Goal: Task Accomplishment & Management: Manage account settings

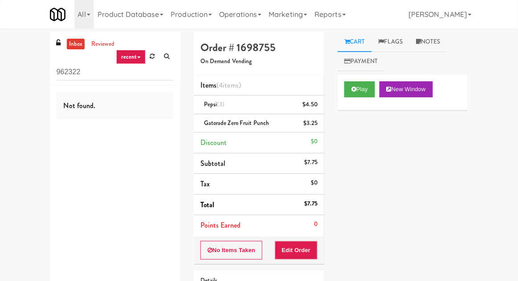
click at [233, 15] on link "Operations" at bounding box center [239, 14] width 49 height 28
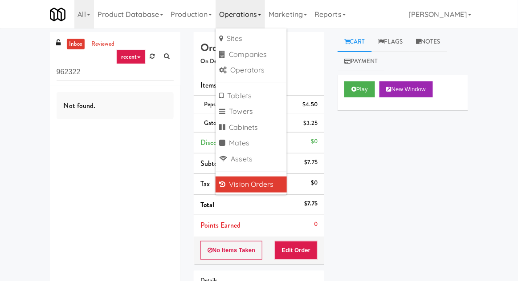
click at [29, 70] on div "inbox reviewed recent all unclear take inventory issue suspicious failed recent…" at bounding box center [259, 193] width 518 height 323
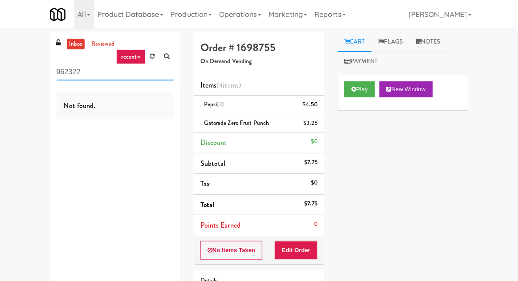
click at [72, 71] on input "962322" at bounding box center [115, 72] width 117 height 16
click at [64, 70] on input "962322" at bounding box center [115, 72] width 117 height 16
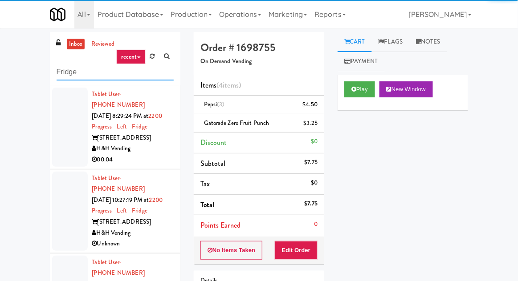
type input "Fridge"
click at [13, 67] on div "inbox reviewed recent all unclear take inventory issue suspicious failed recent…" at bounding box center [259, 195] width 518 height 327
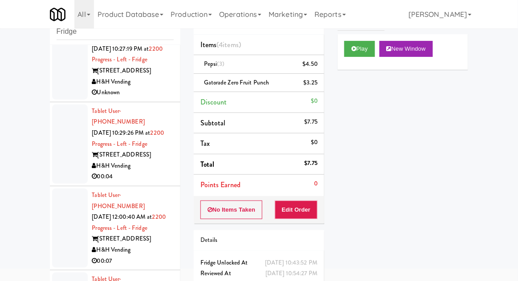
scroll to position [100, 0]
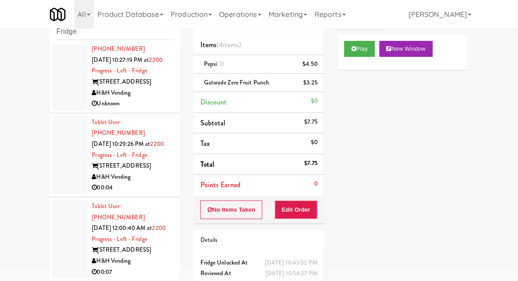
click at [69, 139] on div at bounding box center [70, 155] width 36 height 79
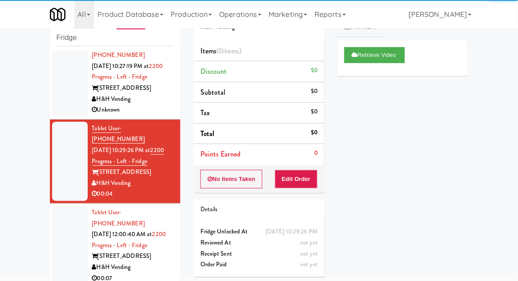
click at [64, 217] on div at bounding box center [70, 245] width 36 height 79
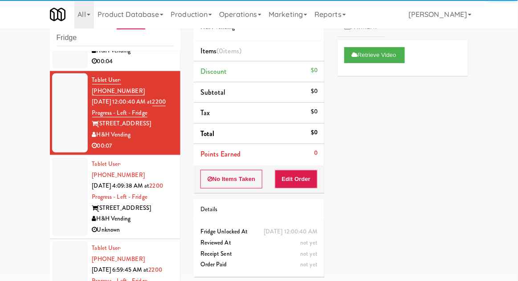
scroll to position [207, 0]
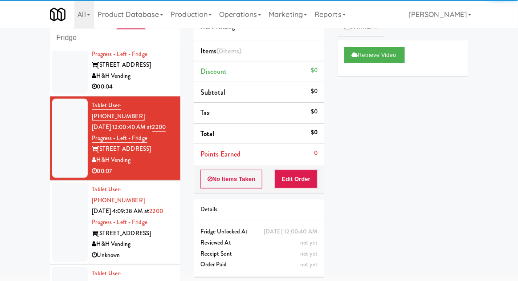
click at [61, 195] on div at bounding box center [70, 222] width 36 height 79
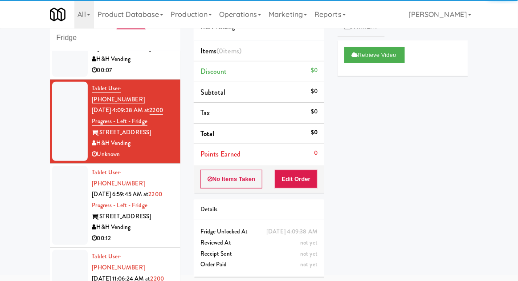
scroll to position [312, 0]
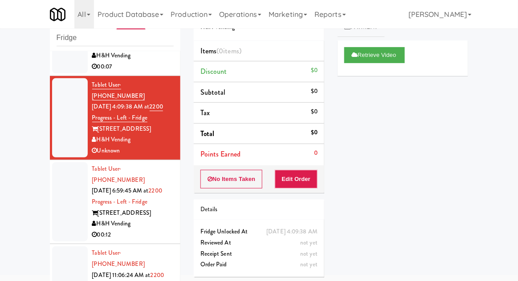
click at [56, 164] on div at bounding box center [70, 201] width 36 height 79
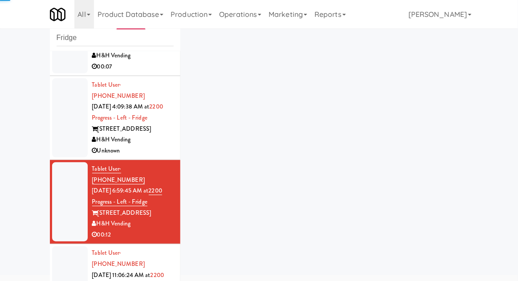
click at [59, 247] on div at bounding box center [70, 286] width 36 height 79
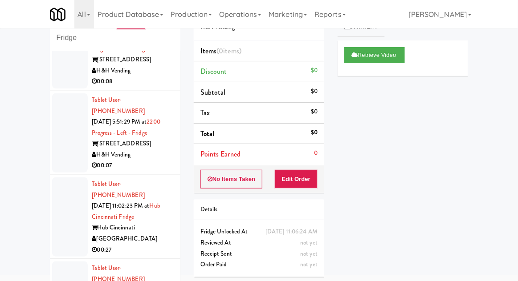
scroll to position [731, 0]
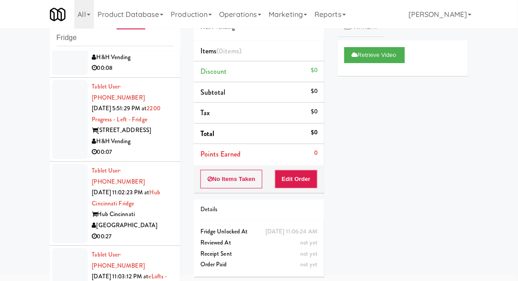
click at [63, 164] on div at bounding box center [70, 203] width 36 height 79
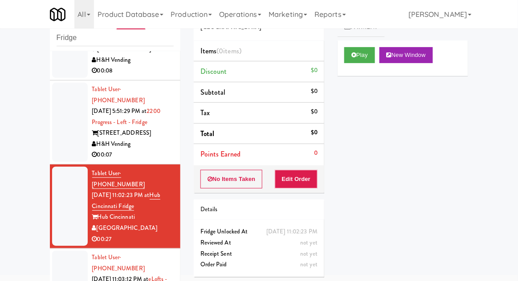
scroll to position [735, 0]
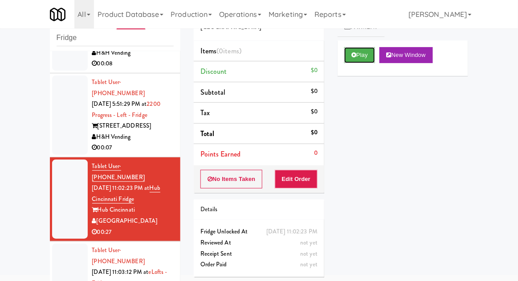
click at [362, 61] on button "Play" at bounding box center [359, 55] width 31 height 16
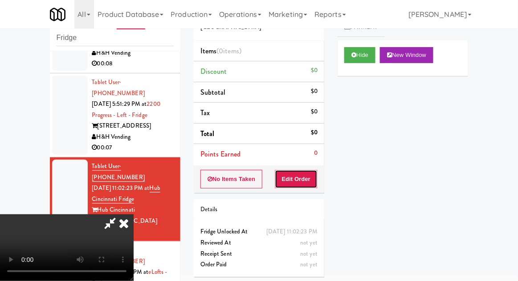
click at [308, 170] on button "Edit Order" at bounding box center [296, 179] width 43 height 19
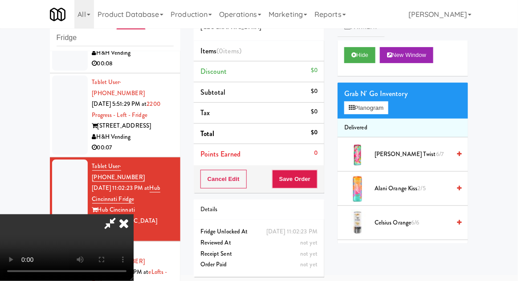
scroll to position [0, 0]
click at [388, 105] on button "Planogram" at bounding box center [366, 107] width 44 height 13
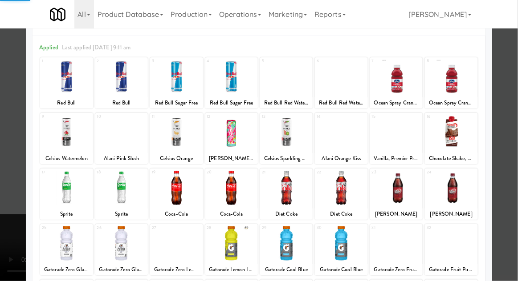
scroll to position [113, 0]
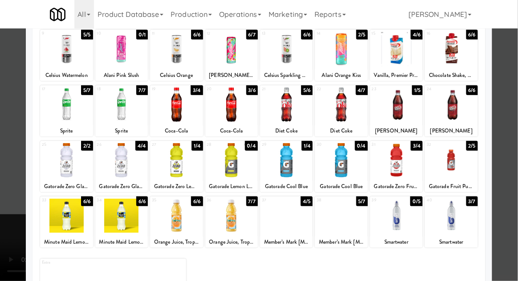
click at [359, 213] on div at bounding box center [341, 216] width 53 height 34
click at [513, 129] on div at bounding box center [259, 140] width 518 height 281
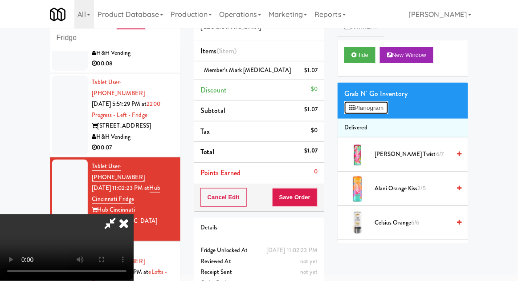
click at [388, 111] on button "Planogram" at bounding box center [366, 107] width 44 height 13
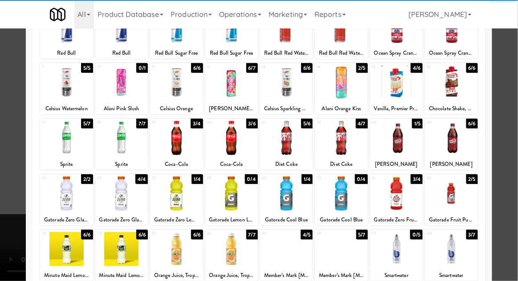
scroll to position [113, 0]
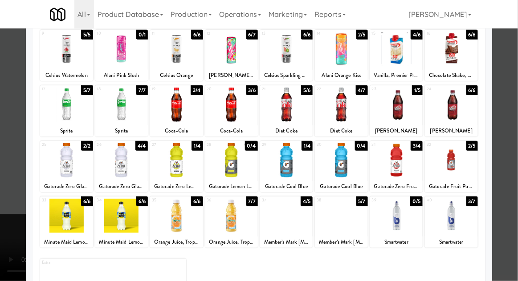
click at [277, 221] on div at bounding box center [286, 216] width 53 height 34
click at [512, 117] on div at bounding box center [259, 140] width 518 height 281
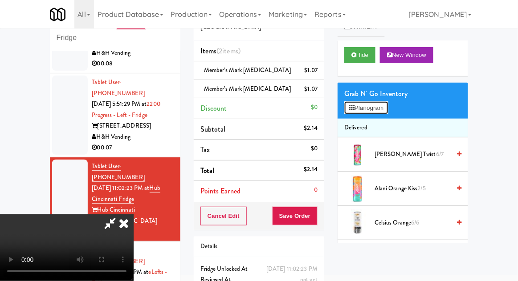
click at [388, 113] on button "Planogram" at bounding box center [366, 107] width 44 height 13
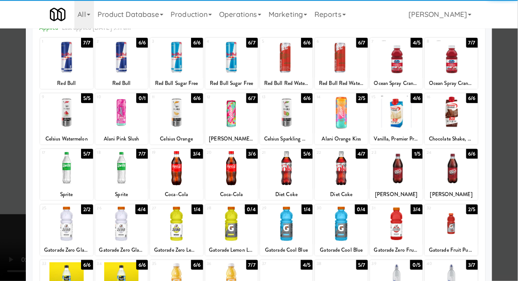
scroll to position [61, 0]
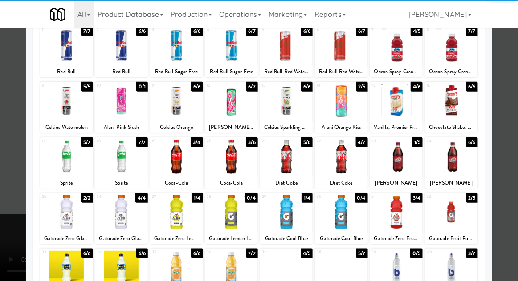
click at [186, 213] on div at bounding box center [176, 212] width 53 height 34
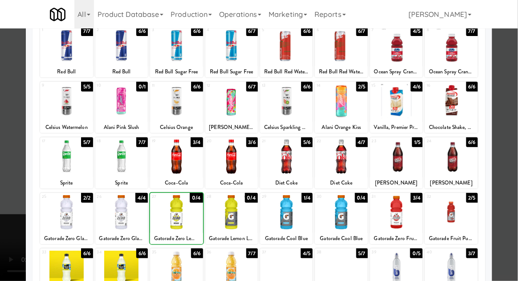
click at [504, 114] on div at bounding box center [259, 140] width 518 height 281
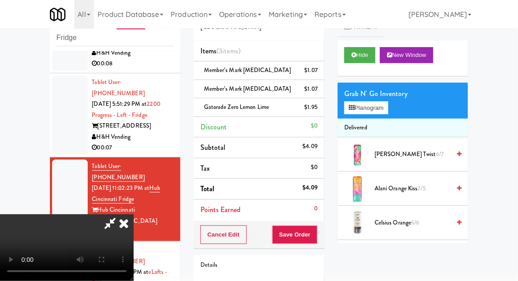
scroll to position [32, 0]
click at [388, 109] on button "Planogram" at bounding box center [366, 107] width 44 height 13
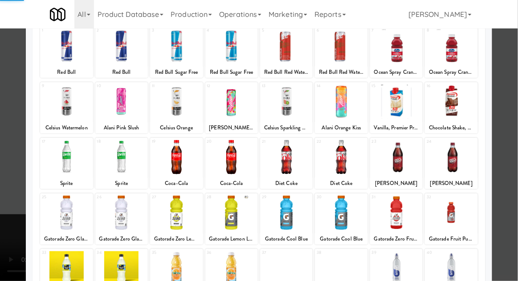
scroll to position [113, 0]
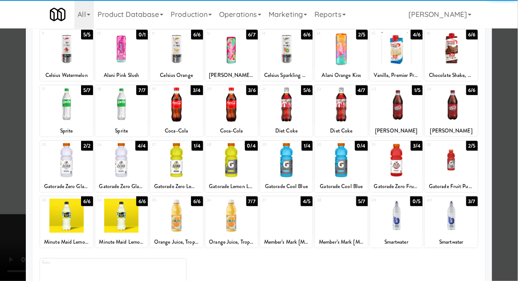
click at [116, 211] on div at bounding box center [121, 216] width 53 height 34
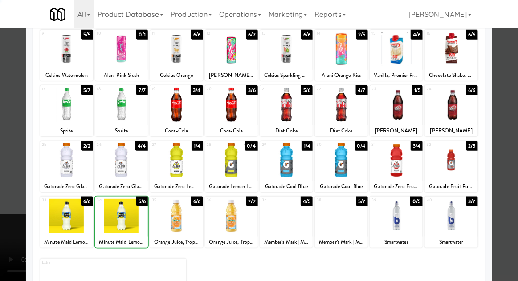
click at [506, 113] on div at bounding box center [259, 140] width 518 height 281
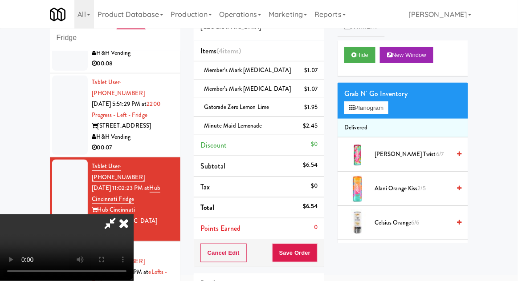
scroll to position [77, 0]
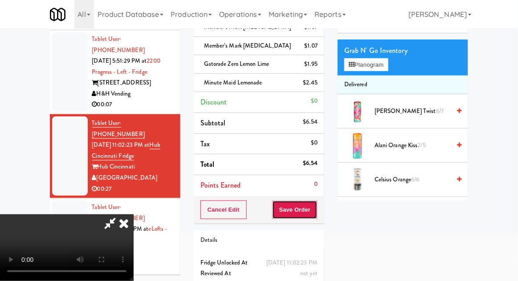
click at [316, 207] on button "Save Order" at bounding box center [294, 210] width 45 height 19
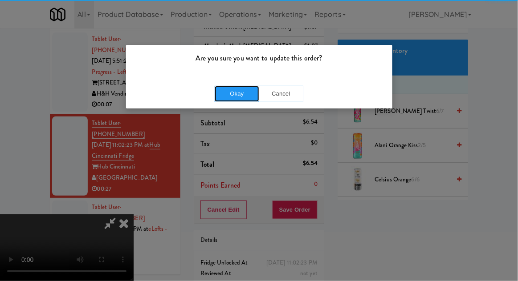
click at [222, 101] on button "Okay" at bounding box center [237, 94] width 45 height 16
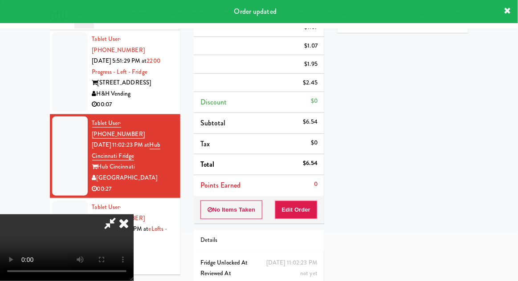
scroll to position [0, 0]
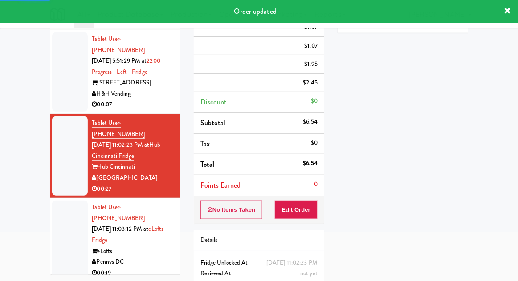
click at [61, 201] on div at bounding box center [70, 240] width 36 height 79
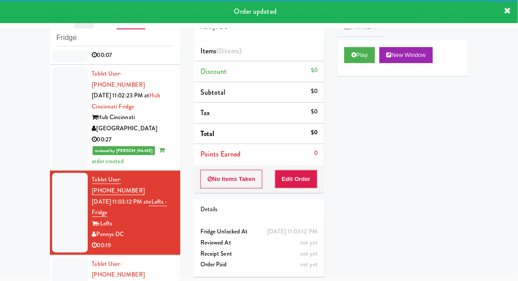
scroll to position [830, 0]
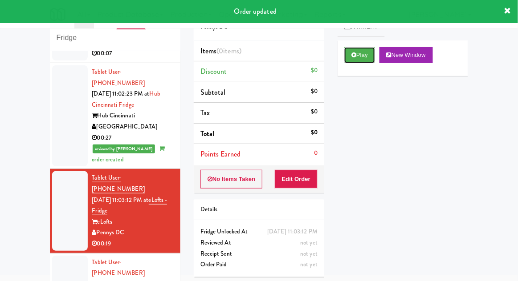
click at [362, 60] on button "Play" at bounding box center [359, 55] width 31 height 16
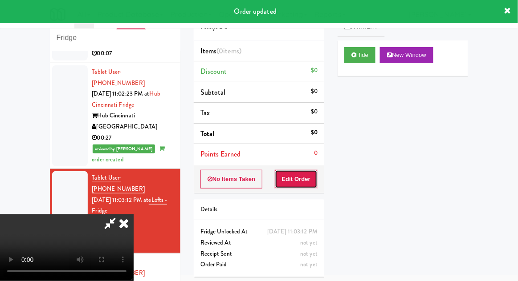
click at [316, 172] on button "Edit Order" at bounding box center [296, 179] width 43 height 19
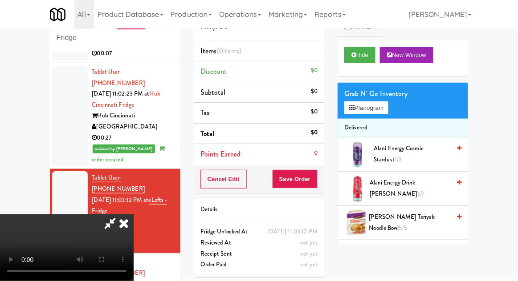
scroll to position [0, 0]
click at [376, 114] on button "Planogram" at bounding box center [366, 107] width 44 height 13
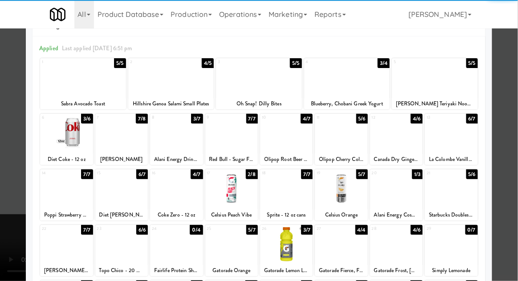
scroll to position [33, 0]
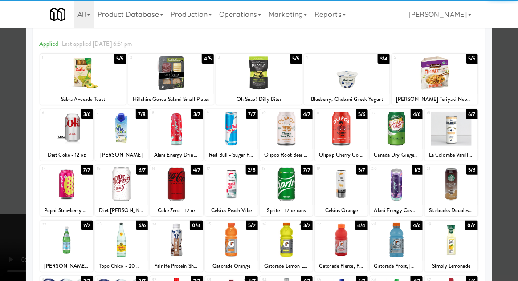
click at [355, 190] on div at bounding box center [341, 184] width 53 height 34
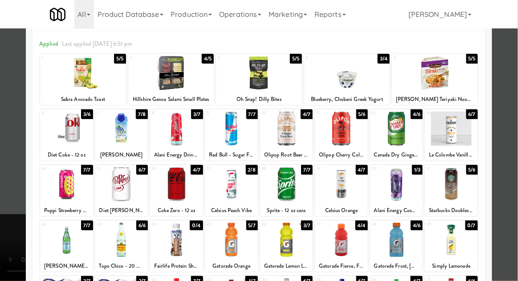
click at [517, 156] on div at bounding box center [259, 140] width 518 height 281
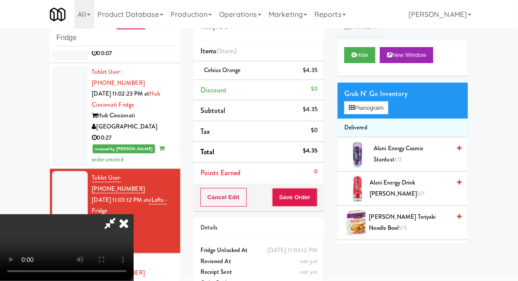
scroll to position [32, 0]
click at [317, 200] on button "Save Order" at bounding box center [294, 197] width 45 height 19
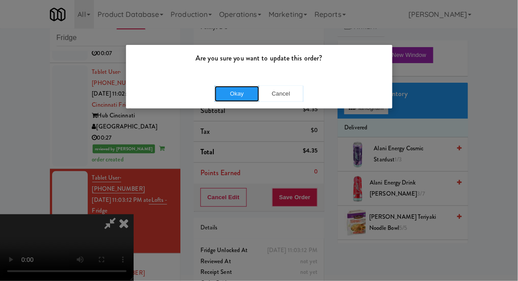
click at [237, 87] on button "Okay" at bounding box center [237, 94] width 45 height 16
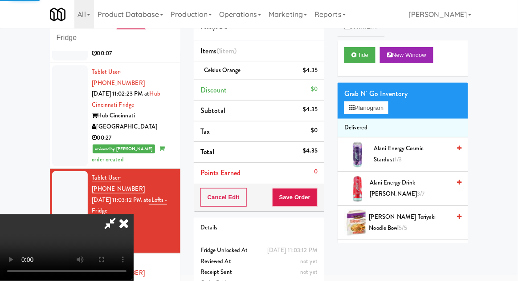
scroll to position [0, 0]
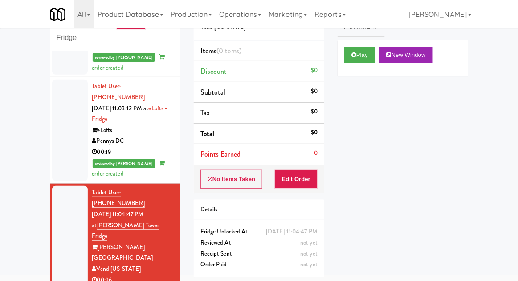
scroll to position [921, 0]
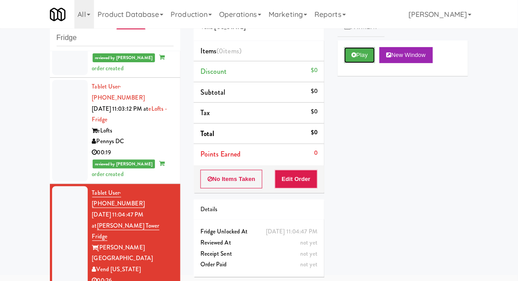
click at [370, 61] on button "Play" at bounding box center [359, 55] width 31 height 16
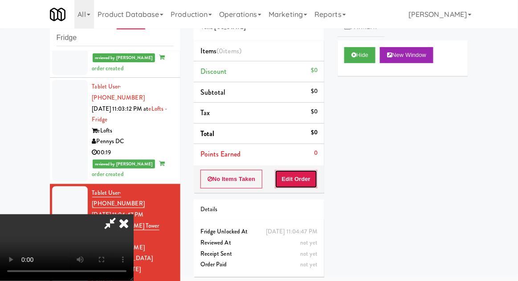
click at [306, 173] on button "Edit Order" at bounding box center [296, 179] width 43 height 19
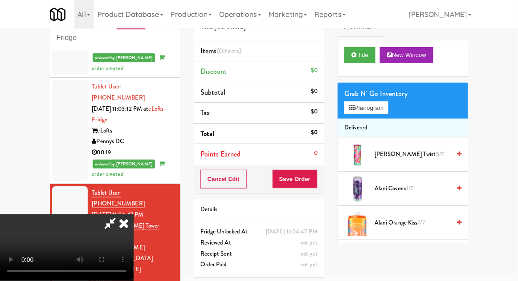
scroll to position [32, 0]
click at [383, 109] on button "Planogram" at bounding box center [366, 107] width 44 height 13
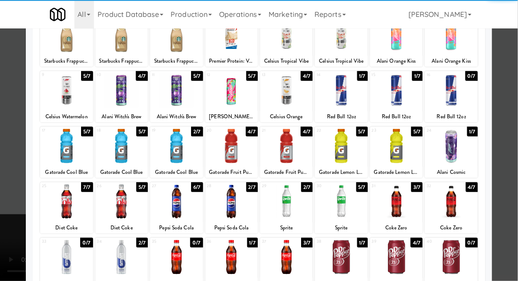
scroll to position [113, 0]
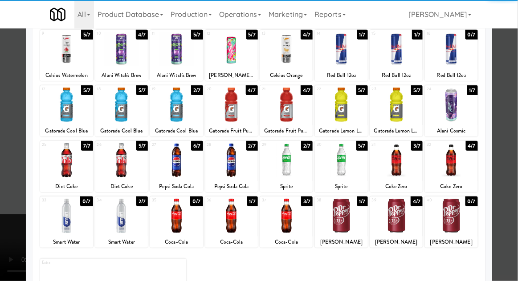
click at [300, 231] on div at bounding box center [286, 216] width 53 height 34
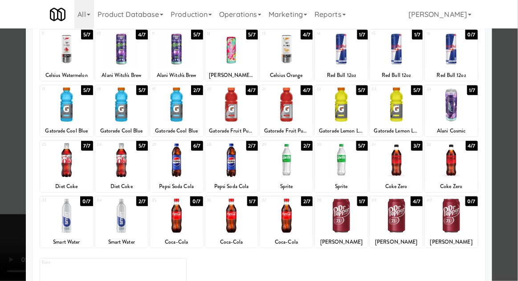
click at [517, 189] on div at bounding box center [259, 140] width 518 height 281
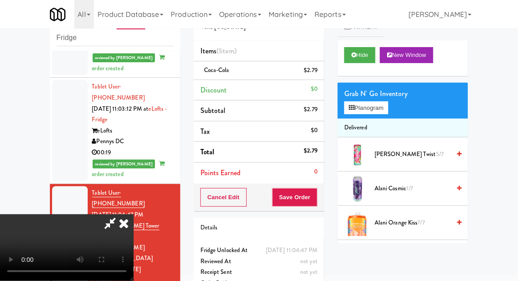
click at [377, 122] on li "Delivered" at bounding box center [402, 128] width 130 height 19
click at [379, 113] on button "Planogram" at bounding box center [366, 107] width 44 height 13
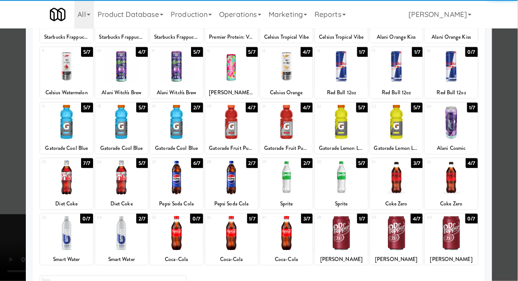
scroll to position [113, 0]
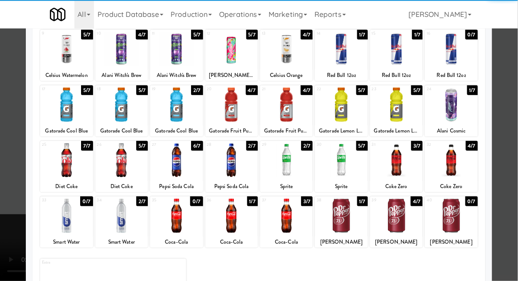
click at [64, 220] on div at bounding box center [66, 216] width 53 height 34
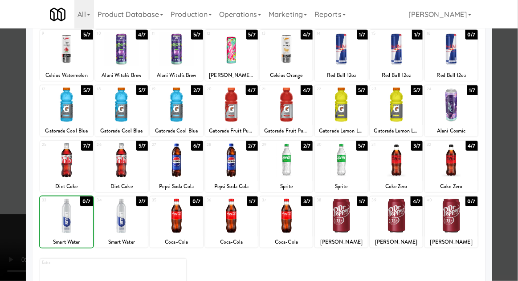
click at [115, 222] on div at bounding box center [121, 216] width 53 height 34
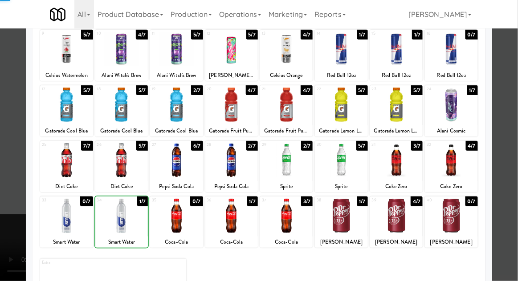
click at [508, 164] on div at bounding box center [259, 140] width 518 height 281
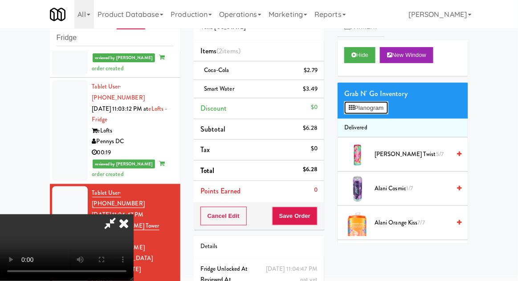
click at [380, 105] on button "Planogram" at bounding box center [366, 107] width 44 height 13
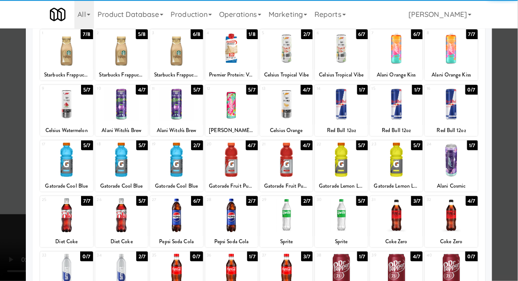
scroll to position [57, 0]
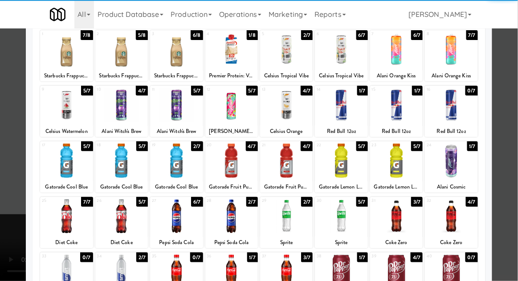
click at [122, 275] on div at bounding box center [121, 272] width 53 height 34
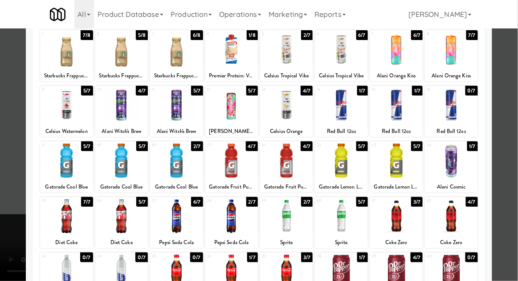
click at [511, 164] on div at bounding box center [259, 140] width 518 height 281
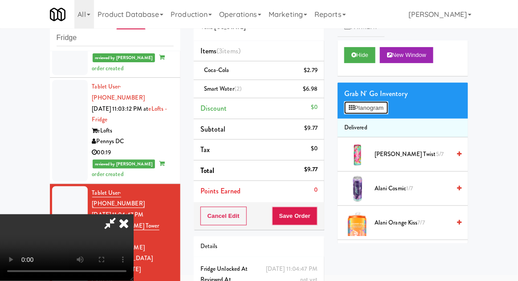
click at [387, 113] on button "Planogram" at bounding box center [366, 107] width 44 height 13
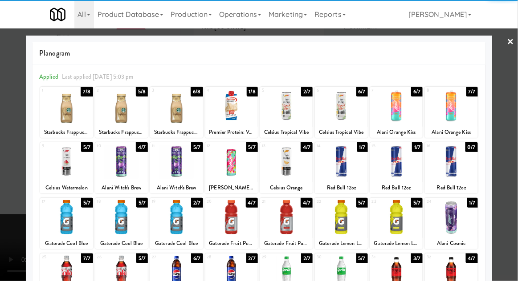
click at [278, 222] on div at bounding box center [286, 217] width 53 height 34
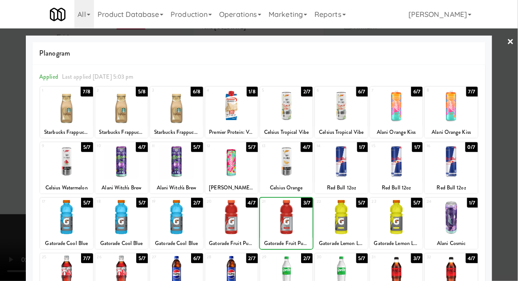
click at [513, 159] on div at bounding box center [259, 140] width 518 height 281
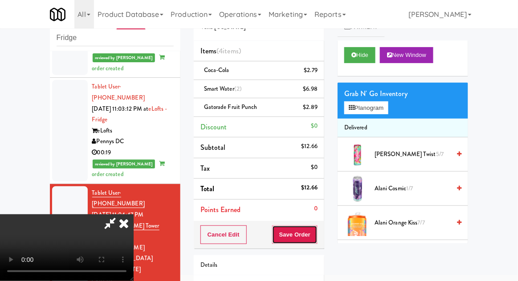
click at [316, 230] on button "Save Order" at bounding box center [294, 235] width 45 height 19
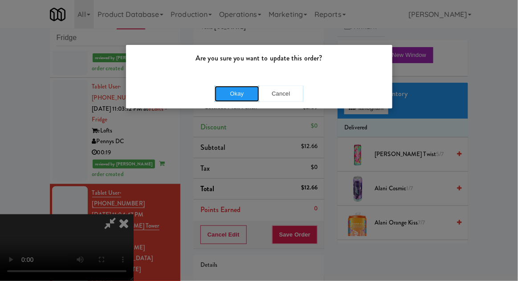
click at [219, 86] on button "Okay" at bounding box center [237, 94] width 45 height 16
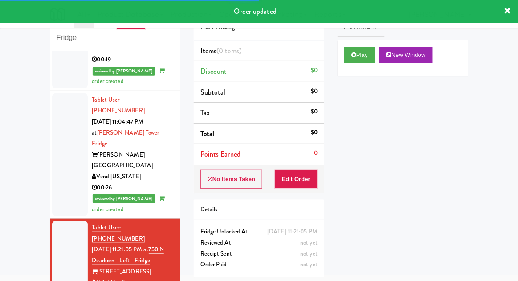
scroll to position [1015, 0]
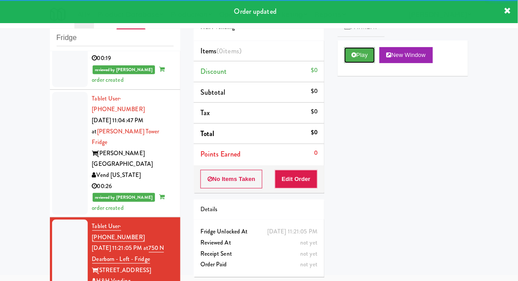
click at [371, 56] on button "Play" at bounding box center [359, 55] width 31 height 16
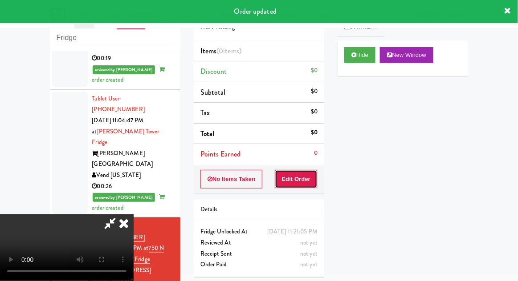
click at [309, 170] on button "Edit Order" at bounding box center [296, 179] width 43 height 19
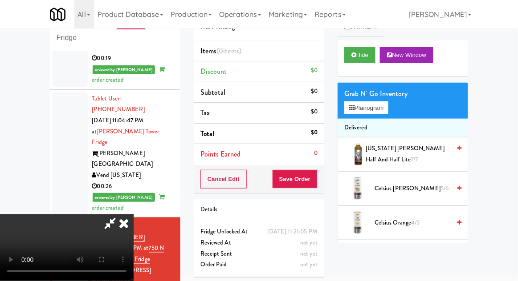
scroll to position [0, 0]
click at [387, 106] on button "Planogram" at bounding box center [366, 107] width 44 height 13
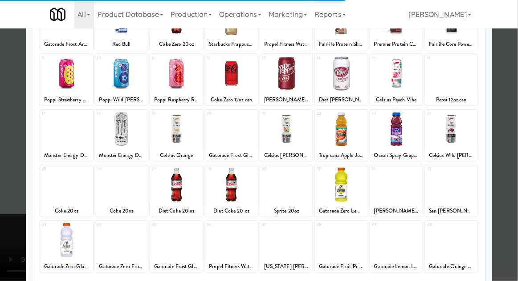
scroll to position [113, 0]
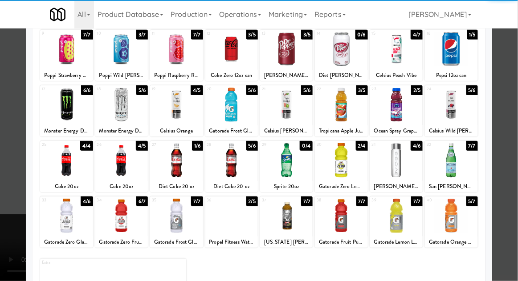
click at [64, 164] on div at bounding box center [66, 160] width 53 height 34
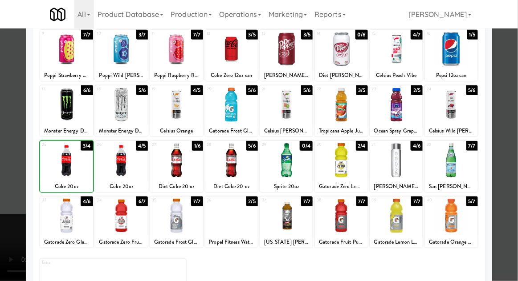
click at [513, 141] on div at bounding box center [259, 140] width 518 height 281
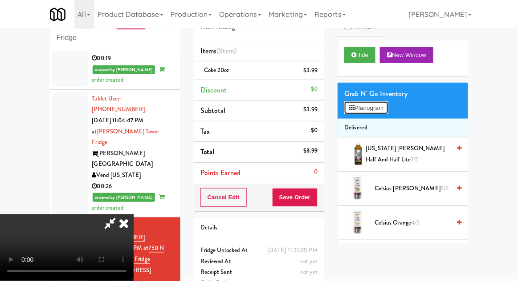
click at [367, 113] on button "Planogram" at bounding box center [366, 107] width 44 height 13
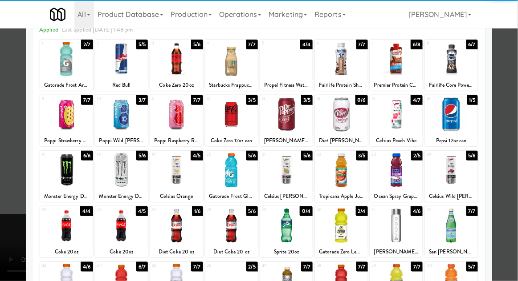
scroll to position [52, 0]
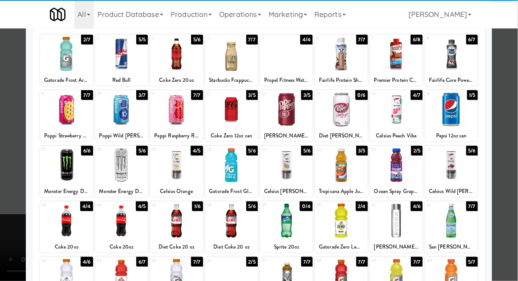
click at [64, 215] on div at bounding box center [66, 221] width 53 height 34
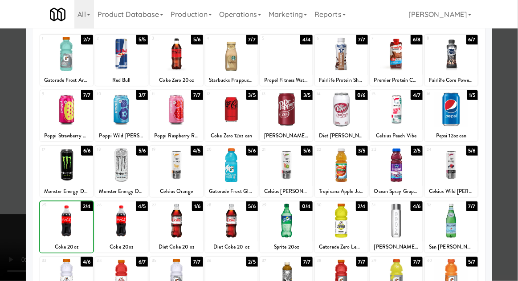
click at [513, 146] on div at bounding box center [259, 140] width 518 height 281
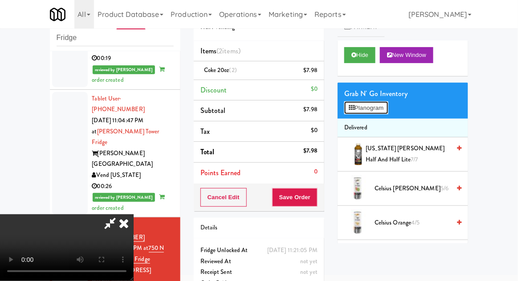
click at [385, 111] on button "Planogram" at bounding box center [366, 107] width 44 height 13
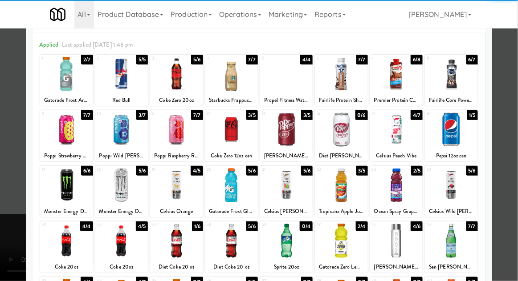
scroll to position [42, 0]
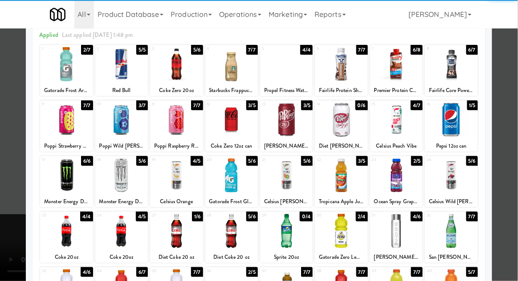
click at [127, 228] on div at bounding box center [121, 231] width 53 height 34
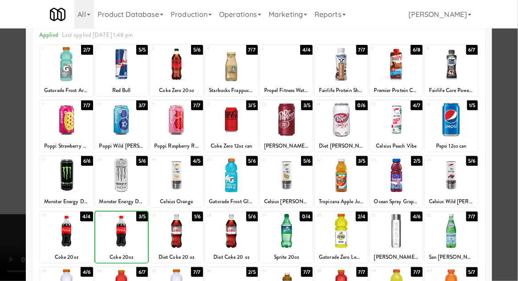
click at [507, 150] on div at bounding box center [259, 140] width 518 height 281
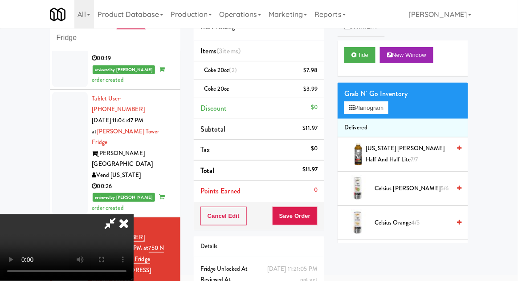
scroll to position [32, 0]
click at [317, 213] on button "Save Order" at bounding box center [294, 216] width 45 height 19
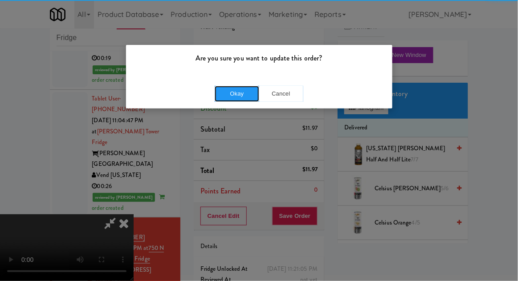
click at [221, 98] on button "Okay" at bounding box center [237, 94] width 45 height 16
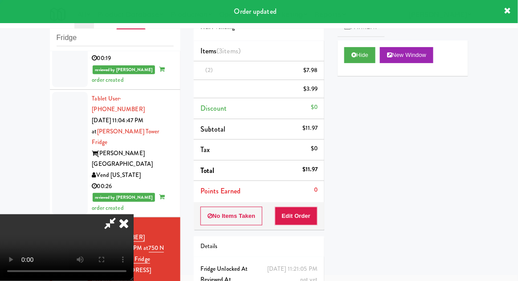
scroll to position [0, 0]
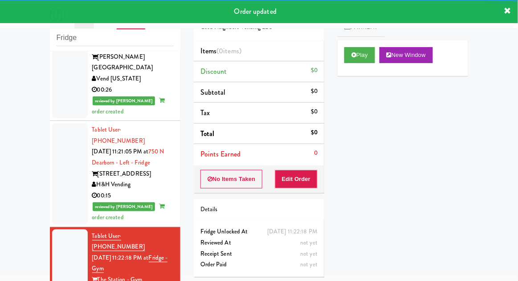
scroll to position [1113, 0]
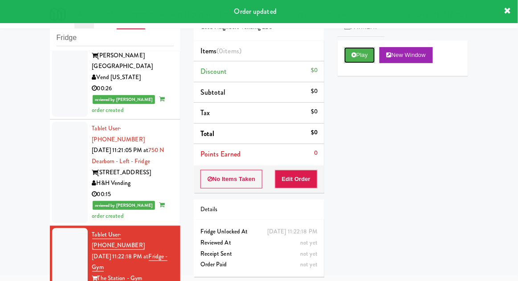
click at [365, 58] on button "Play" at bounding box center [359, 55] width 31 height 16
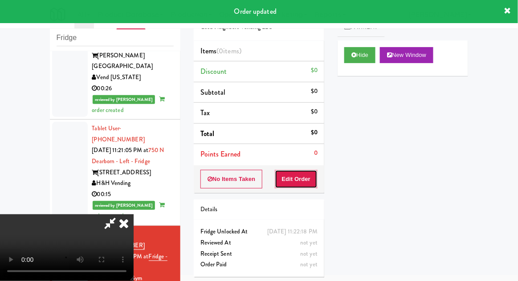
click at [309, 178] on button "Edit Order" at bounding box center [296, 179] width 43 height 19
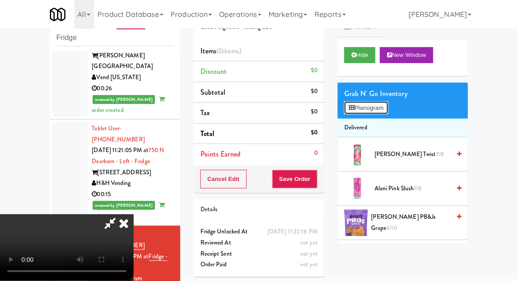
click at [369, 111] on button "Planogram" at bounding box center [366, 107] width 44 height 13
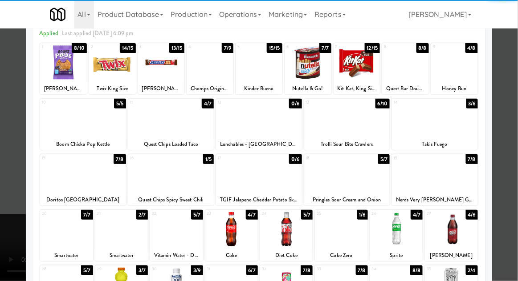
scroll to position [61, 0]
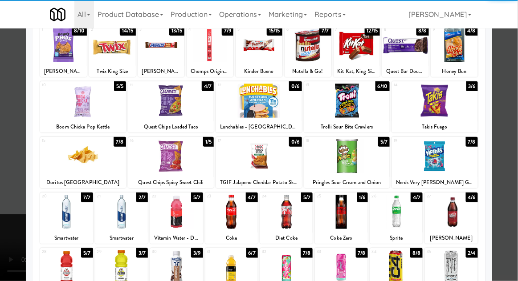
click at [122, 274] on div at bounding box center [121, 268] width 53 height 34
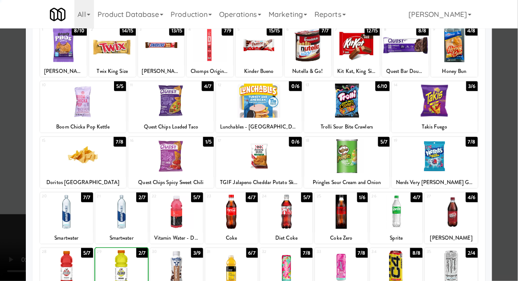
click at [509, 156] on div at bounding box center [259, 140] width 518 height 281
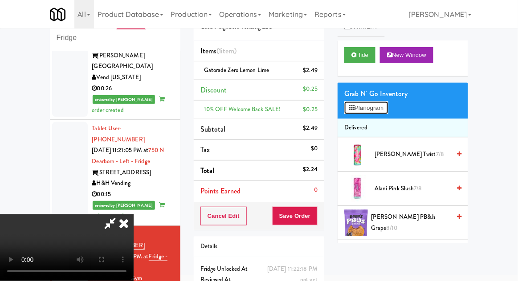
click at [388, 105] on button "Planogram" at bounding box center [366, 107] width 44 height 13
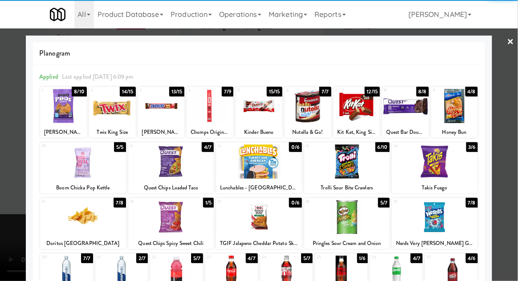
click at [196, 116] on div at bounding box center [209, 106] width 47 height 34
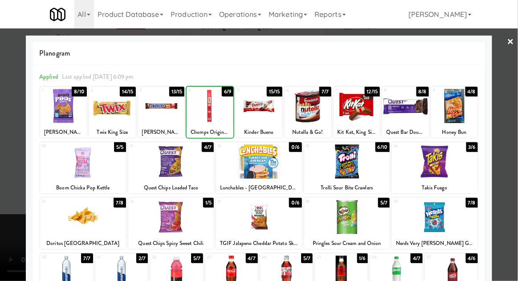
click at [510, 143] on div at bounding box center [259, 140] width 518 height 281
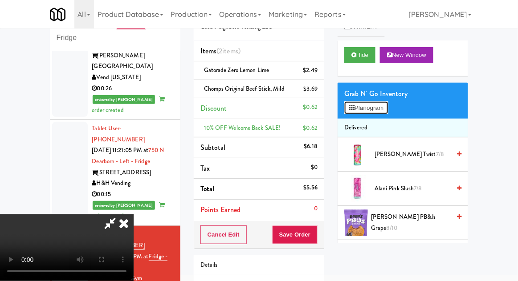
click at [384, 108] on button "Planogram" at bounding box center [366, 107] width 44 height 13
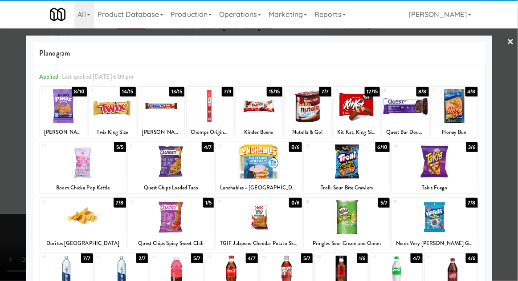
click at [105, 115] on div at bounding box center [112, 106] width 47 height 34
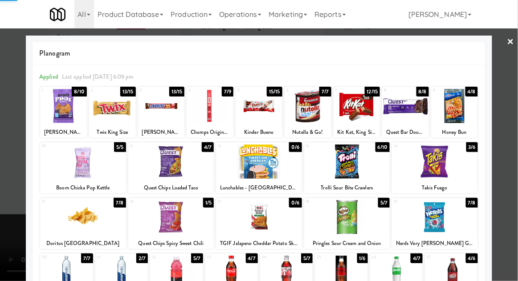
click at [505, 138] on div at bounding box center [259, 140] width 518 height 281
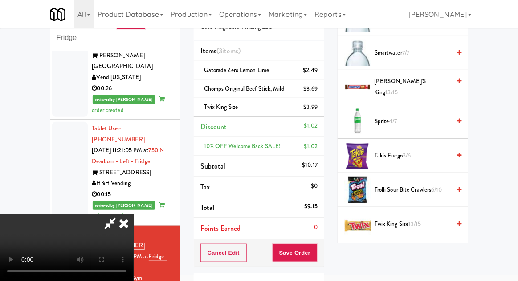
scroll to position [1007, 0]
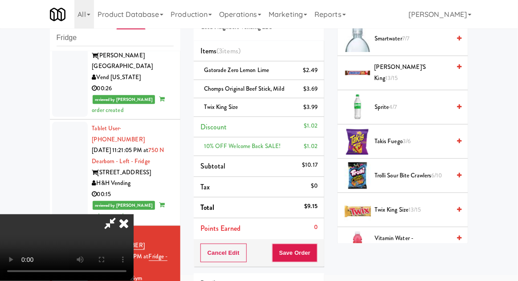
click at [422, 174] on span "Trolli Sour Bite Crawlers 6/10" at bounding box center [412, 175] width 76 height 11
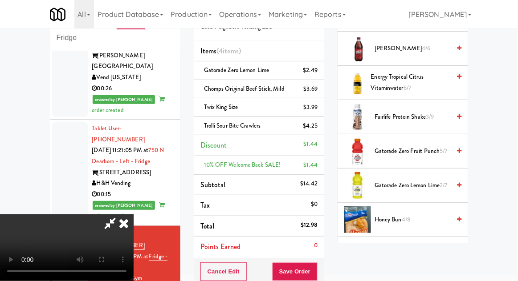
scroll to position [454, 0]
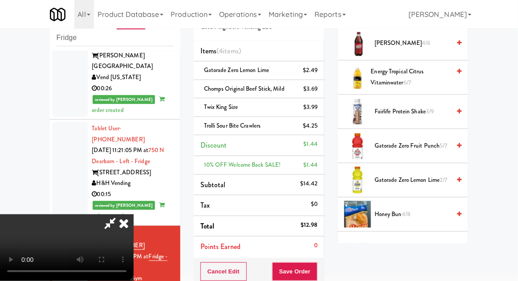
click at [429, 213] on span "Honey Bun 4/8" at bounding box center [412, 214] width 76 height 11
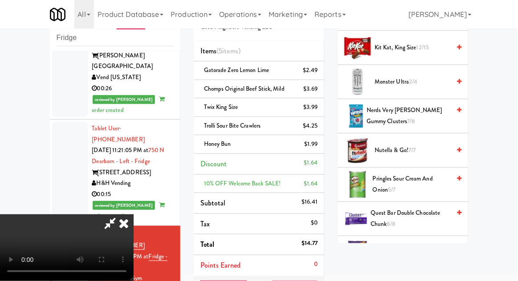
scroll to position [676, 0]
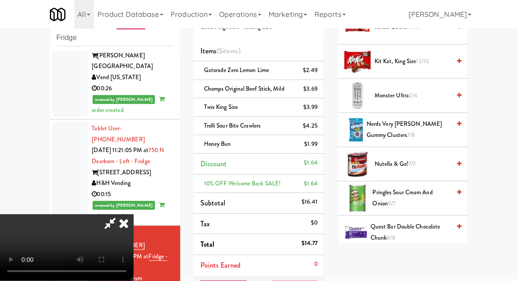
click at [437, 193] on span "Pringles Sour Cream and Onion 5/7" at bounding box center [411, 198] width 77 height 22
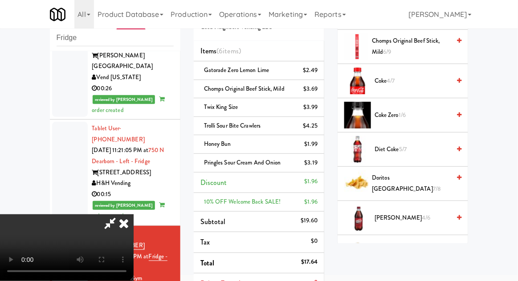
scroll to position [279, 0]
click at [434, 181] on span "Doritos Cool Ranch 7/8" at bounding box center [411, 183] width 78 height 22
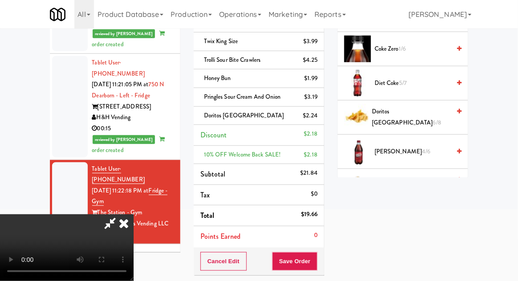
scroll to position [151, 0]
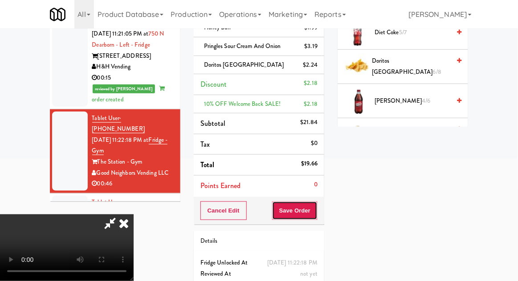
click at [317, 216] on button "Save Order" at bounding box center [294, 211] width 45 height 19
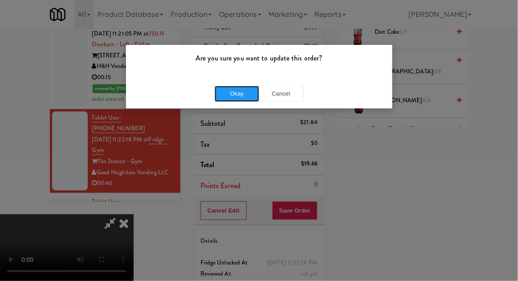
click at [229, 98] on button "Okay" at bounding box center [237, 94] width 45 height 16
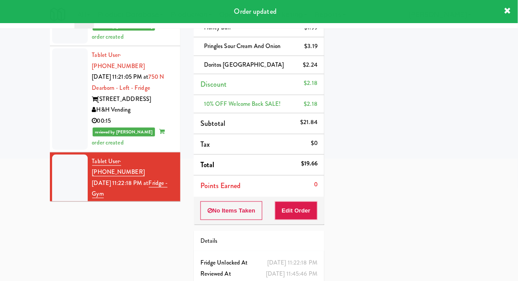
scroll to position [1110, 0]
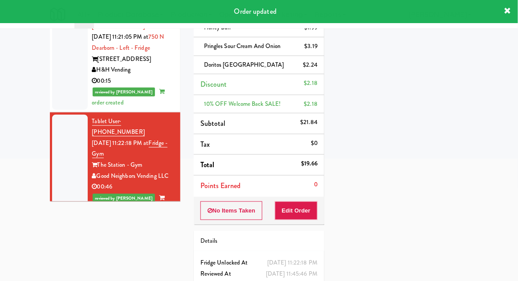
click at [50, 219] on li "Tablet User · (216) 544-8799 [DATE] 11:23:43 PM at [GEOGRAPHIC_DATA] - 3000 Hur…" at bounding box center [115, 261] width 130 height 84
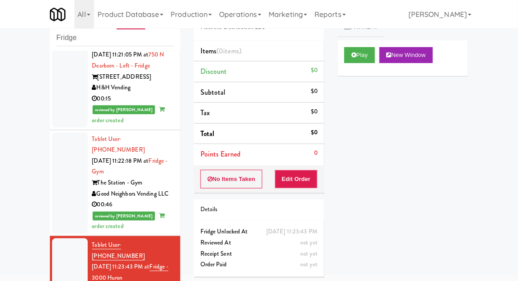
scroll to position [1210, 0]
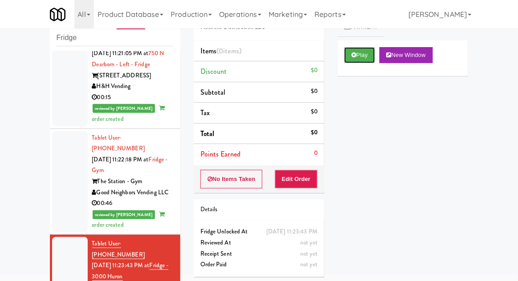
click at [369, 61] on button "Play" at bounding box center [359, 55] width 31 height 16
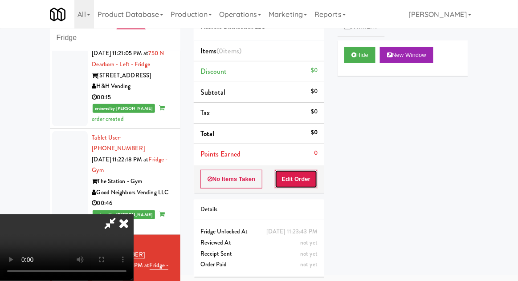
click at [315, 185] on button "Edit Order" at bounding box center [296, 179] width 43 height 19
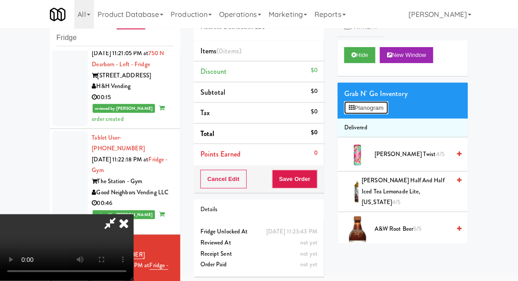
click at [376, 109] on button "Planogram" at bounding box center [366, 107] width 44 height 13
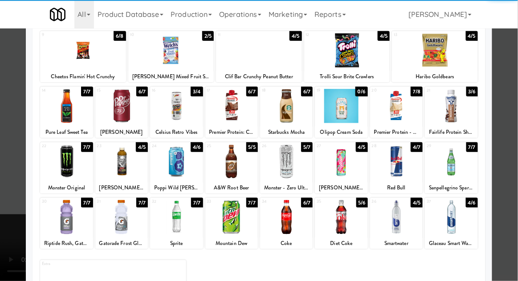
scroll to position [113, 0]
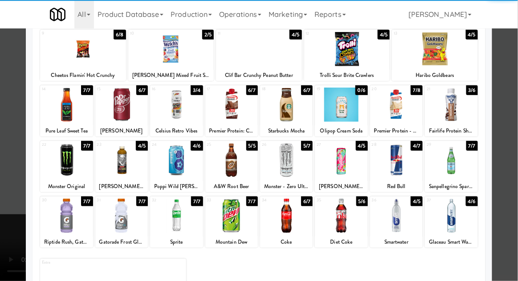
click at [461, 218] on div at bounding box center [451, 216] width 53 height 34
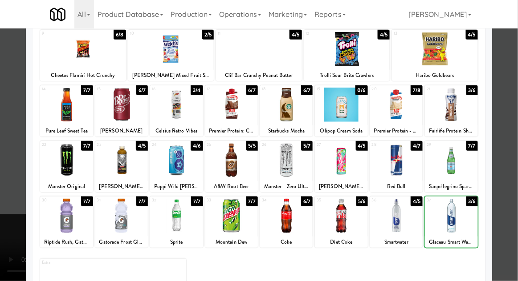
click at [504, 202] on div at bounding box center [259, 140] width 518 height 281
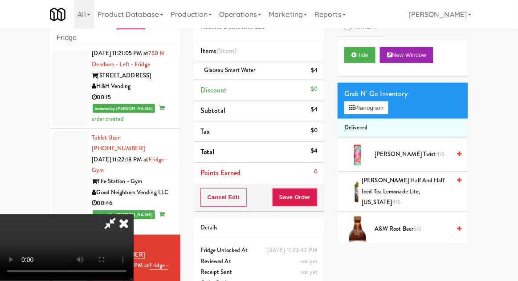
click at [323, 198] on div "Cancel Edit Save Order" at bounding box center [259, 198] width 130 height 28
click at [316, 196] on button "Save Order" at bounding box center [294, 197] width 45 height 19
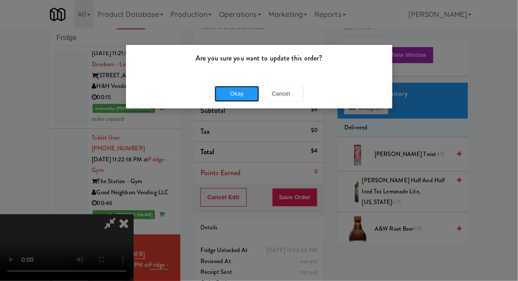
click at [242, 99] on button "Okay" at bounding box center [237, 94] width 45 height 16
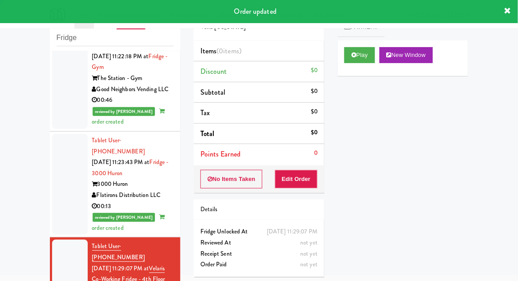
scroll to position [1314, 0]
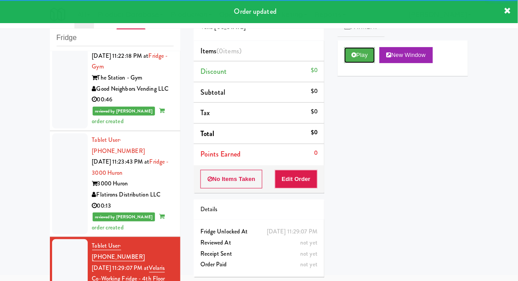
click at [367, 61] on button "Play" at bounding box center [359, 55] width 31 height 16
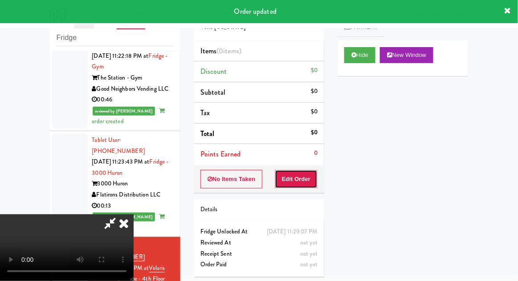
click at [310, 173] on button "Edit Order" at bounding box center [296, 179] width 43 height 19
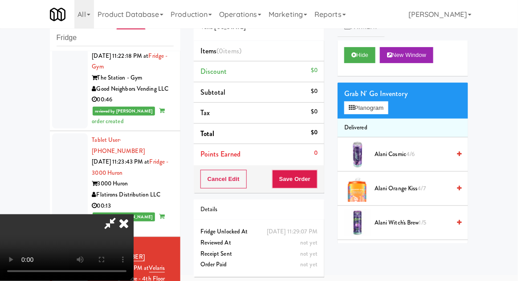
scroll to position [0, 0]
click at [385, 113] on button "Planogram" at bounding box center [366, 107] width 44 height 13
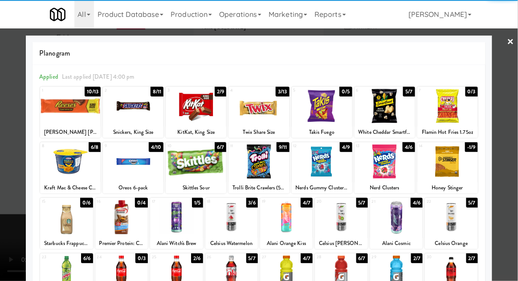
click at [68, 168] on div at bounding box center [70, 162] width 61 height 34
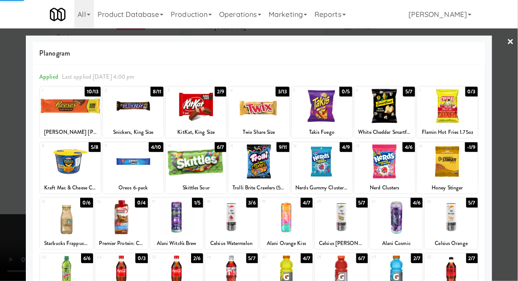
click at [511, 117] on div at bounding box center [259, 140] width 518 height 281
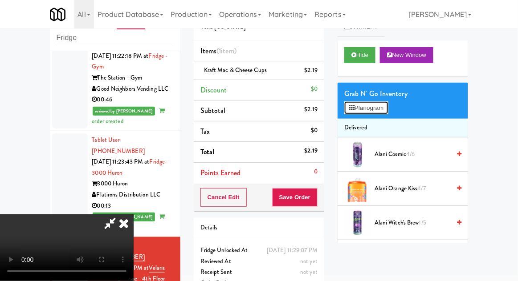
click at [388, 112] on button "Planogram" at bounding box center [366, 107] width 44 height 13
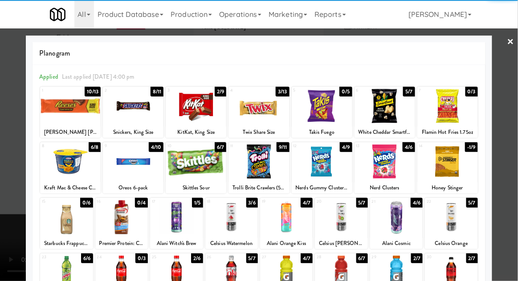
click at [192, 110] on div at bounding box center [196, 106] width 61 height 34
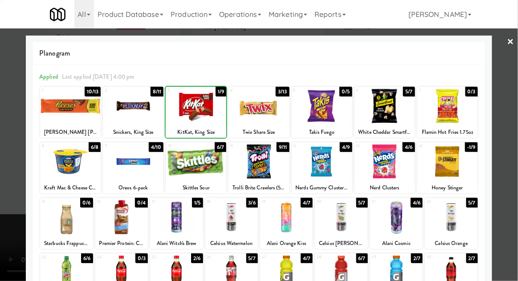
click at [514, 105] on div at bounding box center [259, 140] width 518 height 281
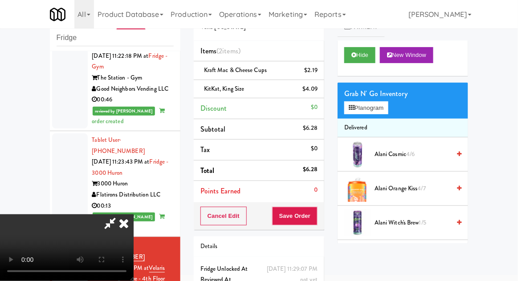
scroll to position [32, 0]
click at [314, 216] on button "Save Order" at bounding box center [294, 216] width 45 height 19
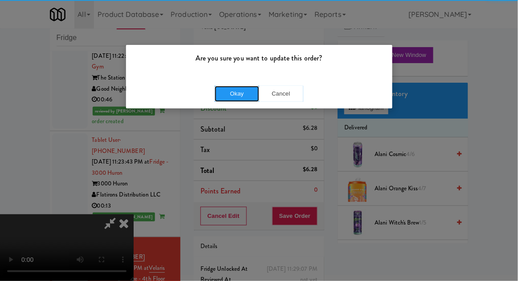
click at [230, 89] on button "Okay" at bounding box center [237, 94] width 45 height 16
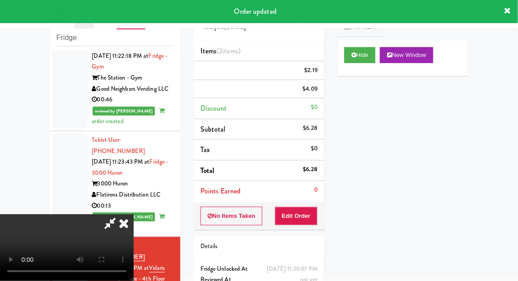
scroll to position [0, 0]
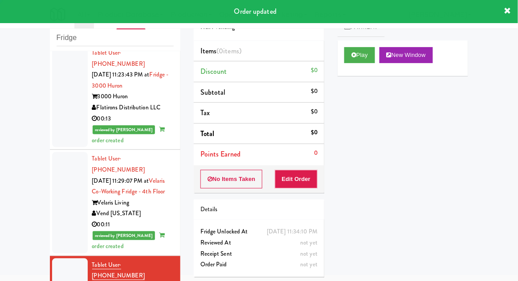
scroll to position [1402, 0]
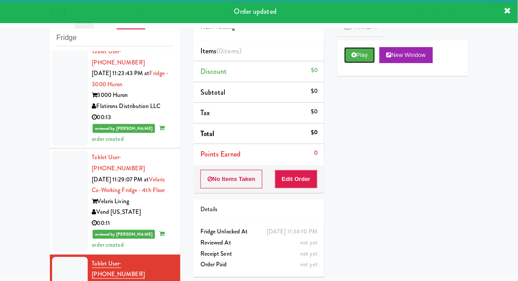
click at [357, 58] on button "Play" at bounding box center [359, 55] width 31 height 16
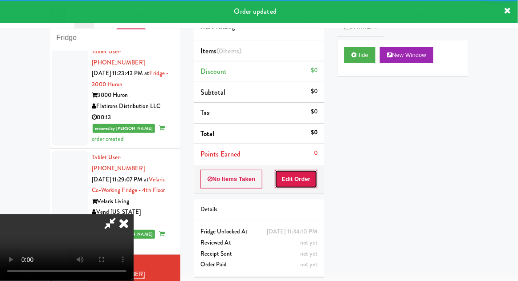
click at [307, 176] on button "Edit Order" at bounding box center [296, 179] width 43 height 19
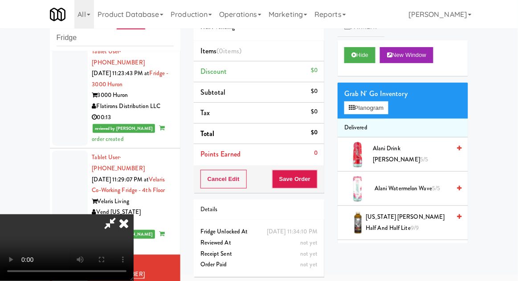
scroll to position [0, 0]
click at [374, 114] on button "Planogram" at bounding box center [366, 107] width 44 height 13
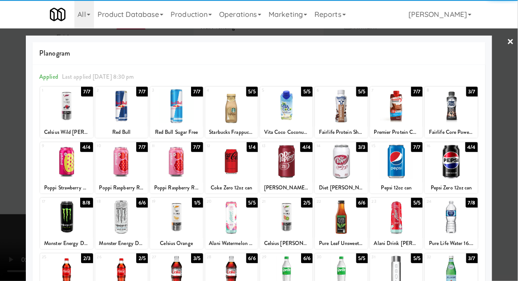
click at [166, 170] on div at bounding box center [176, 162] width 53 height 34
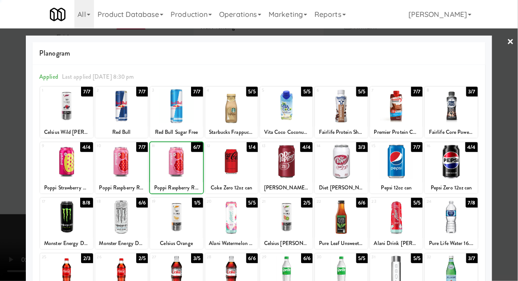
click at [506, 154] on div at bounding box center [259, 140] width 518 height 281
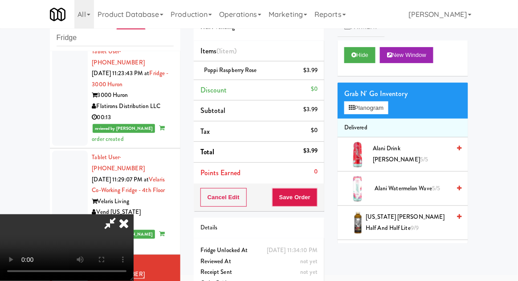
scroll to position [32, 0]
click at [317, 200] on button "Save Order" at bounding box center [294, 197] width 45 height 19
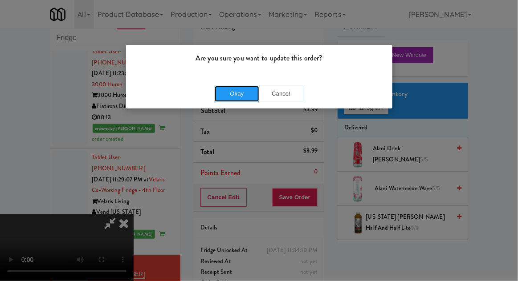
click at [227, 96] on button "Okay" at bounding box center [237, 94] width 45 height 16
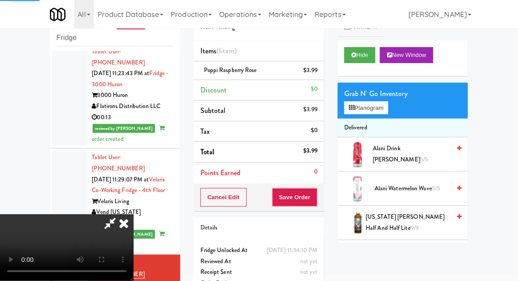
scroll to position [0, 0]
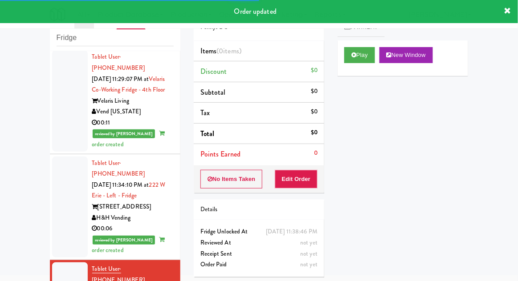
scroll to position [1503, 0]
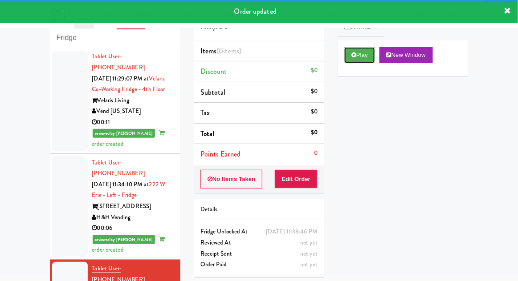
click at [364, 51] on button "Play" at bounding box center [359, 55] width 31 height 16
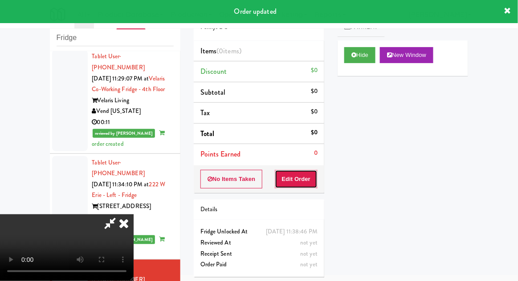
click at [312, 170] on button "Edit Order" at bounding box center [296, 179] width 43 height 19
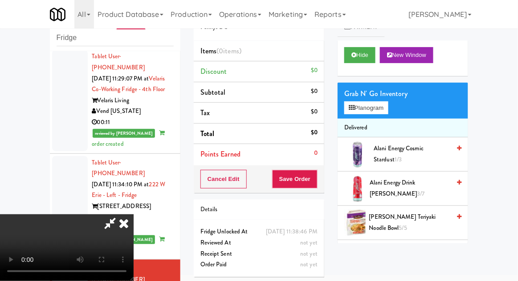
scroll to position [0, 0]
click at [375, 111] on button "Planogram" at bounding box center [366, 107] width 44 height 13
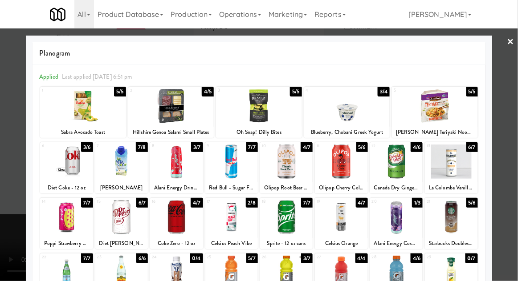
click at [222, 226] on div at bounding box center [231, 217] width 53 height 34
click at [506, 142] on div at bounding box center [259, 140] width 518 height 281
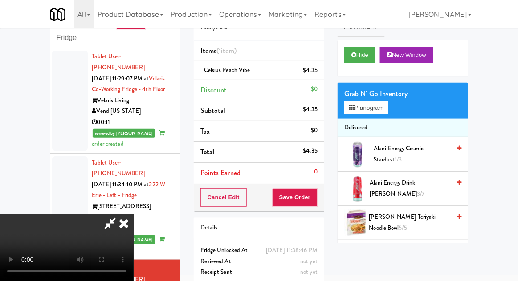
scroll to position [32, 0]
click at [316, 200] on button "Save Order" at bounding box center [294, 197] width 45 height 19
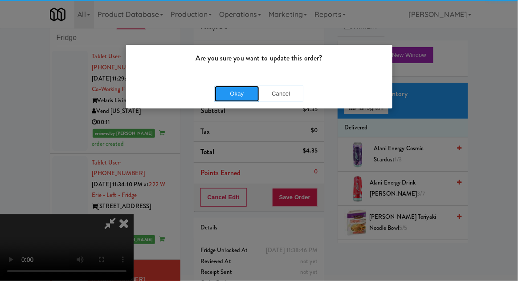
click at [222, 93] on button "Okay" at bounding box center [237, 94] width 45 height 16
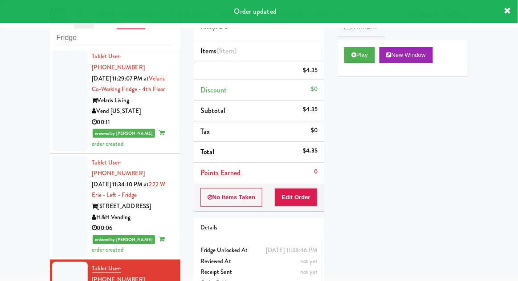
scroll to position [0, 0]
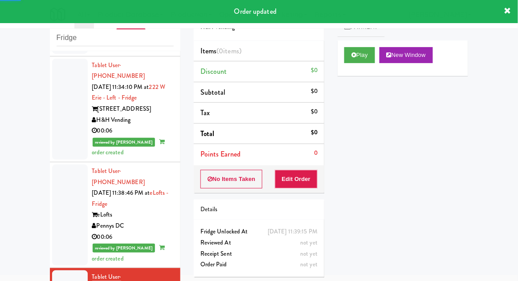
scroll to position [1602, 0]
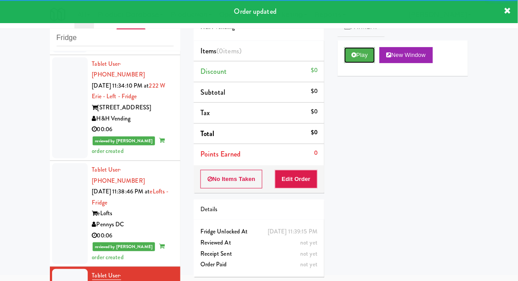
click at [365, 62] on button "Play" at bounding box center [359, 55] width 31 height 16
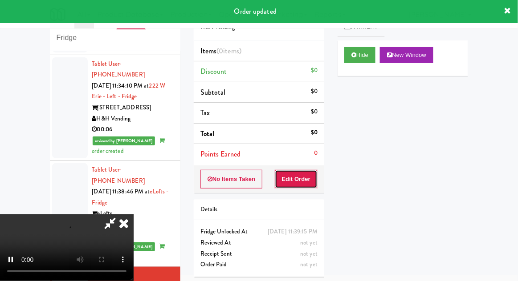
click at [313, 178] on button "Edit Order" at bounding box center [296, 179] width 43 height 19
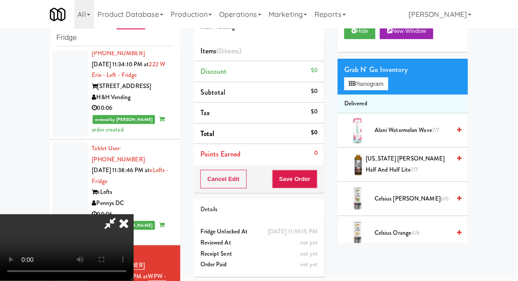
scroll to position [24, 0]
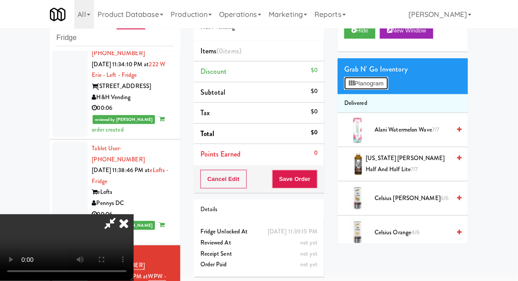
click at [386, 77] on button "Planogram" at bounding box center [366, 83] width 44 height 13
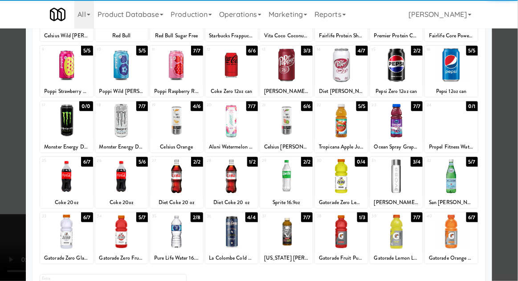
scroll to position [113, 0]
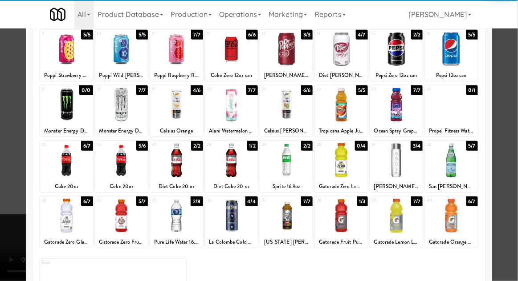
click at [458, 167] on div at bounding box center [451, 160] width 53 height 34
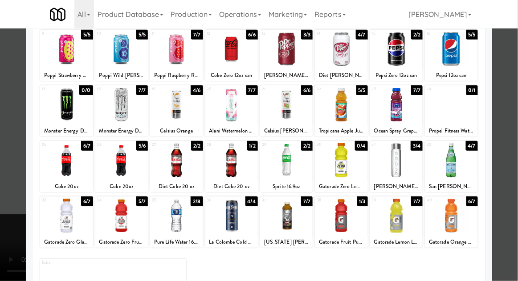
click at [499, 169] on div at bounding box center [259, 140] width 518 height 281
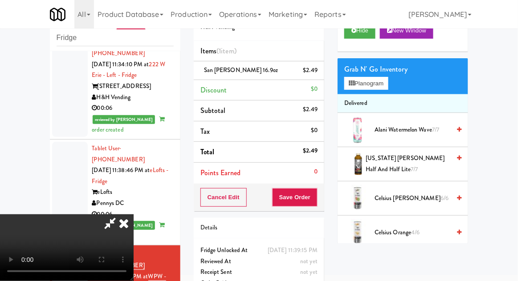
click at [322, 194] on div "Cancel Edit Save Order" at bounding box center [259, 198] width 130 height 28
click at [315, 196] on button "Save Order" at bounding box center [294, 197] width 45 height 19
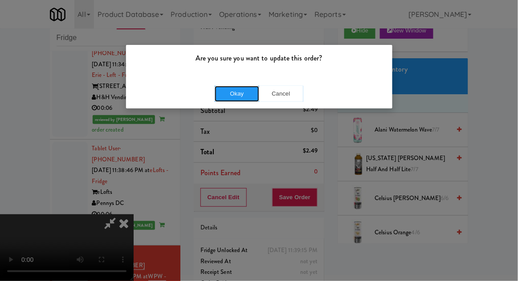
click at [229, 93] on button "Okay" at bounding box center [237, 94] width 45 height 16
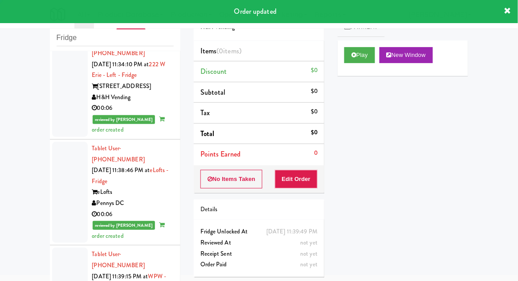
scroll to position [1645, 0]
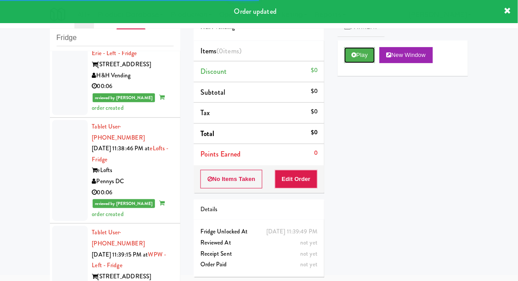
click at [370, 47] on button "Play" at bounding box center [359, 55] width 31 height 16
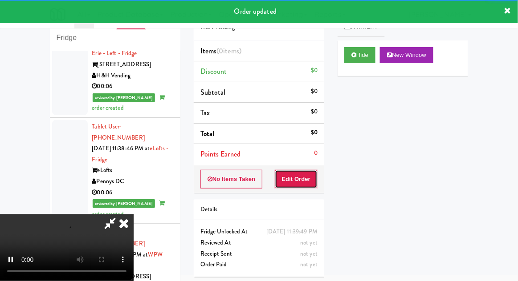
click at [310, 179] on button "Edit Order" at bounding box center [296, 179] width 43 height 19
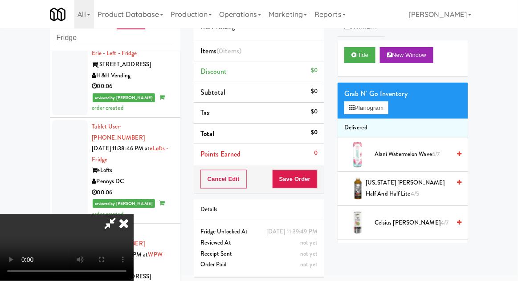
scroll to position [0, 0]
click at [373, 111] on button "Planogram" at bounding box center [366, 107] width 44 height 13
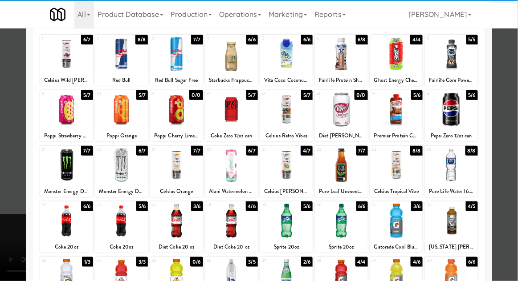
scroll to position [53, 0]
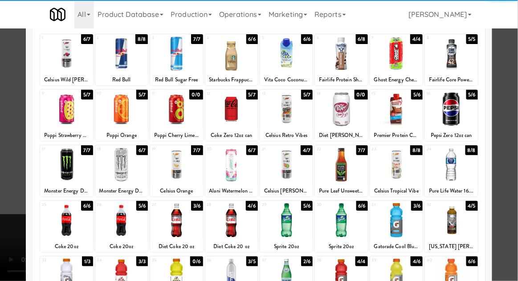
click at [123, 231] on div at bounding box center [121, 220] width 53 height 34
click at [506, 155] on div at bounding box center [259, 140] width 518 height 281
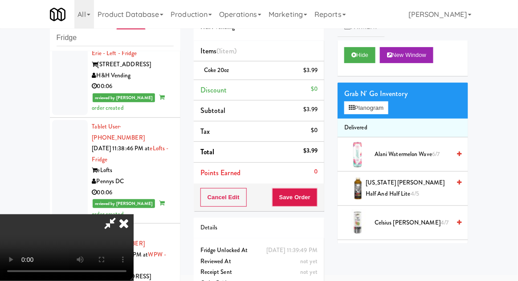
scroll to position [32, 0]
click at [317, 196] on button "Save Order" at bounding box center [294, 197] width 45 height 19
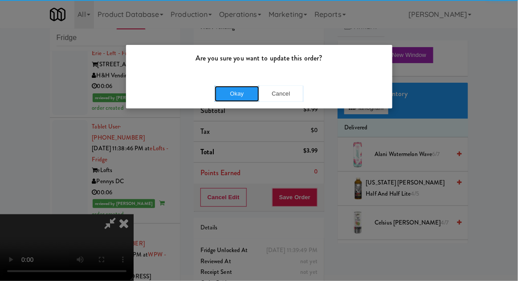
click at [233, 95] on button "Okay" at bounding box center [237, 94] width 45 height 16
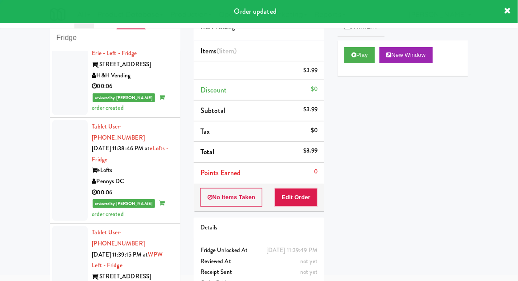
scroll to position [0, 0]
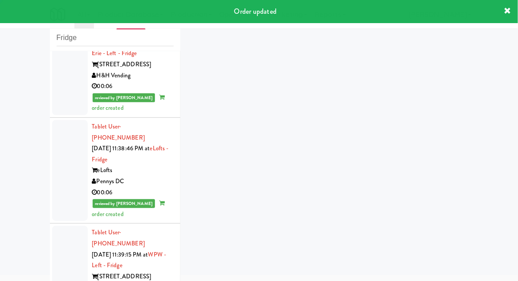
scroll to position [1667, 0]
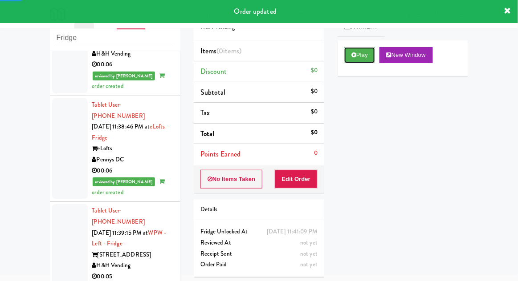
click at [366, 58] on button "Play" at bounding box center [359, 55] width 31 height 16
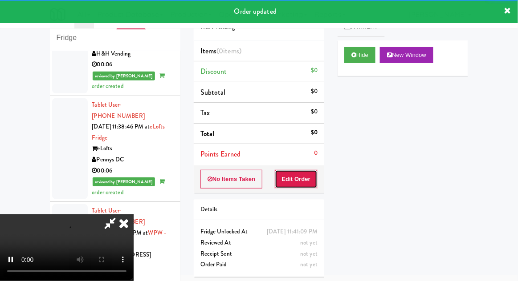
click at [313, 171] on button "Edit Order" at bounding box center [296, 179] width 43 height 19
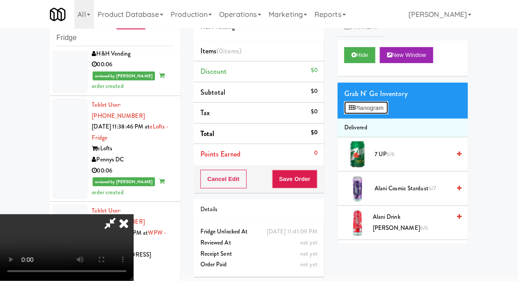
click at [376, 112] on button "Planogram" at bounding box center [366, 107] width 44 height 13
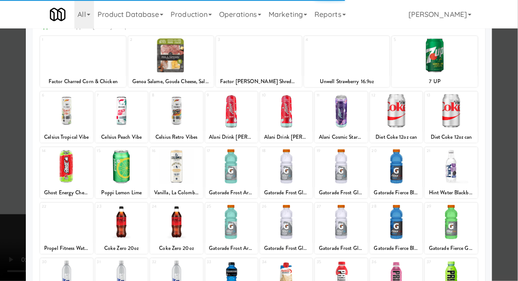
scroll to position [64, 0]
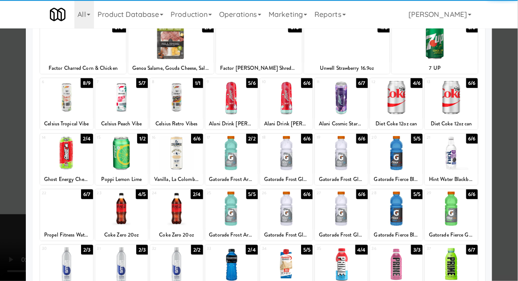
click at [277, 266] on div at bounding box center [286, 264] width 53 height 34
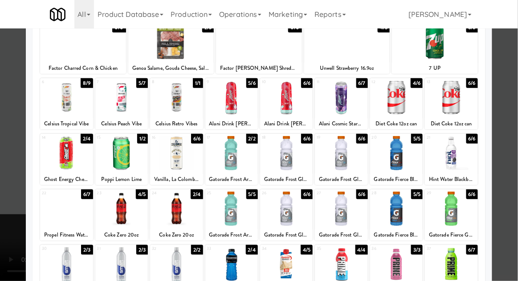
click at [506, 146] on div at bounding box center [259, 140] width 518 height 281
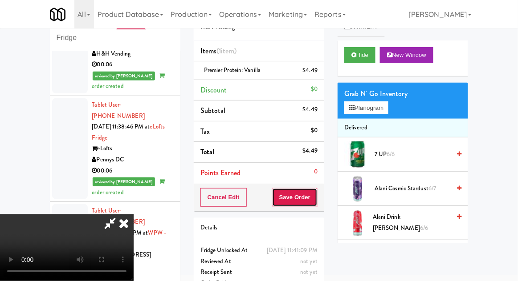
click at [316, 198] on button "Save Order" at bounding box center [294, 197] width 45 height 19
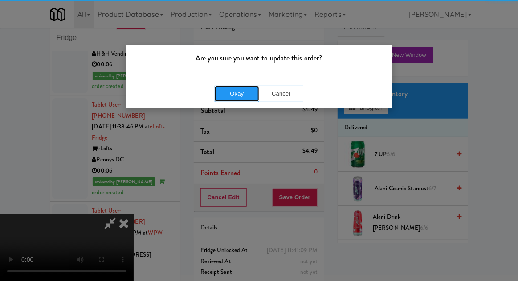
click at [226, 99] on button "Okay" at bounding box center [237, 94] width 45 height 16
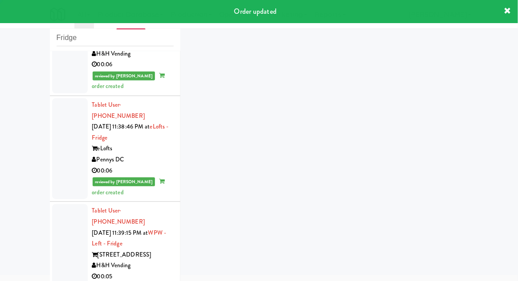
scroll to position [1689, 0]
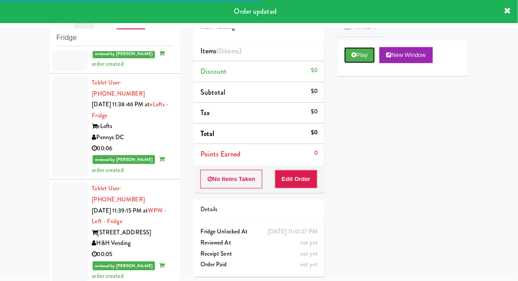
click at [366, 62] on button "Play" at bounding box center [359, 55] width 31 height 16
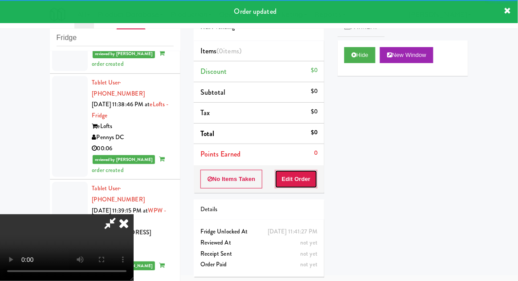
click at [314, 179] on button "Edit Order" at bounding box center [296, 179] width 43 height 19
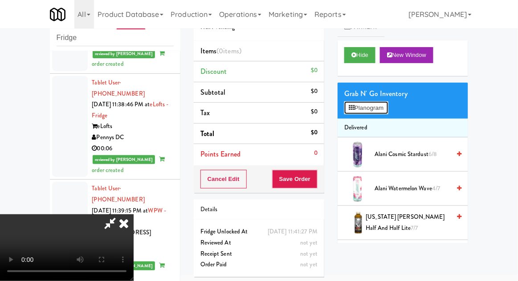
click at [384, 112] on button "Planogram" at bounding box center [366, 107] width 44 height 13
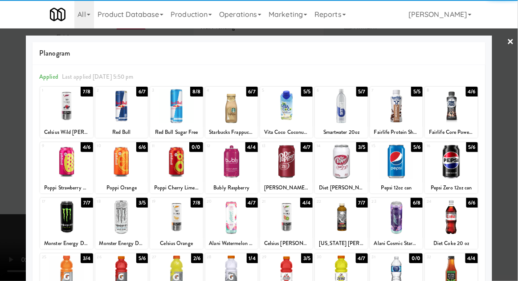
click at [459, 171] on div at bounding box center [451, 162] width 53 height 34
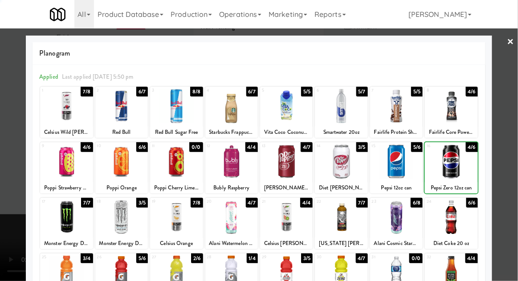
click at [508, 171] on div at bounding box center [259, 140] width 518 height 281
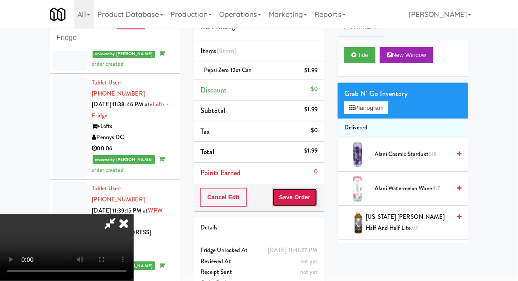
click at [317, 197] on button "Save Order" at bounding box center [294, 197] width 45 height 19
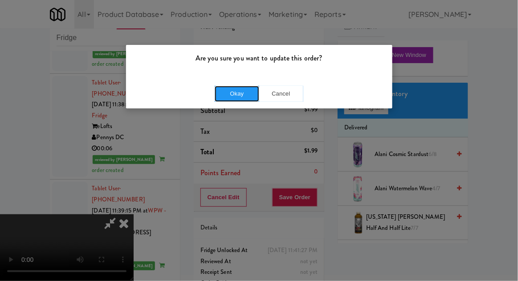
click at [230, 97] on button "Okay" at bounding box center [237, 94] width 45 height 16
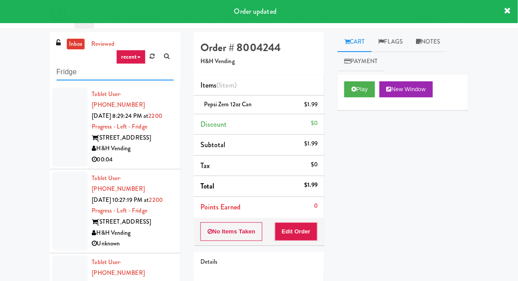
click at [63, 75] on input "Fridge" at bounding box center [115, 72] width 117 height 16
click at [59, 75] on input "Fridge" at bounding box center [115, 72] width 117 height 16
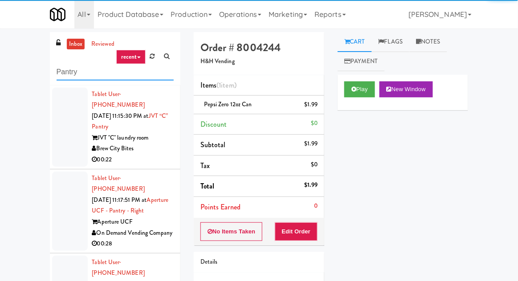
type input "Pantry"
click at [6, 72] on div "inbox reviewed recent all unclear take inventory issue suspicious failed recent…" at bounding box center [259, 195] width 518 height 327
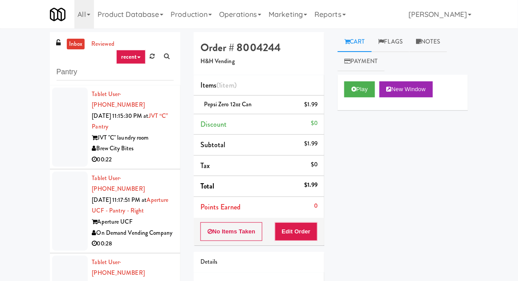
click at [55, 122] on div at bounding box center [70, 127] width 36 height 79
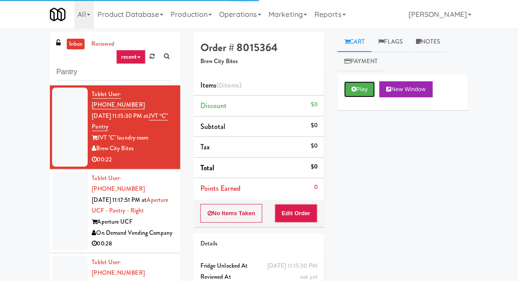
click at [360, 88] on button "Play" at bounding box center [359, 89] width 31 height 16
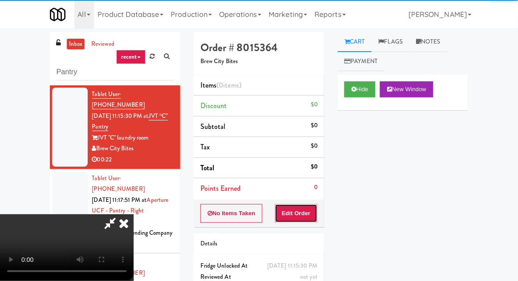
click at [308, 213] on button "Edit Order" at bounding box center [296, 213] width 43 height 19
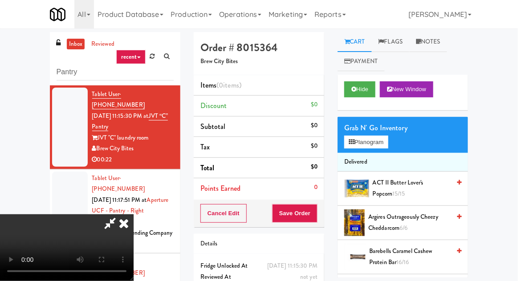
scroll to position [32, 0]
click at [419, 186] on span "ACT II Butter Lover's Popcorn 15/15" at bounding box center [411, 189] width 77 height 22
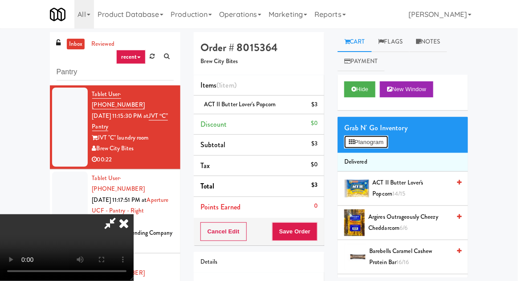
click at [386, 140] on button "Planogram" at bounding box center [366, 142] width 44 height 13
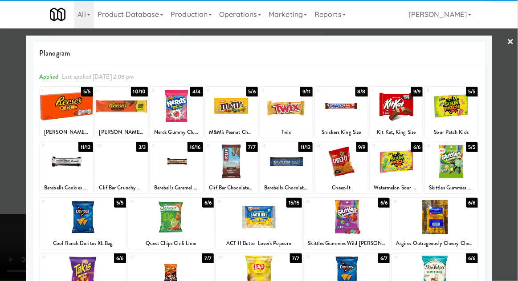
click at [372, 222] on div at bounding box center [347, 217] width 86 height 34
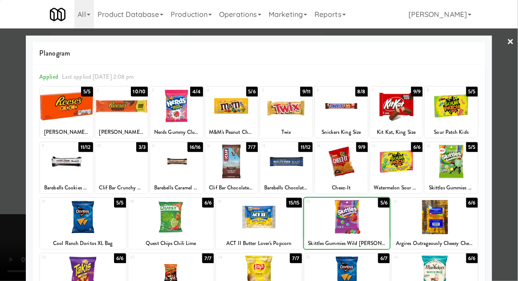
click at [514, 156] on div at bounding box center [259, 140] width 518 height 281
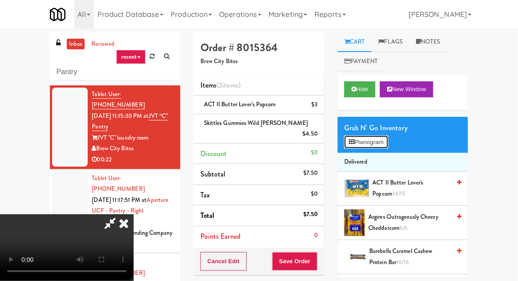
click at [386, 142] on button "Planogram" at bounding box center [366, 142] width 44 height 13
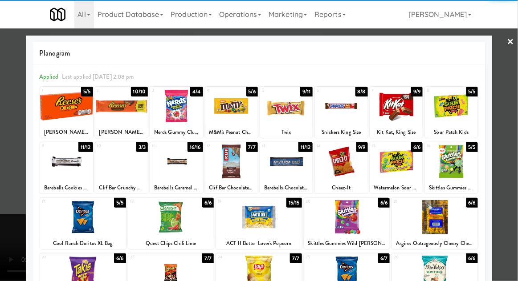
click at [60, 160] on div at bounding box center [66, 162] width 53 height 34
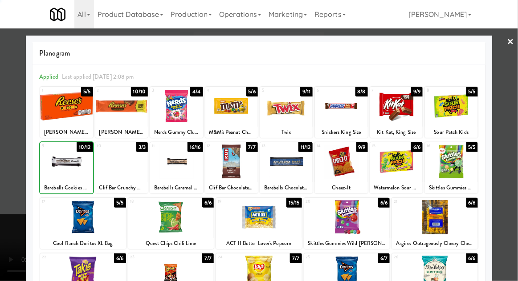
click at [501, 153] on div at bounding box center [259, 140] width 518 height 281
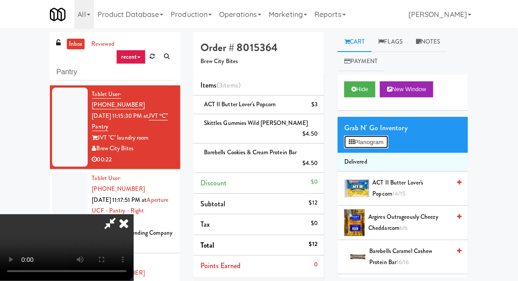
click at [384, 142] on button "Planogram" at bounding box center [366, 142] width 44 height 13
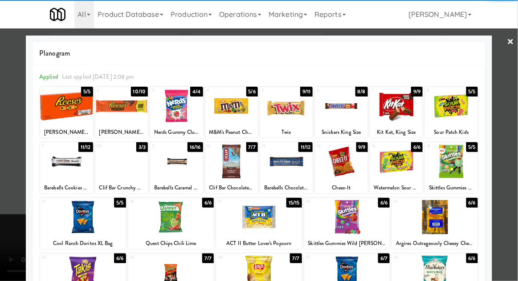
click at [176, 166] on div at bounding box center [176, 162] width 53 height 34
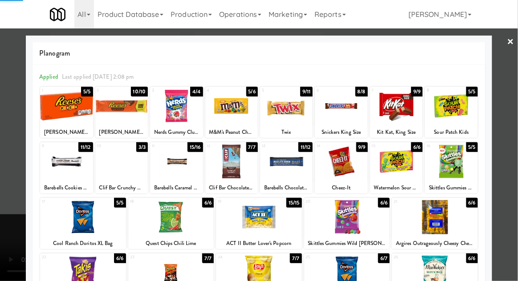
click at [503, 140] on div at bounding box center [259, 140] width 518 height 281
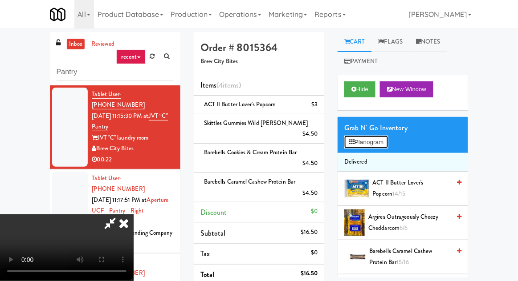
click at [381, 138] on button "Planogram" at bounding box center [366, 142] width 44 height 13
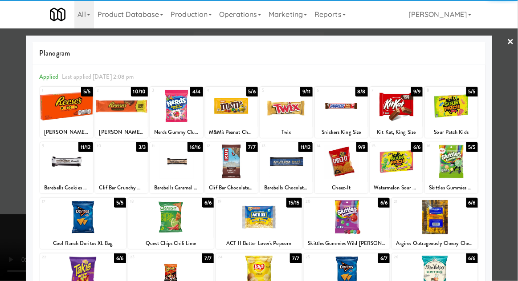
click at [174, 107] on div at bounding box center [176, 106] width 53 height 34
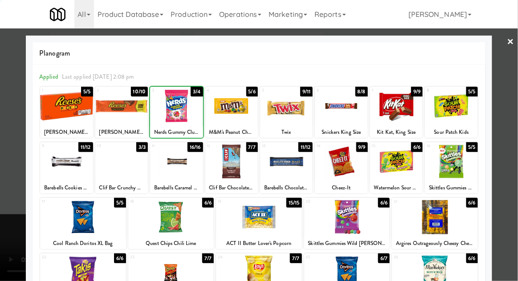
click at [506, 132] on div at bounding box center [259, 140] width 518 height 281
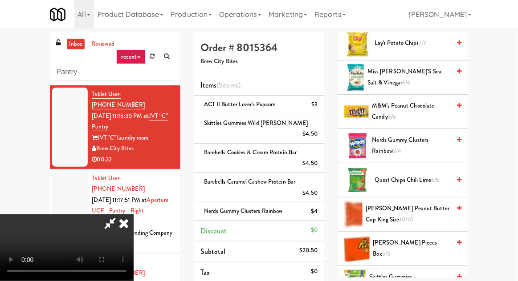
scroll to position [910, 0]
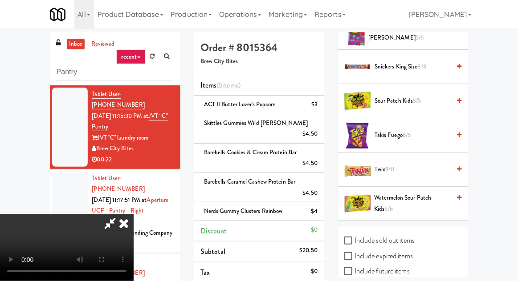
click at [405, 166] on span "Twix 9/11" at bounding box center [412, 169] width 76 height 11
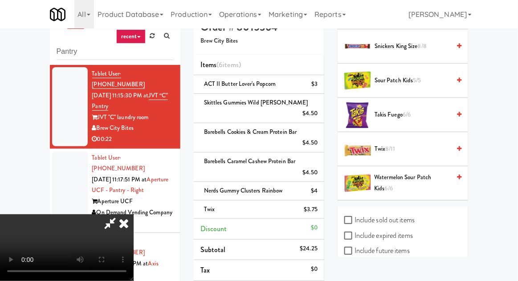
scroll to position [136, 0]
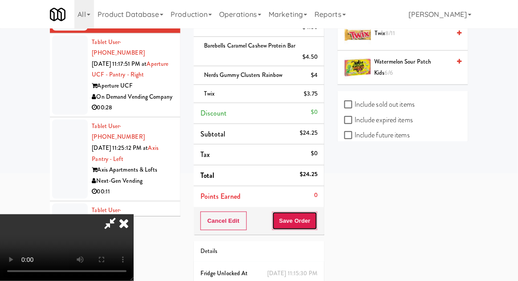
click at [316, 217] on button "Save Order" at bounding box center [294, 221] width 45 height 19
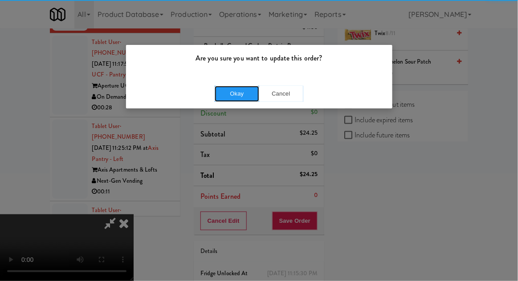
click at [241, 99] on button "Okay" at bounding box center [237, 94] width 45 height 16
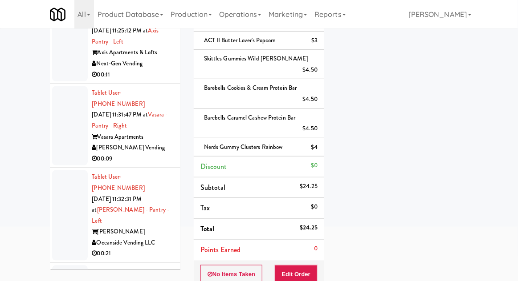
scroll to position [0, 0]
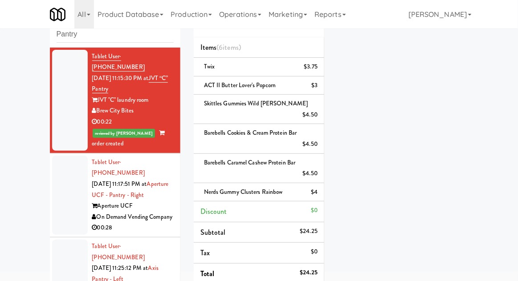
click at [60, 180] on div at bounding box center [70, 195] width 36 height 79
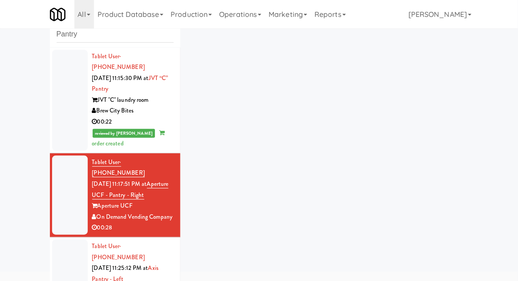
scroll to position [34, 0]
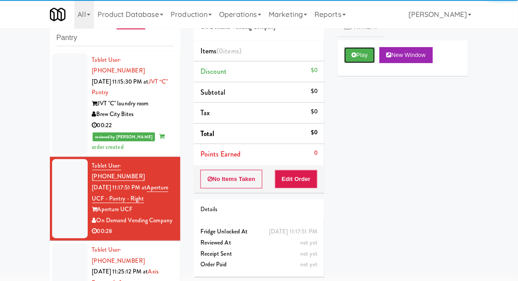
click at [371, 50] on button "Play" at bounding box center [359, 55] width 31 height 16
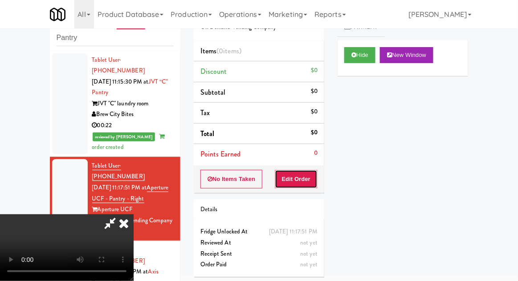
click at [315, 173] on button "Edit Order" at bounding box center [296, 179] width 43 height 19
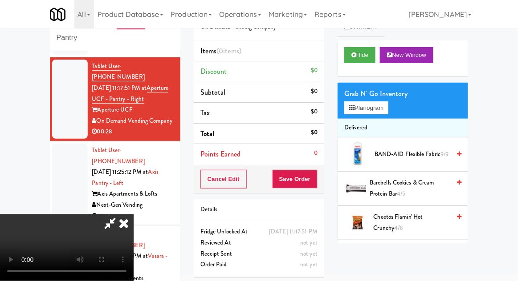
scroll to position [0, 0]
click at [388, 113] on button "Planogram" at bounding box center [366, 107] width 44 height 13
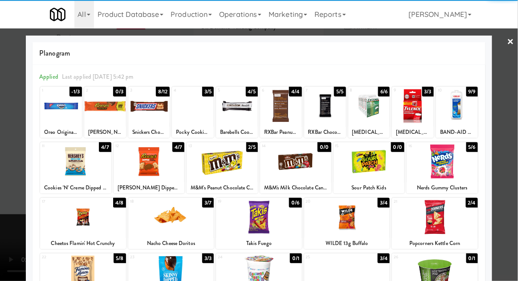
click at [146, 117] on div at bounding box center [149, 106] width 42 height 34
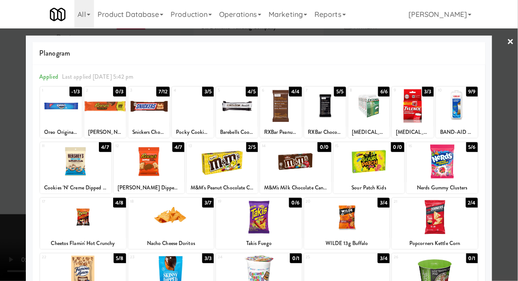
click at [509, 150] on div at bounding box center [259, 140] width 518 height 281
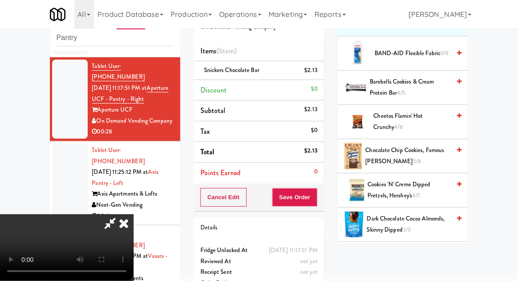
scroll to position [103, 0]
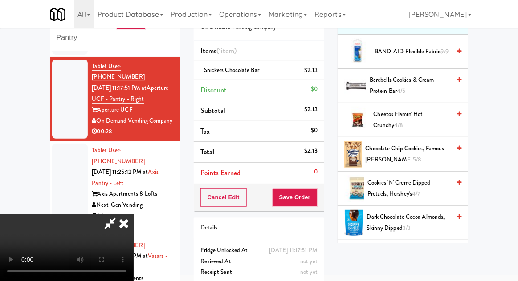
click at [424, 157] on span "Chocolate Chip Cookies, Famous [PERSON_NAME] 5/8" at bounding box center [407, 154] width 85 height 22
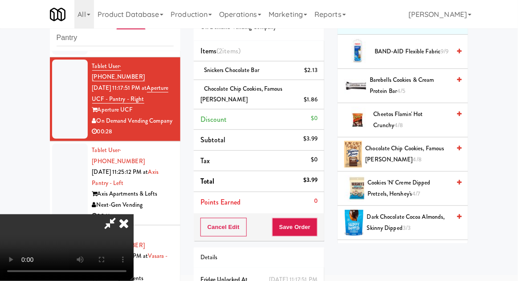
scroll to position [32, 0]
click at [316, 223] on button "Save Order" at bounding box center [294, 227] width 45 height 19
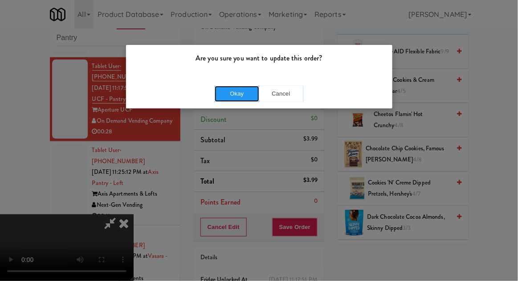
click at [219, 98] on button "Okay" at bounding box center [237, 94] width 45 height 16
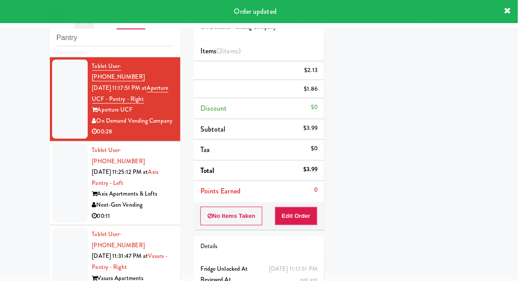
scroll to position [0, 0]
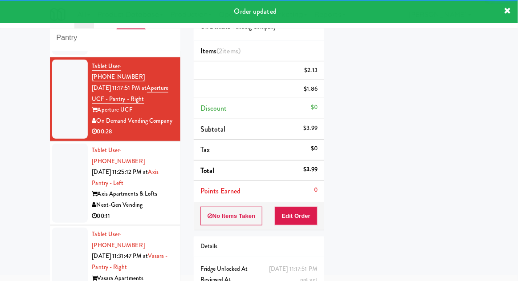
click at [58, 171] on div at bounding box center [70, 183] width 36 height 79
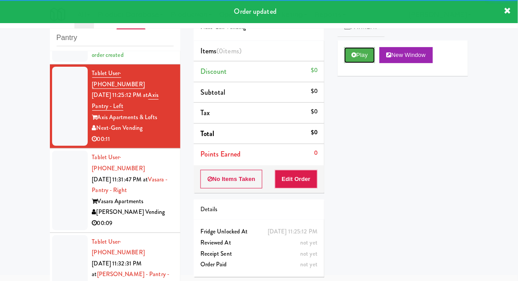
click at [364, 54] on button "Play" at bounding box center [359, 55] width 31 height 16
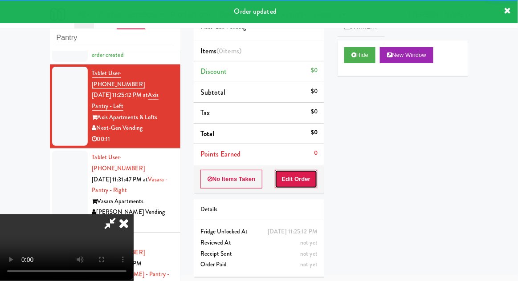
click at [311, 177] on button "Edit Order" at bounding box center [296, 179] width 43 height 19
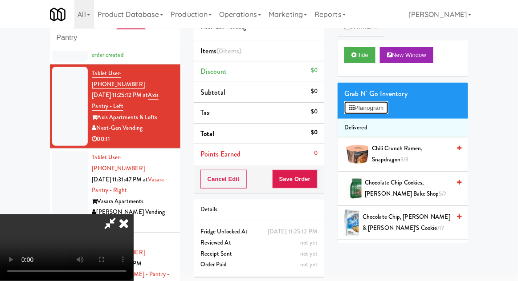
click at [380, 109] on button "Planogram" at bounding box center [366, 107] width 44 height 13
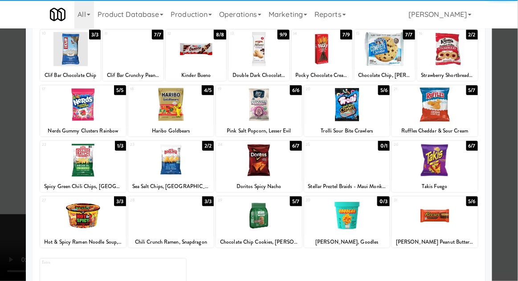
scroll to position [113, 0]
click at [84, 219] on div at bounding box center [83, 216] width 86 height 34
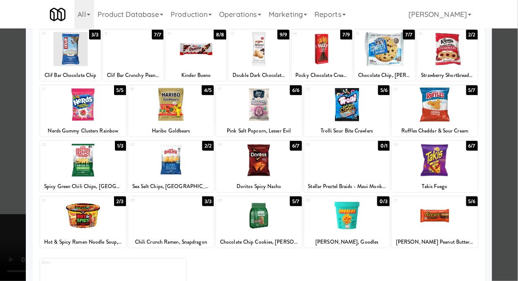
click at [510, 121] on div at bounding box center [259, 140] width 518 height 281
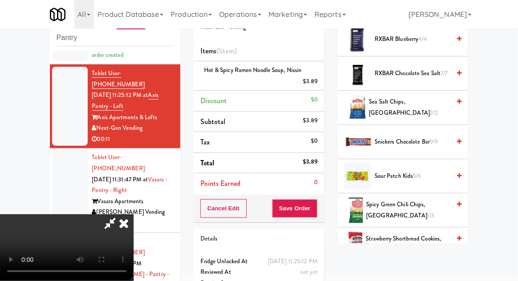
scroll to position [766, 0]
click at [428, 139] on span "Snickers Chocolate Bar 9/9" at bounding box center [412, 142] width 76 height 11
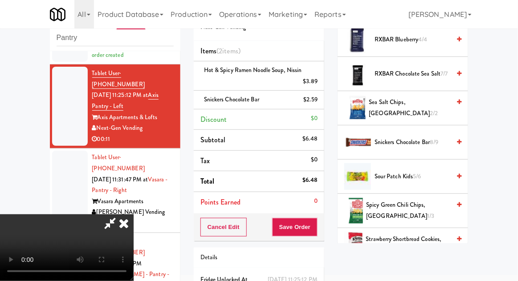
scroll to position [52, 0]
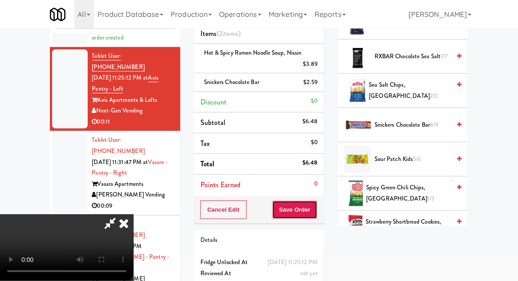
click at [316, 213] on button "Save Order" at bounding box center [294, 210] width 45 height 19
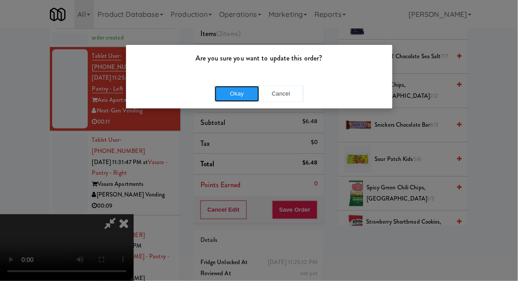
click at [227, 101] on button "Okay" at bounding box center [237, 94] width 45 height 16
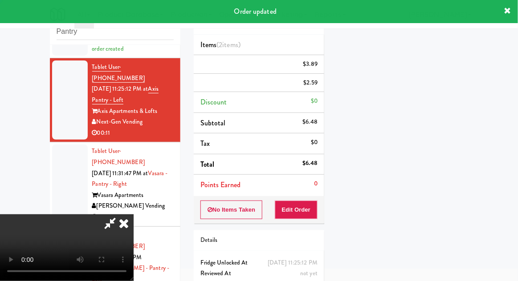
scroll to position [0, 0]
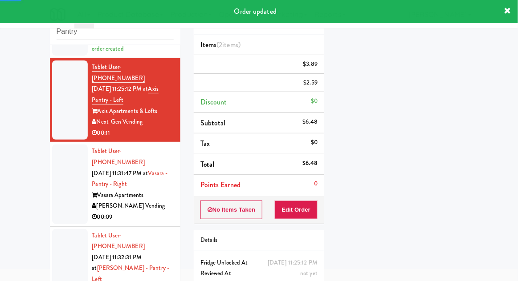
click at [65, 174] on div at bounding box center [70, 184] width 36 height 79
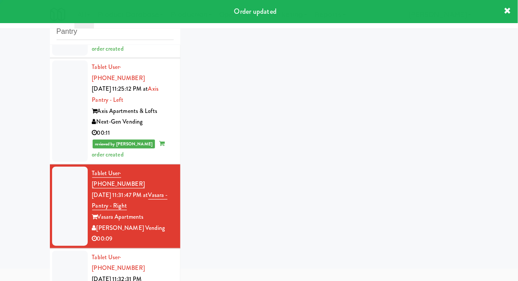
scroll to position [34, 0]
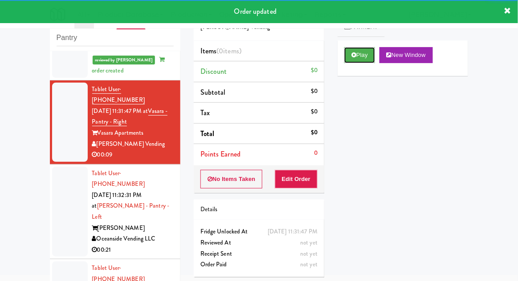
click at [369, 61] on button "Play" at bounding box center [359, 55] width 31 height 16
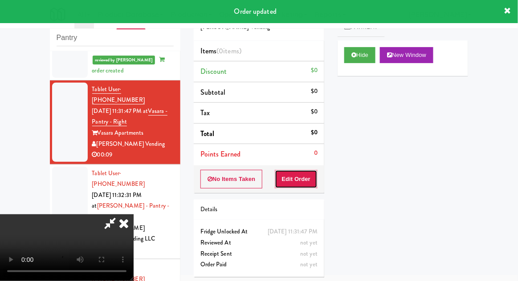
click at [316, 181] on button "Edit Order" at bounding box center [296, 179] width 43 height 19
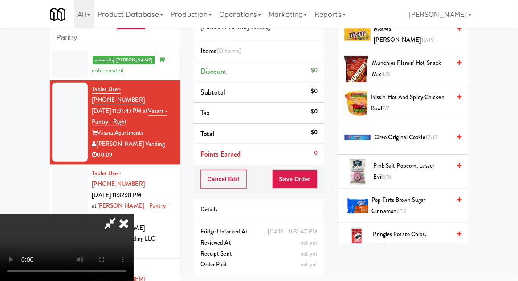
scroll to position [910, 0]
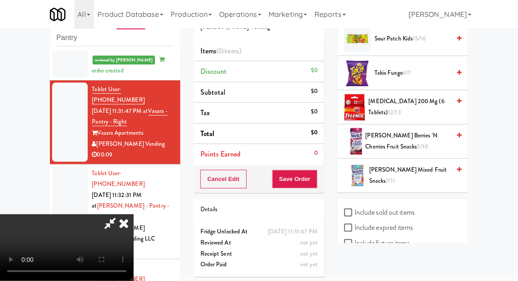
click at [435, 166] on span "[PERSON_NAME] Mixed Fruit Snacks 7/11" at bounding box center [409, 176] width 81 height 22
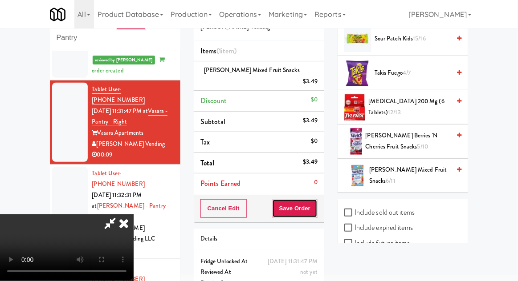
click at [315, 202] on button "Save Order" at bounding box center [294, 208] width 45 height 19
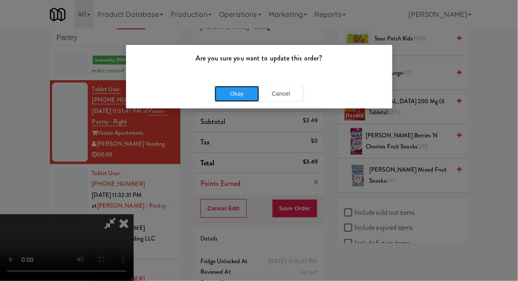
click at [234, 101] on button "Okay" at bounding box center [237, 94] width 45 height 16
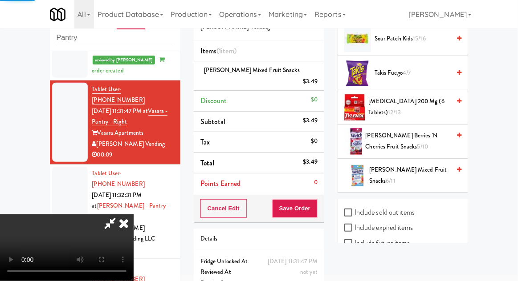
scroll to position [88, 0]
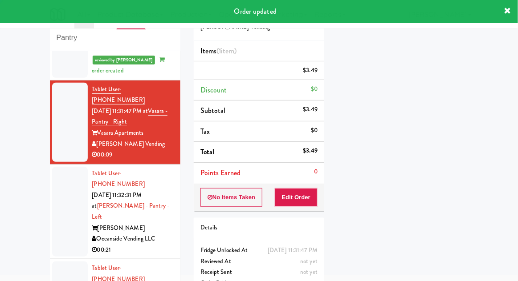
click at [61, 167] on div at bounding box center [70, 212] width 36 height 90
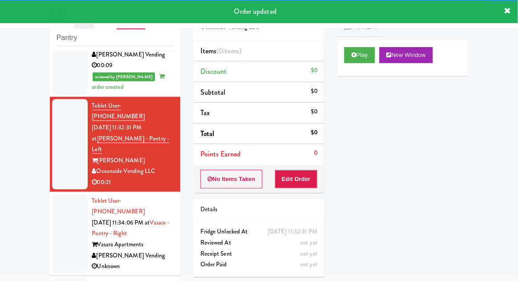
scroll to position [382, 0]
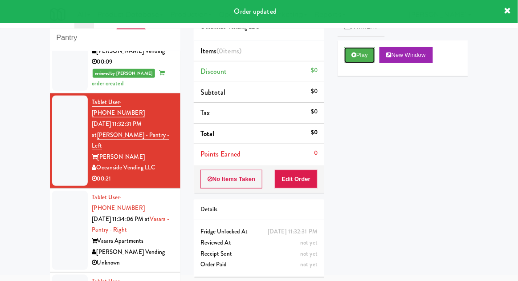
click at [367, 49] on button "Play" at bounding box center [359, 55] width 31 height 16
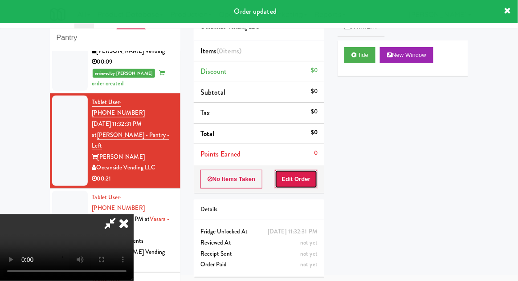
click at [316, 170] on button "Edit Order" at bounding box center [296, 179] width 43 height 19
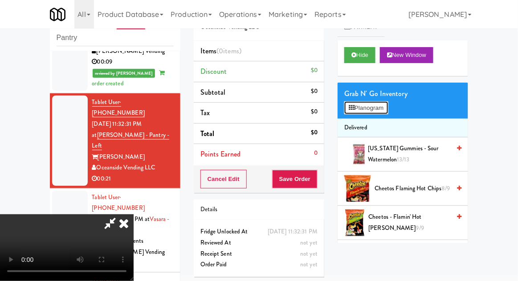
click at [379, 113] on button "Planogram" at bounding box center [366, 107] width 44 height 13
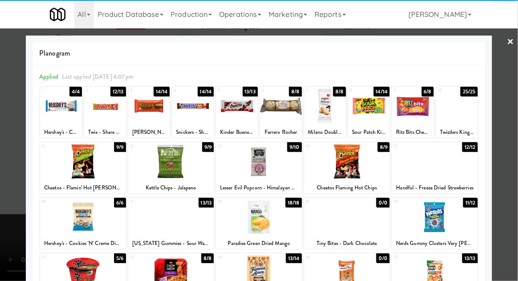
click at [465, 119] on div at bounding box center [457, 106] width 42 height 34
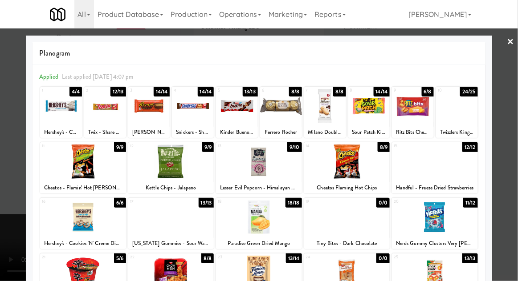
click at [502, 128] on div at bounding box center [259, 140] width 518 height 281
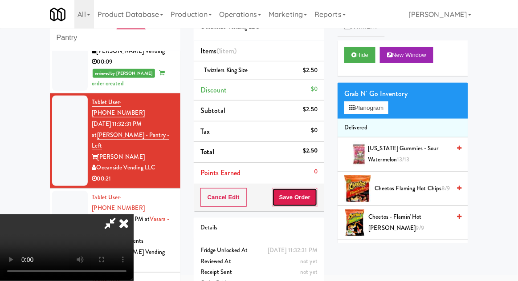
click at [316, 198] on button "Save Order" at bounding box center [294, 197] width 45 height 19
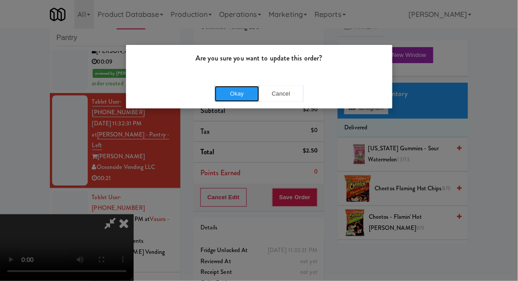
click at [234, 100] on button "Okay" at bounding box center [237, 94] width 45 height 16
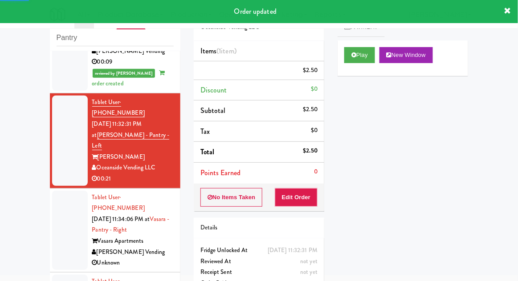
click at [54, 191] on div at bounding box center [70, 230] width 36 height 79
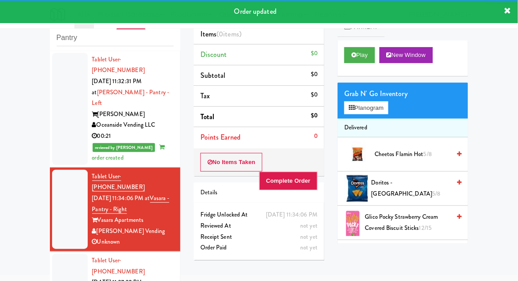
scroll to position [458, 0]
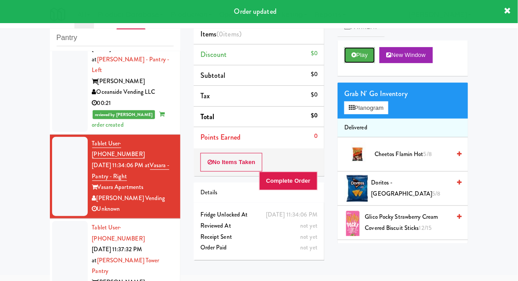
click at [360, 62] on button "Play" at bounding box center [359, 55] width 31 height 16
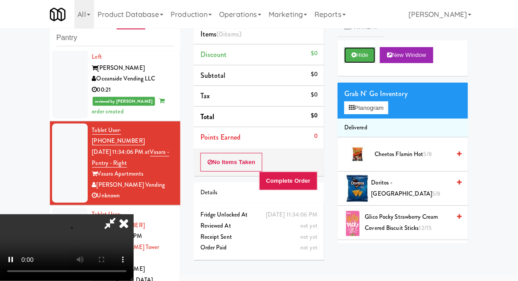
scroll to position [473, 0]
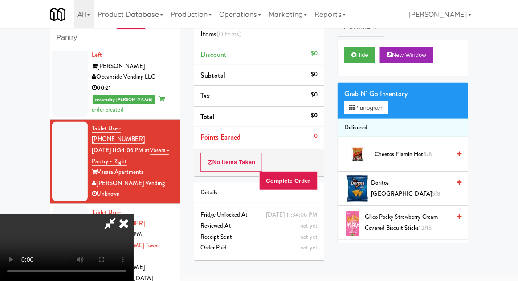
click at [134, 215] on icon at bounding box center [124, 224] width 20 height 18
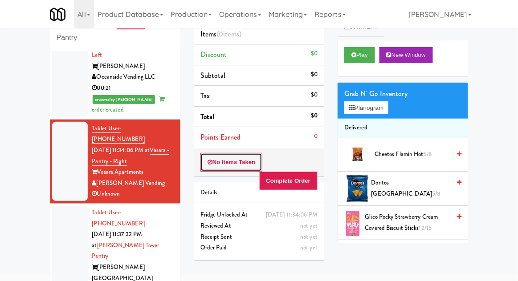
click at [206, 158] on button "No Items Taken" at bounding box center [231, 162] width 62 height 19
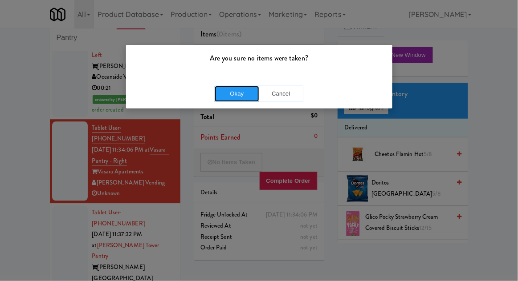
click at [237, 91] on button "Okay" at bounding box center [237, 94] width 45 height 16
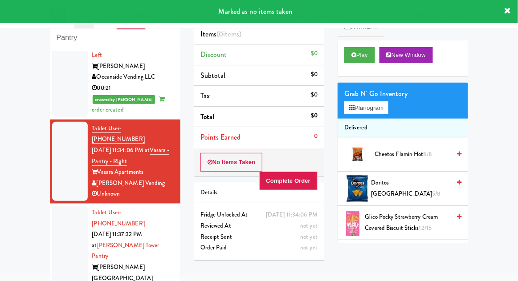
click at [59, 206] on div at bounding box center [70, 256] width 36 height 101
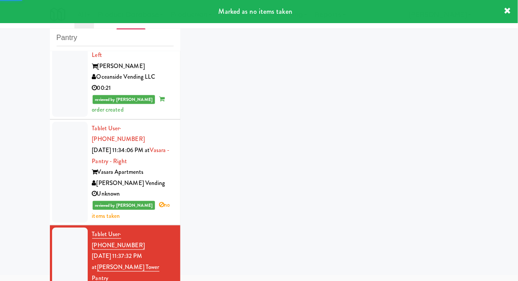
scroll to position [607, 0]
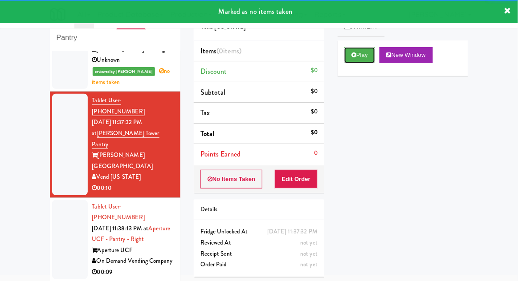
click at [368, 54] on button "Play" at bounding box center [359, 55] width 31 height 16
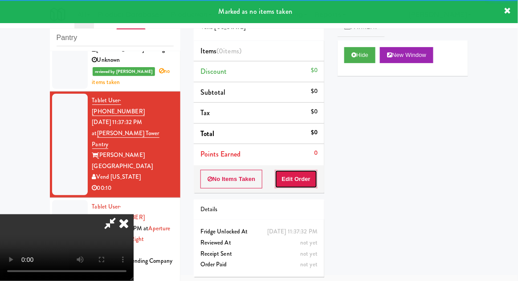
click at [299, 178] on button "Edit Order" at bounding box center [296, 179] width 43 height 19
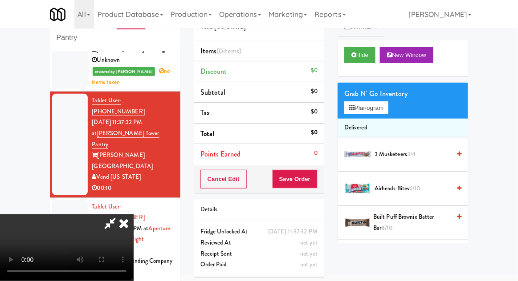
scroll to position [0, 0]
click at [381, 110] on button "Planogram" at bounding box center [366, 107] width 44 height 13
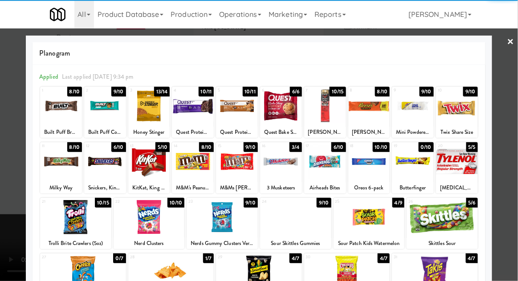
click at [145, 170] on div at bounding box center [149, 162] width 42 height 34
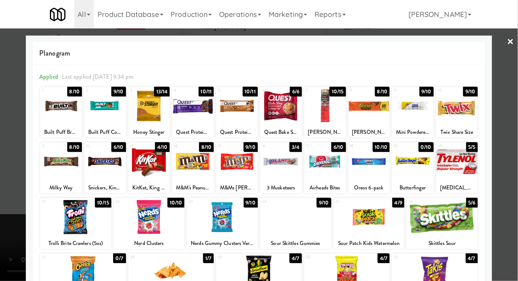
click at [506, 145] on div at bounding box center [259, 140] width 518 height 281
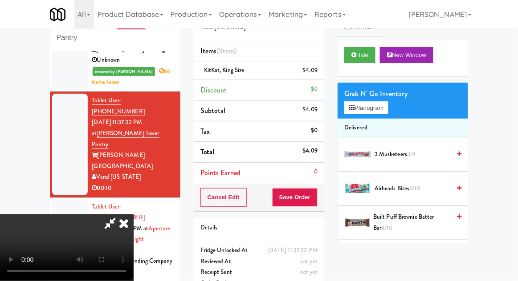
scroll to position [32, 0]
click at [316, 202] on button "Save Order" at bounding box center [294, 197] width 45 height 19
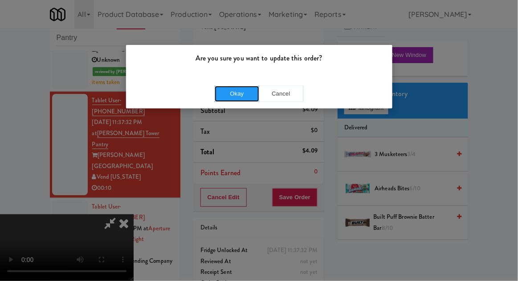
click at [245, 89] on button "Okay" at bounding box center [237, 94] width 45 height 16
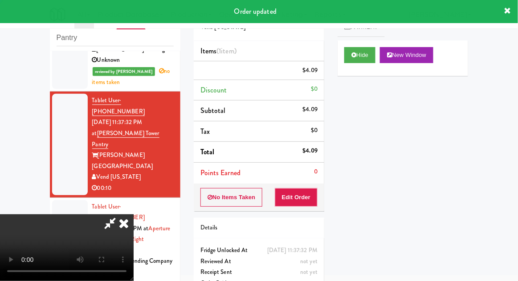
scroll to position [0, 0]
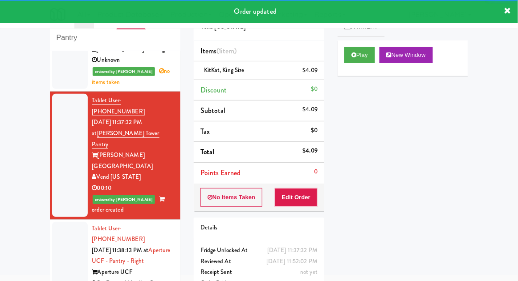
click at [65, 222] on div at bounding box center [70, 261] width 36 height 79
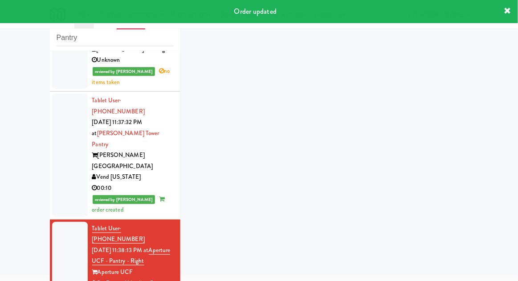
scroll to position [628, 0]
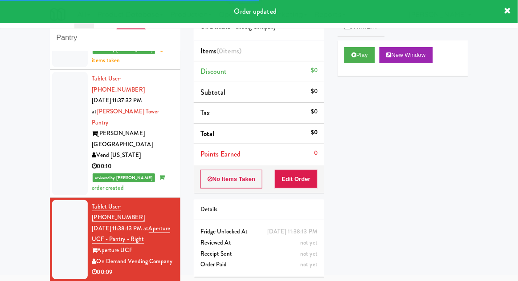
click at [367, 60] on button "Play" at bounding box center [359, 55] width 31 height 16
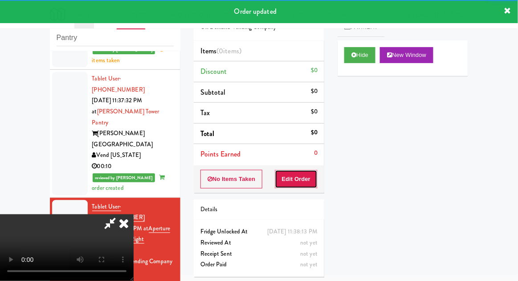
click at [314, 180] on button "Edit Order" at bounding box center [296, 179] width 43 height 19
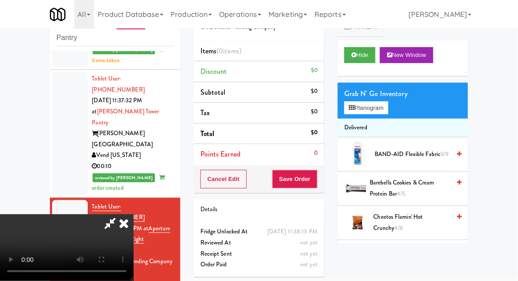
scroll to position [0, 0]
click at [378, 109] on button "Planogram" at bounding box center [366, 107] width 44 height 13
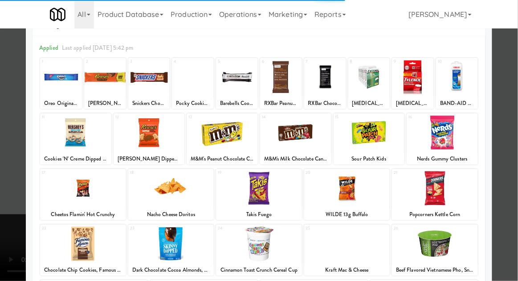
scroll to position [37, 0]
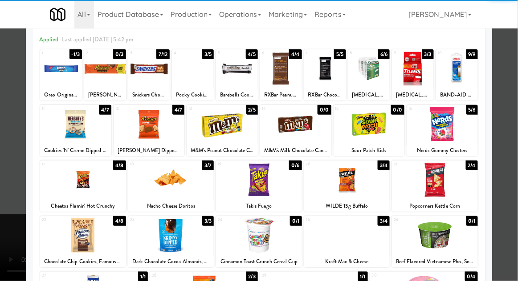
click at [87, 239] on div at bounding box center [83, 236] width 86 height 34
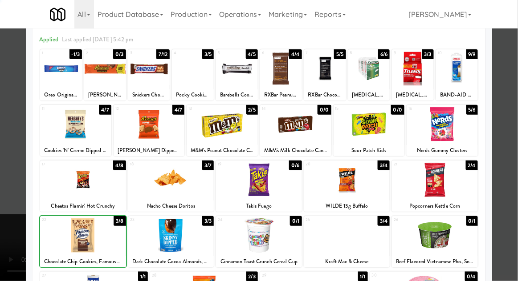
click at [509, 173] on div at bounding box center [259, 140] width 518 height 281
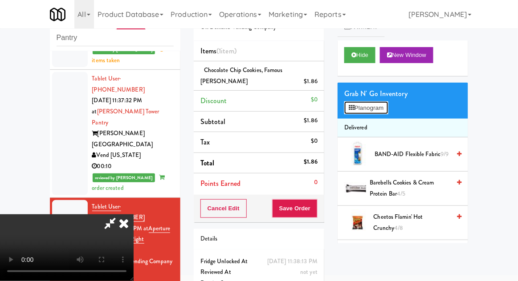
click at [380, 113] on button "Planogram" at bounding box center [366, 107] width 44 height 13
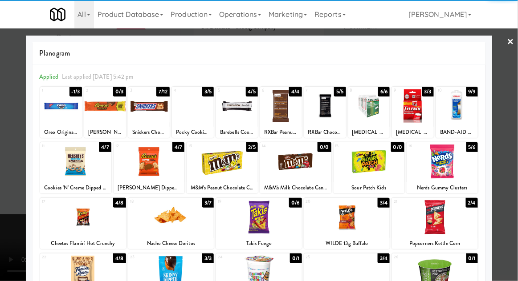
click at [142, 173] on div at bounding box center [148, 162] width 71 height 34
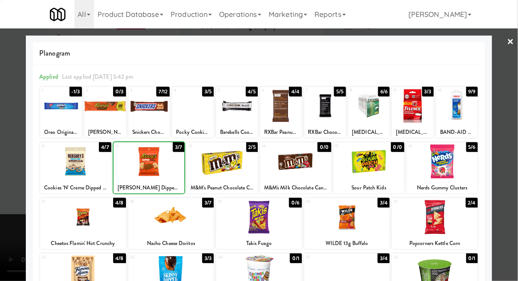
click at [506, 187] on div at bounding box center [259, 140] width 518 height 281
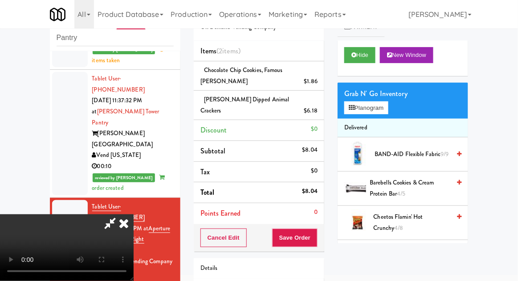
scroll to position [32, 0]
click at [316, 231] on button "Save Order" at bounding box center [294, 238] width 45 height 19
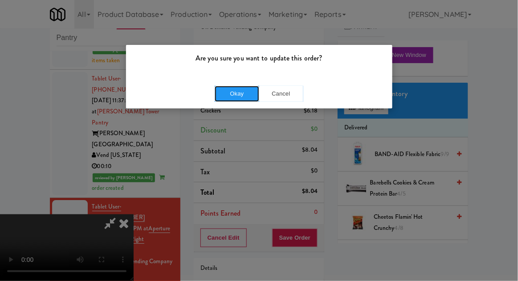
click at [228, 89] on button "Okay" at bounding box center [237, 94] width 45 height 16
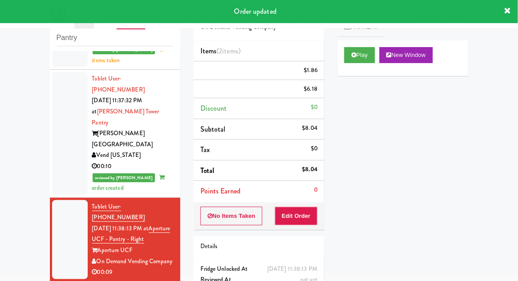
scroll to position [0, 0]
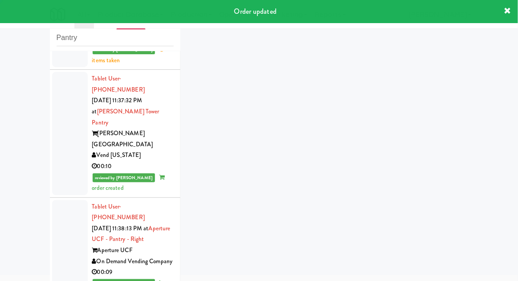
scroll to position [650, 0]
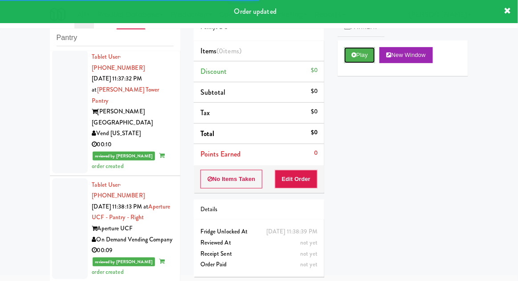
click at [365, 61] on button "Play" at bounding box center [359, 55] width 31 height 16
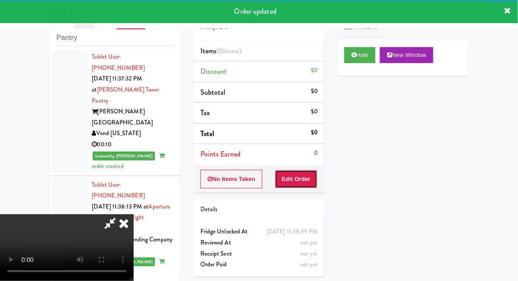
click at [309, 174] on button "Edit Order" at bounding box center [296, 179] width 43 height 19
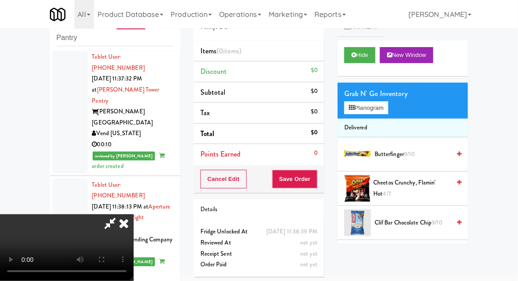
scroll to position [0, 0]
click at [381, 111] on button "Planogram" at bounding box center [366, 107] width 44 height 13
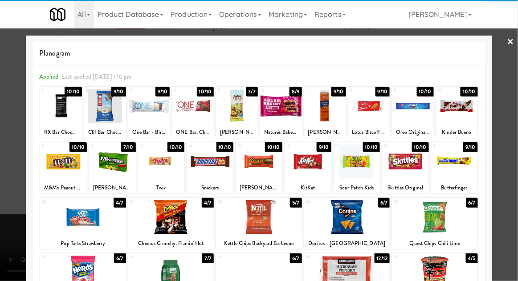
click at [104, 113] on div at bounding box center [105, 106] width 42 height 34
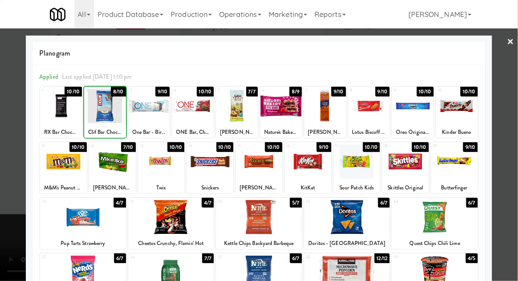
click at [506, 121] on div at bounding box center [259, 140] width 518 height 281
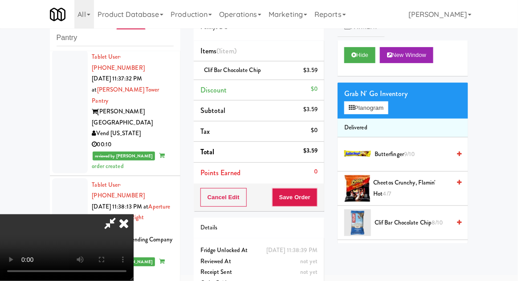
click at [406, 186] on span "Cheetos Crunchy, Flamin' Hot 4/7" at bounding box center [411, 189] width 77 height 22
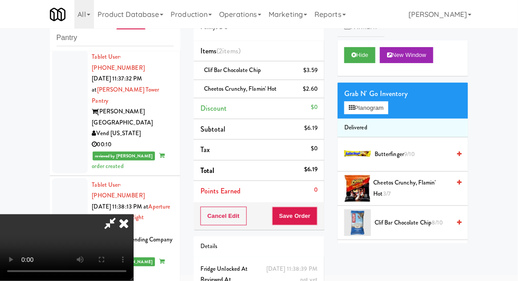
scroll to position [32, 0]
click at [316, 219] on button "Save Order" at bounding box center [294, 216] width 45 height 19
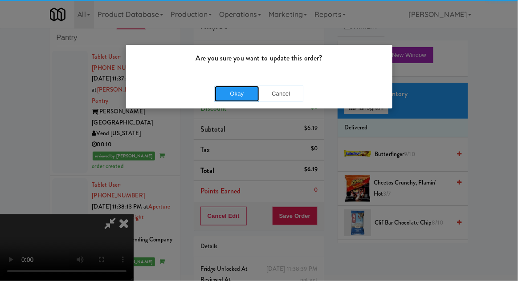
click at [230, 90] on button "Okay" at bounding box center [237, 94] width 45 height 16
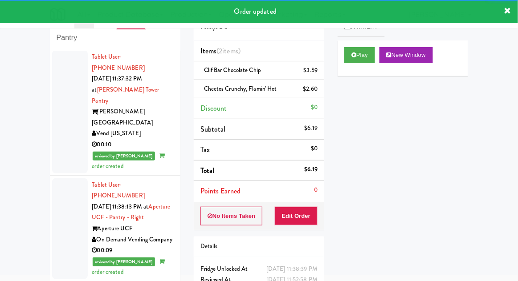
scroll to position [672, 0]
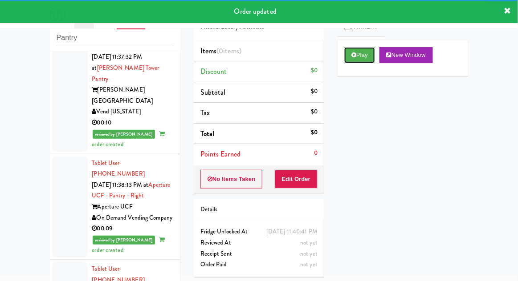
click at [375, 49] on button "Play" at bounding box center [359, 55] width 31 height 16
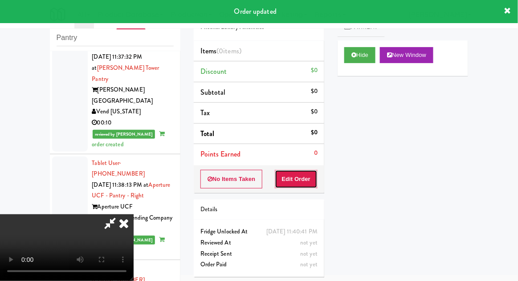
click at [308, 175] on button "Edit Order" at bounding box center [296, 179] width 43 height 19
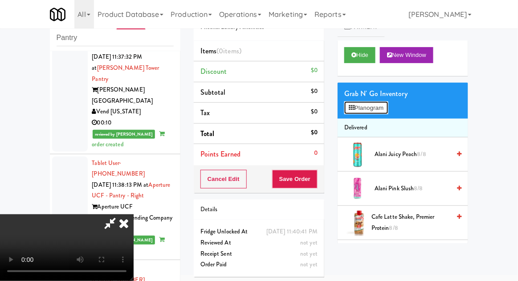
click at [385, 114] on button "Planogram" at bounding box center [366, 107] width 44 height 13
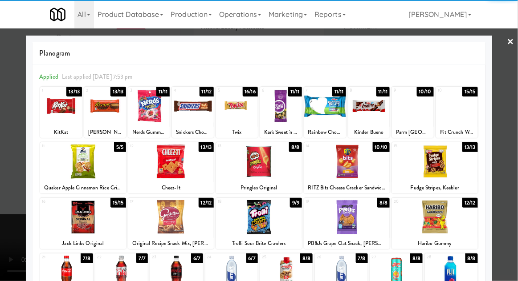
click at [447, 169] on div at bounding box center [435, 162] width 86 height 34
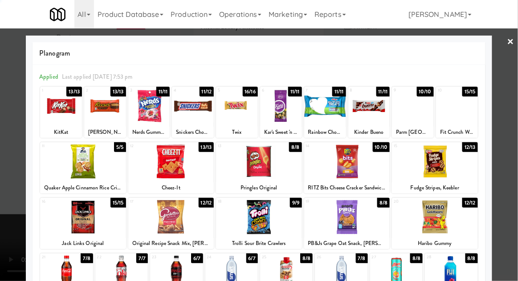
click at [502, 162] on div at bounding box center [259, 140] width 518 height 281
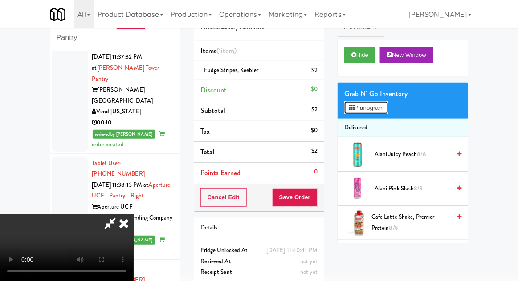
click at [388, 113] on button "Planogram" at bounding box center [366, 107] width 44 height 13
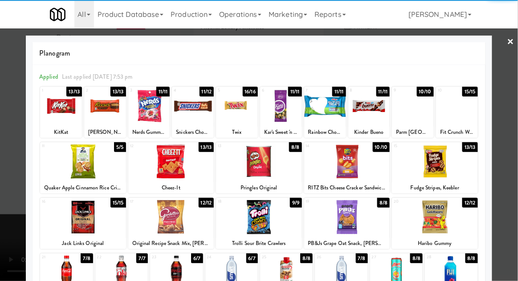
click at [150, 111] on div at bounding box center [149, 106] width 42 height 34
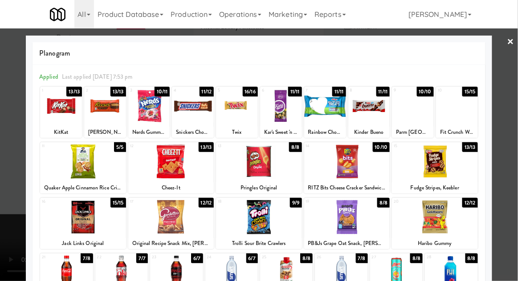
click at [506, 125] on div at bounding box center [259, 140] width 518 height 281
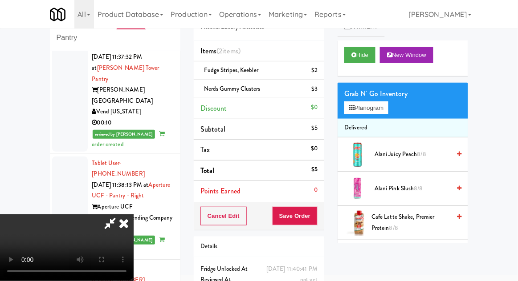
scroll to position [32, 0]
click at [317, 218] on button "Save Order" at bounding box center [294, 216] width 45 height 19
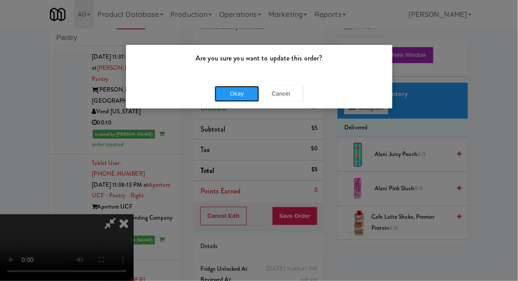
click at [235, 100] on button "Okay" at bounding box center [237, 94] width 45 height 16
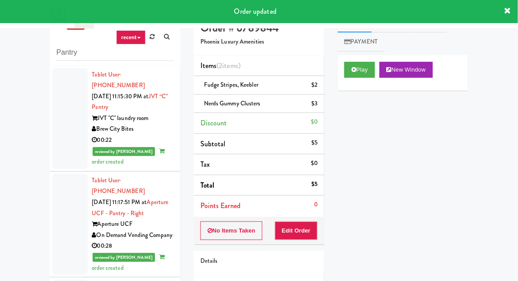
scroll to position [0, 0]
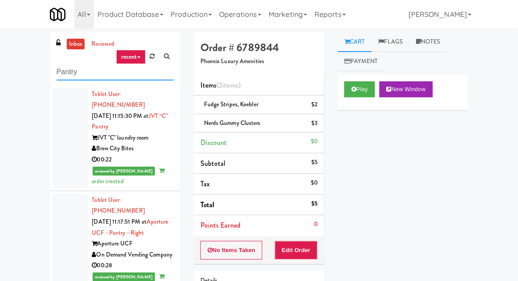
click at [70, 72] on input "Pantry" at bounding box center [115, 72] width 117 height 16
click at [60, 73] on input "Pantry" at bounding box center [115, 72] width 117 height 16
type input "Ambient"
click at [24, 69] on div "inbox reviewed recent all unclear take inventory issue suspicious failed recent…" at bounding box center [259, 195] width 518 height 327
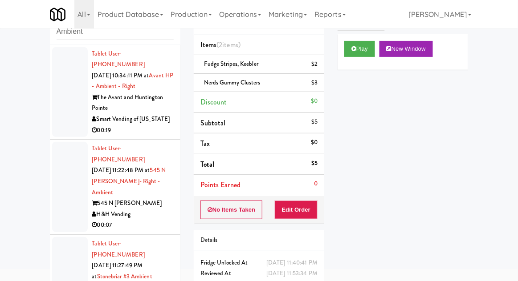
click at [58, 124] on div at bounding box center [70, 92] width 36 height 90
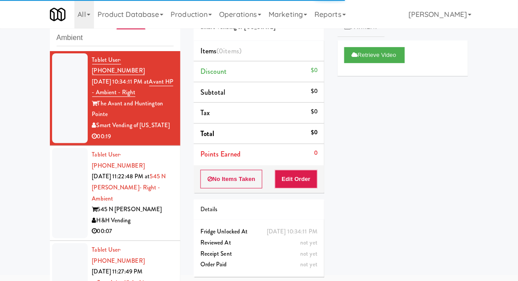
click at [69, 182] on div at bounding box center [70, 193] width 36 height 90
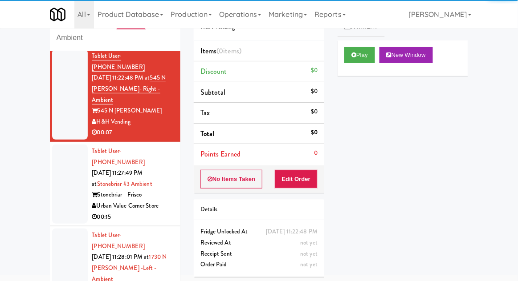
scroll to position [100, 0]
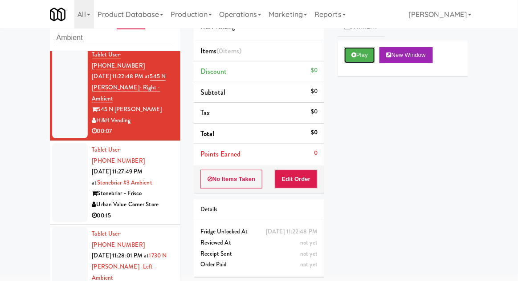
click at [360, 62] on button "Play" at bounding box center [359, 55] width 31 height 16
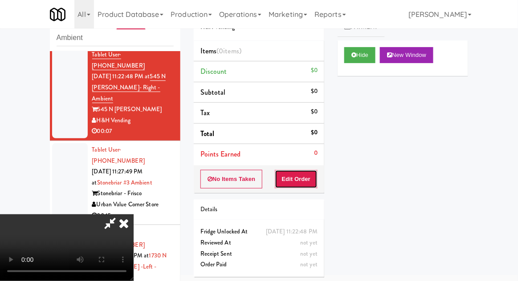
click at [305, 179] on button "Edit Order" at bounding box center [296, 179] width 43 height 19
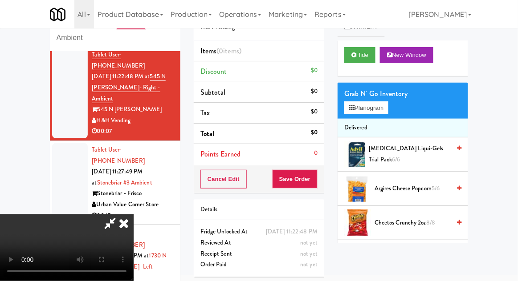
scroll to position [0, 0]
click at [376, 114] on button "Planogram" at bounding box center [366, 107] width 44 height 13
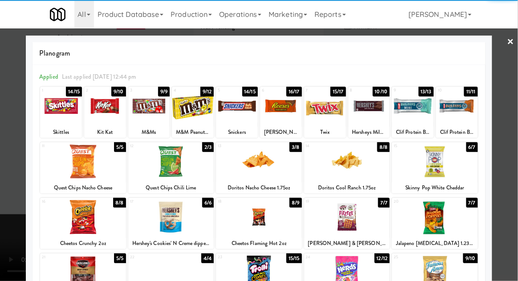
click at [105, 119] on div at bounding box center [105, 106] width 42 height 34
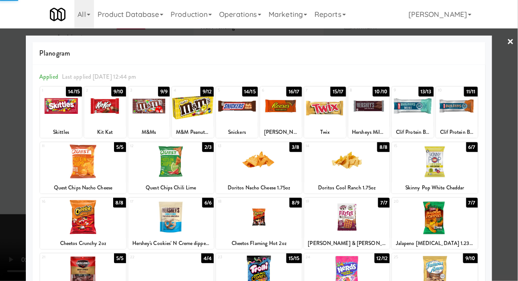
click at [506, 139] on div at bounding box center [259, 140] width 518 height 281
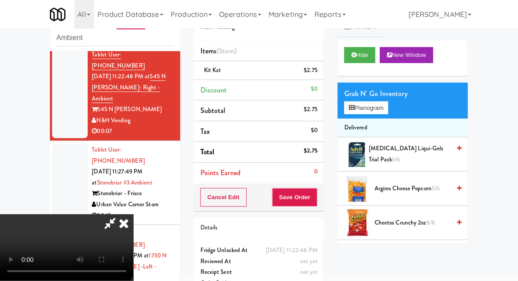
click at [385, 94] on div "Grab N' Go Inventory" at bounding box center [402, 93] width 117 height 13
click at [388, 110] on button "Planogram" at bounding box center [366, 107] width 44 height 13
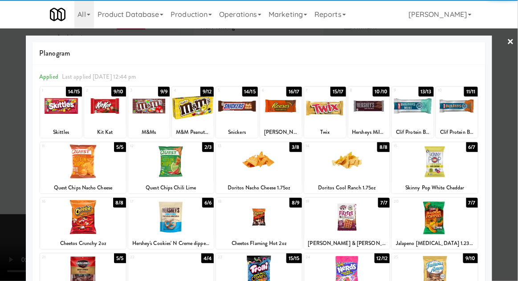
click at [231, 121] on div at bounding box center [237, 106] width 42 height 34
click at [513, 105] on div at bounding box center [259, 140] width 518 height 281
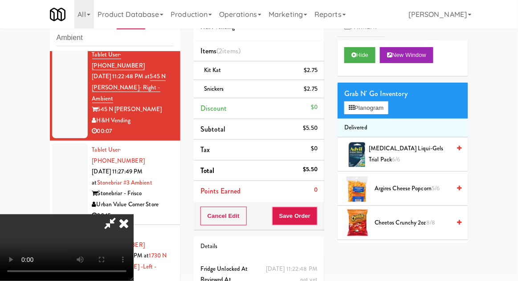
scroll to position [32, 0]
click at [316, 214] on button "Save Order" at bounding box center [294, 216] width 45 height 19
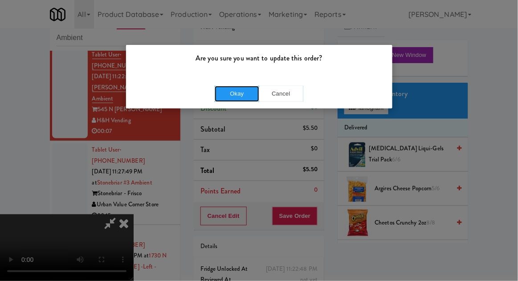
click at [236, 101] on button "Okay" at bounding box center [237, 94] width 45 height 16
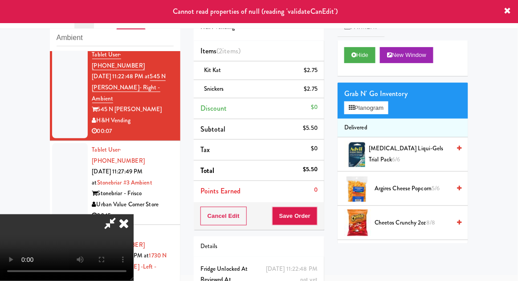
scroll to position [0, 0]
click at [134, 215] on icon at bounding box center [124, 224] width 20 height 18
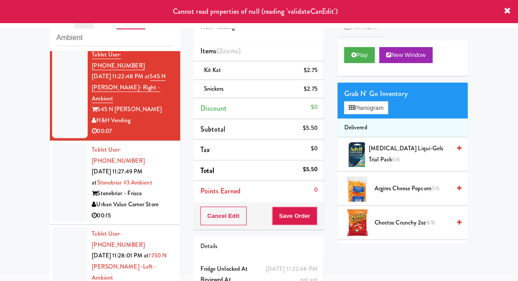
click at [63, 152] on div at bounding box center [70, 182] width 36 height 79
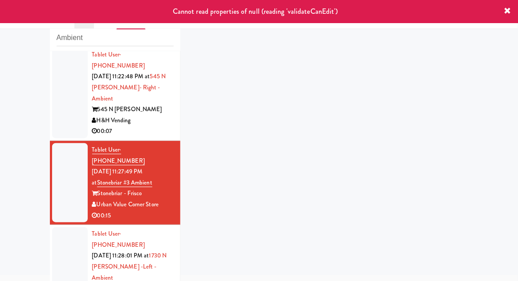
click at [67, 103] on div at bounding box center [70, 93] width 36 height 90
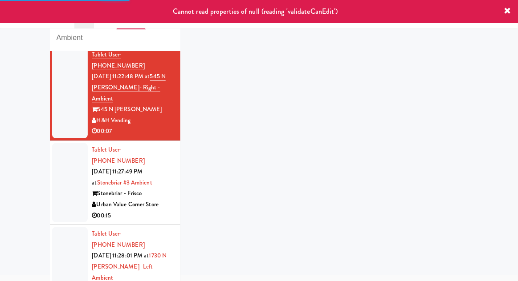
click at [65, 166] on div at bounding box center [70, 182] width 36 height 79
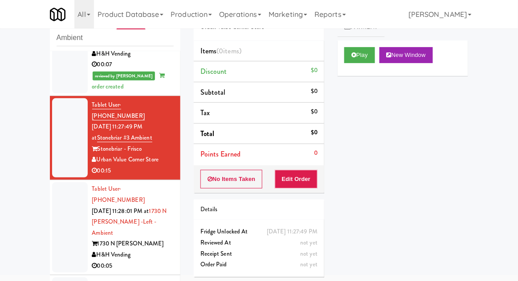
scroll to position [167, 0]
click at [360, 55] on button "Play" at bounding box center [359, 55] width 31 height 16
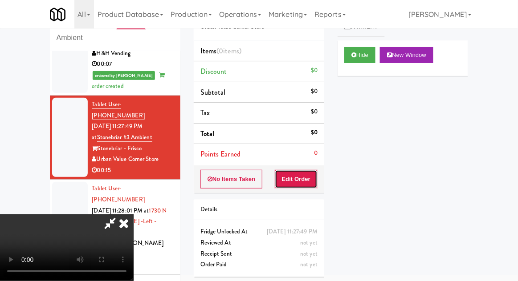
click at [305, 171] on button "Edit Order" at bounding box center [296, 179] width 43 height 19
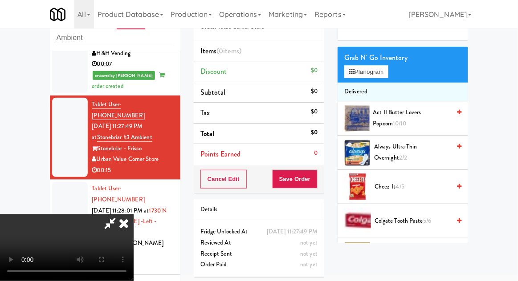
scroll to position [36, 0]
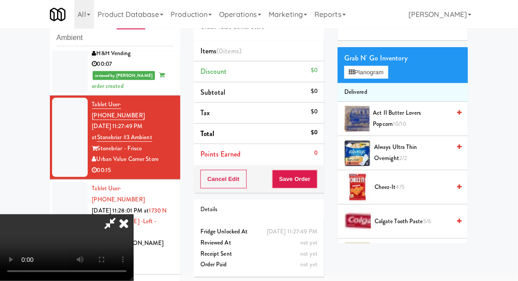
click at [410, 186] on span "Cheez-It 4/5" at bounding box center [412, 187] width 76 height 11
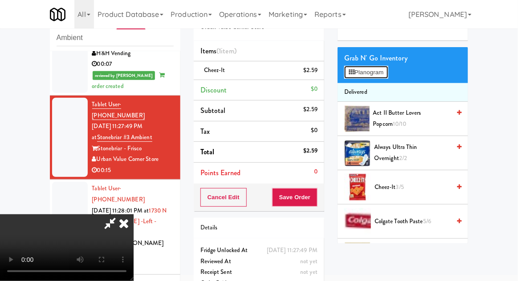
click at [383, 70] on button "Planogram" at bounding box center [366, 72] width 44 height 13
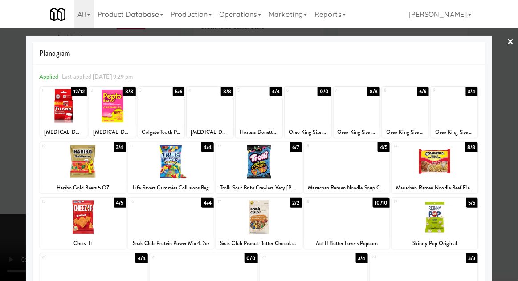
click at [513, 113] on div at bounding box center [259, 140] width 518 height 281
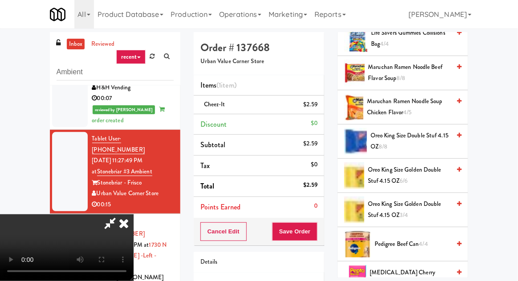
scroll to position [386, 0]
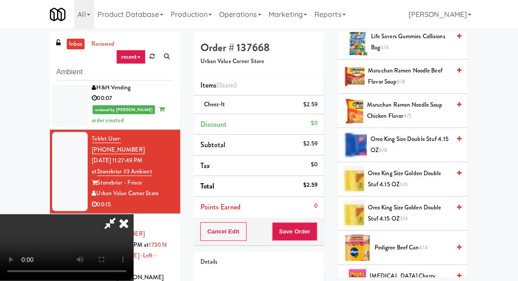
click at [429, 144] on span "Oreo King Size Double Stuf 4.15 OZ 8/8" at bounding box center [410, 145] width 80 height 22
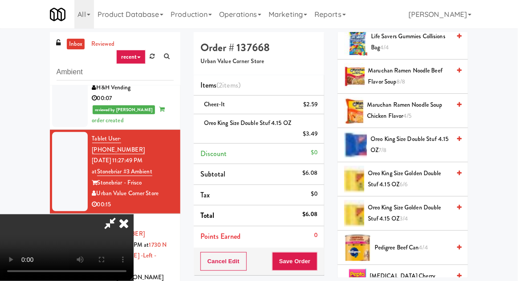
scroll to position [52, 0]
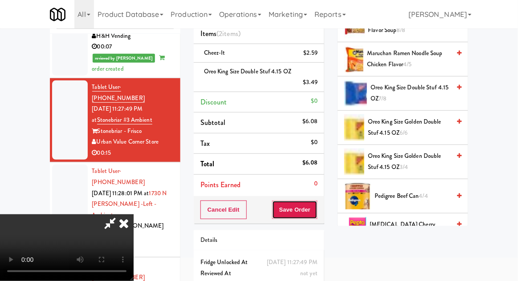
click at [316, 214] on button "Save Order" at bounding box center [294, 210] width 45 height 19
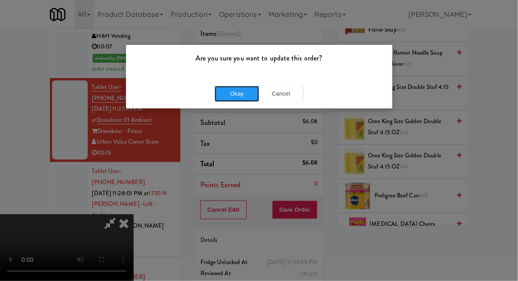
click at [221, 87] on button "Okay" at bounding box center [237, 94] width 45 height 16
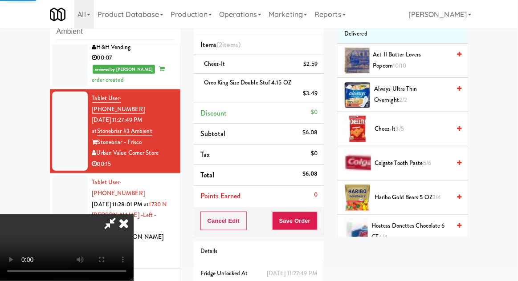
scroll to position [0, 0]
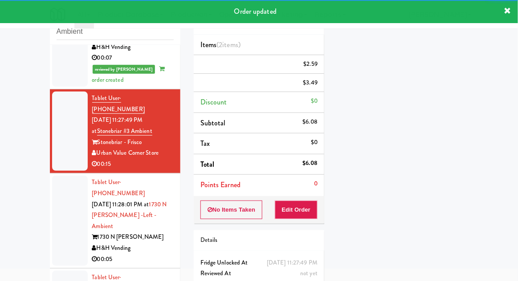
click at [54, 188] on div at bounding box center [70, 221] width 36 height 90
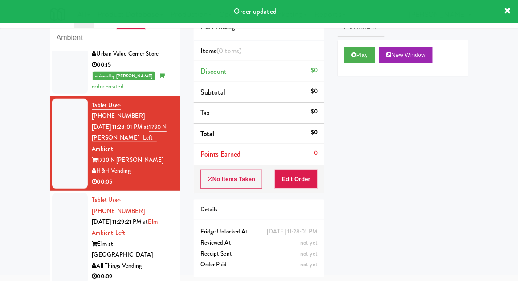
scroll to position [274, 0]
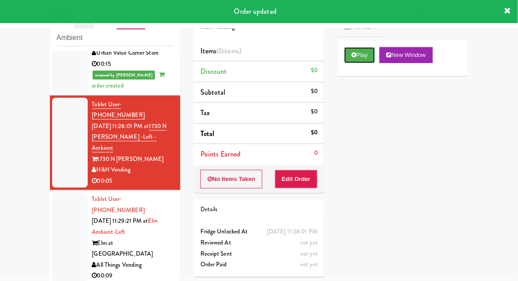
click at [361, 57] on button "Play" at bounding box center [359, 55] width 31 height 16
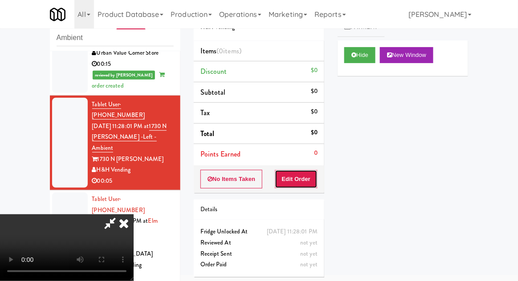
click at [305, 181] on button "Edit Order" at bounding box center [296, 179] width 43 height 19
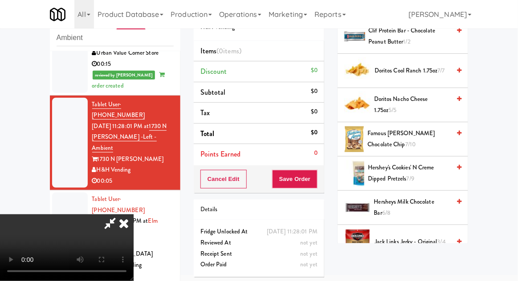
scroll to position [323, 0]
click at [425, 180] on span "Hershey's Cookies' N Creme dipped pretzels 7/9" at bounding box center [409, 174] width 82 height 22
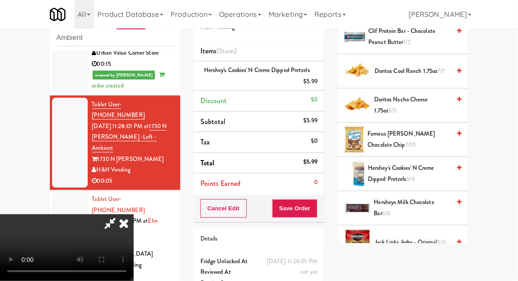
scroll to position [32, 0]
click at [315, 211] on button "Save Order" at bounding box center [294, 208] width 45 height 19
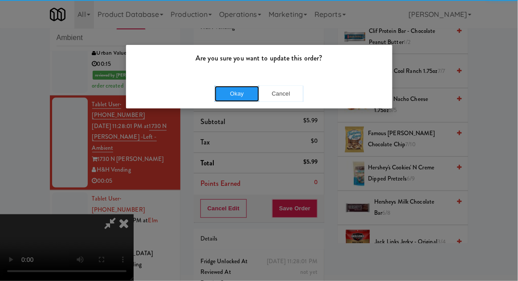
click at [228, 92] on button "Okay" at bounding box center [237, 94] width 45 height 16
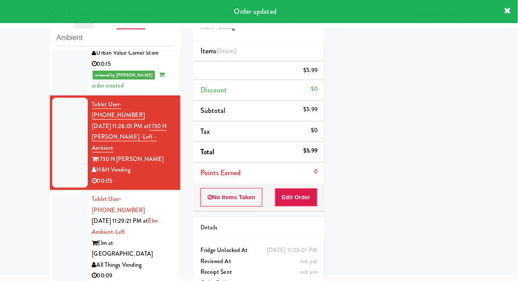
scroll to position [0, 0]
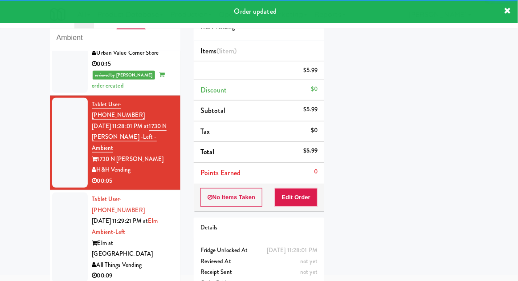
click at [61, 193] on div at bounding box center [70, 238] width 36 height 90
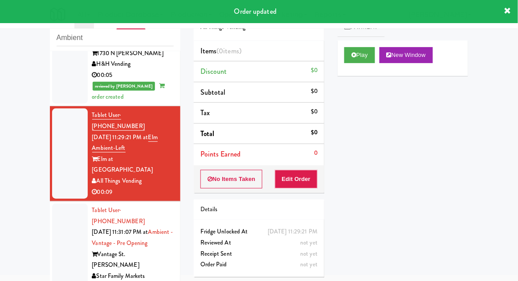
scroll to position [381, 0]
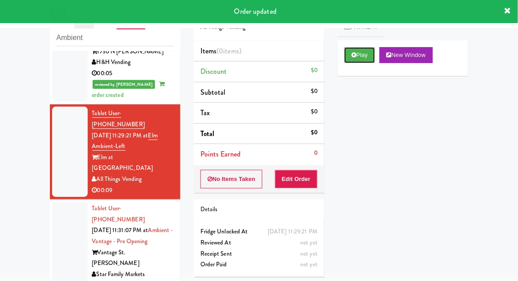
click at [367, 54] on button "Play" at bounding box center [359, 55] width 31 height 16
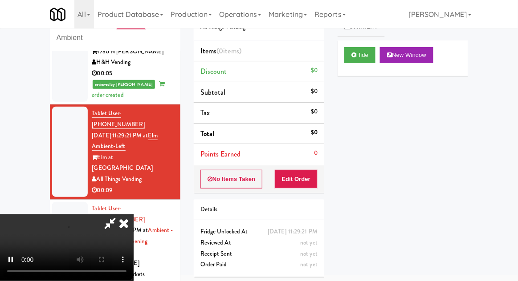
click at [317, 160] on li "Points Earned 0" at bounding box center [259, 154] width 130 height 20
click at [313, 184] on button "Edit Order" at bounding box center [296, 179] width 43 height 19
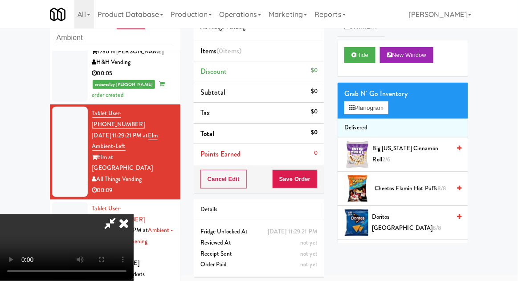
scroll to position [0, 0]
click at [383, 105] on button "Planogram" at bounding box center [366, 107] width 44 height 13
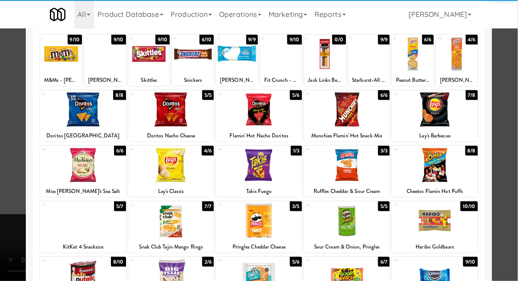
scroll to position [51, 0]
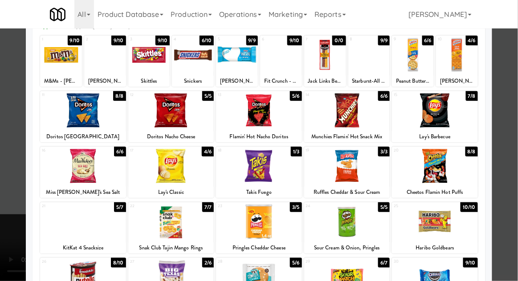
click at [238, 230] on div at bounding box center [259, 222] width 86 height 34
click at [331, 233] on div at bounding box center [347, 222] width 86 height 34
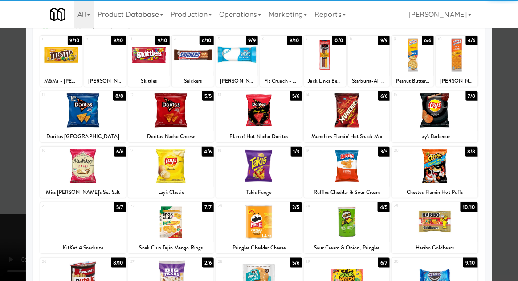
click at [511, 137] on div at bounding box center [259, 140] width 518 height 281
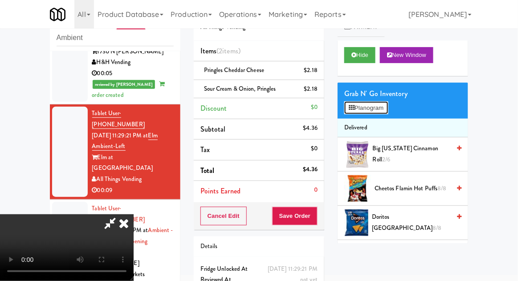
click at [387, 114] on button "Planogram" at bounding box center [366, 107] width 44 height 13
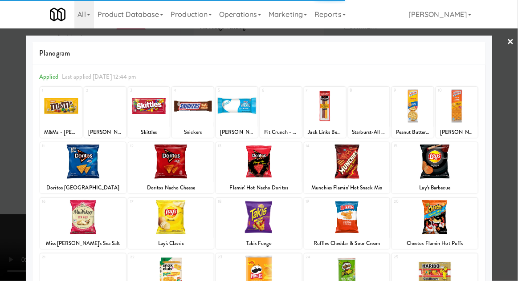
click at [449, 171] on div at bounding box center [435, 162] width 86 height 34
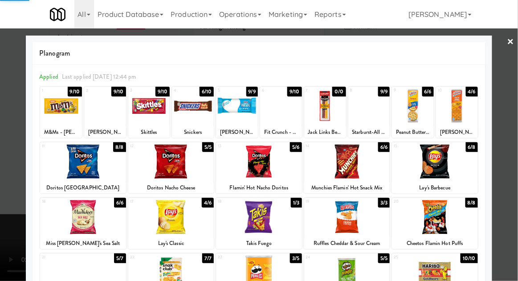
click at [500, 160] on div at bounding box center [259, 140] width 518 height 281
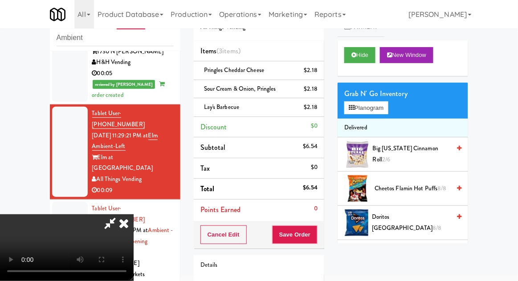
scroll to position [32, 0]
click at [316, 240] on button "Save Order" at bounding box center [294, 235] width 45 height 19
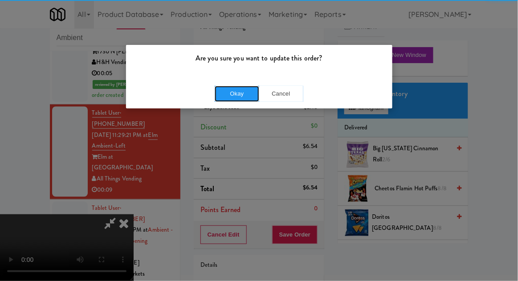
click at [228, 93] on button "Okay" at bounding box center [237, 94] width 45 height 16
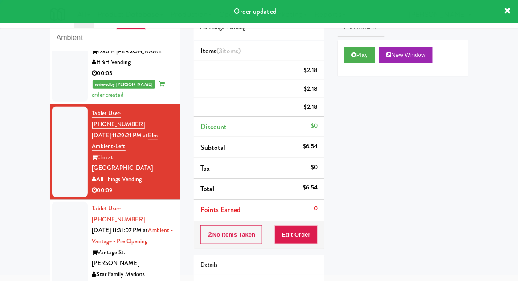
scroll to position [0, 0]
click at [61, 202] on div at bounding box center [70, 247] width 36 height 90
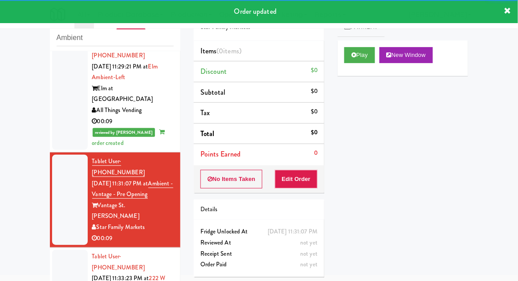
scroll to position [454, 0]
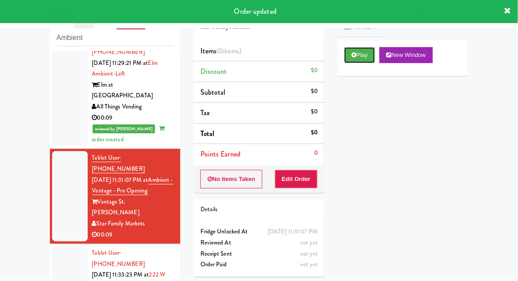
click at [365, 61] on button "Play" at bounding box center [359, 55] width 31 height 16
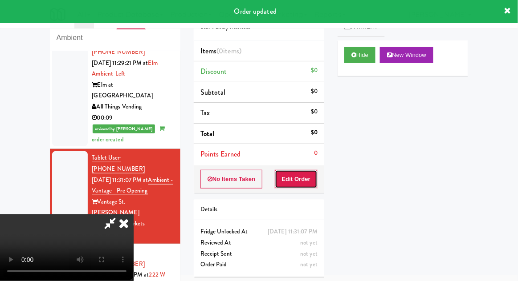
click at [306, 176] on button "Edit Order" at bounding box center [296, 179] width 43 height 19
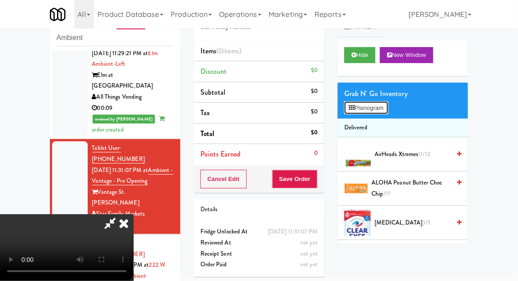
click at [381, 113] on button "Planogram" at bounding box center [366, 107] width 44 height 13
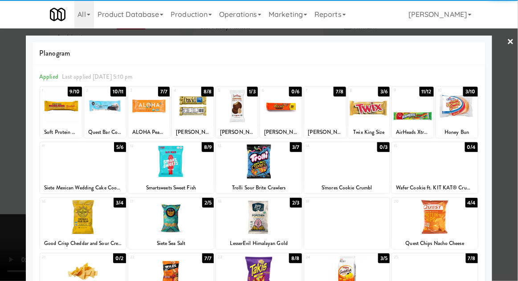
scroll to position [31, 0]
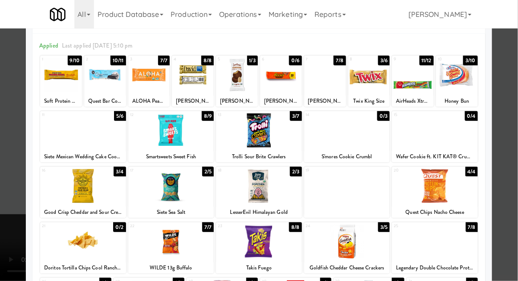
click at [253, 141] on div at bounding box center [259, 130] width 86 height 34
click at [508, 130] on div at bounding box center [259, 140] width 518 height 281
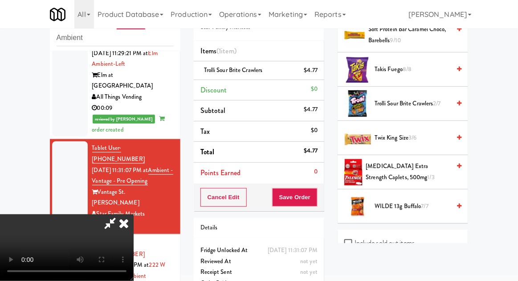
scroll to position [798, 0]
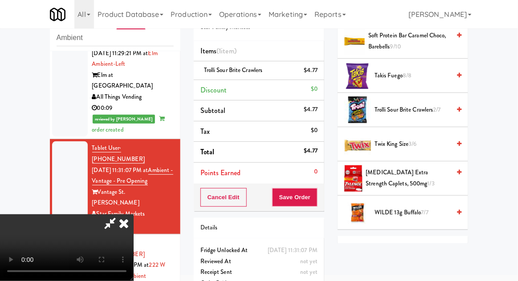
click at [413, 140] on span "3/6" at bounding box center [413, 144] width 8 height 8
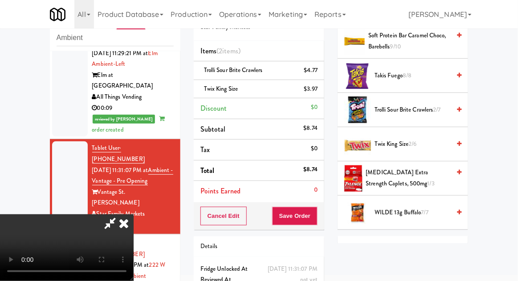
scroll to position [41, 0]
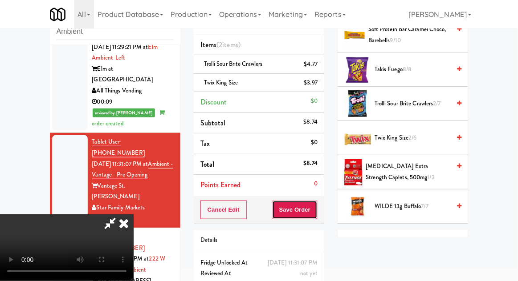
click at [316, 213] on button "Save Order" at bounding box center [294, 210] width 45 height 19
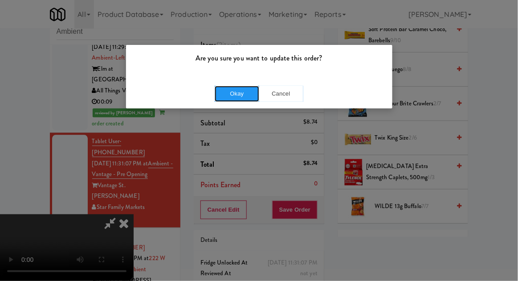
click at [226, 98] on button "Okay" at bounding box center [237, 94] width 45 height 16
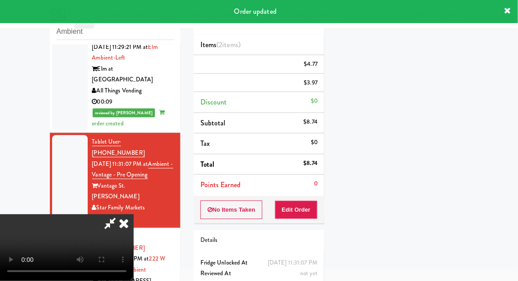
scroll to position [0, 0]
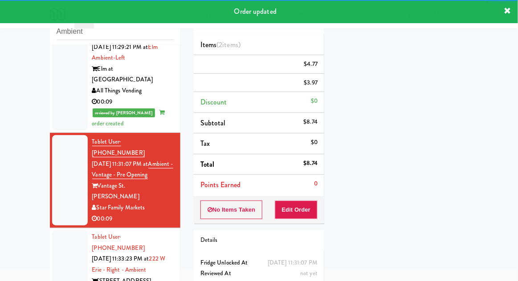
click at [66, 231] on div at bounding box center [70, 270] width 36 height 79
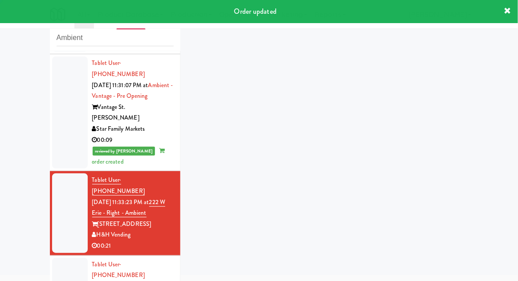
scroll to position [607, 0]
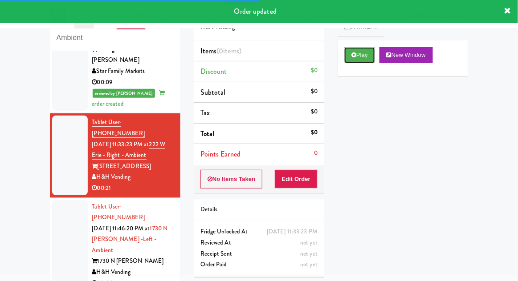
click at [370, 54] on button "Play" at bounding box center [359, 55] width 31 height 16
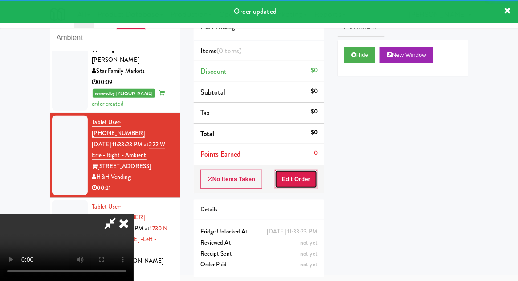
click at [316, 173] on button "Edit Order" at bounding box center [296, 179] width 43 height 19
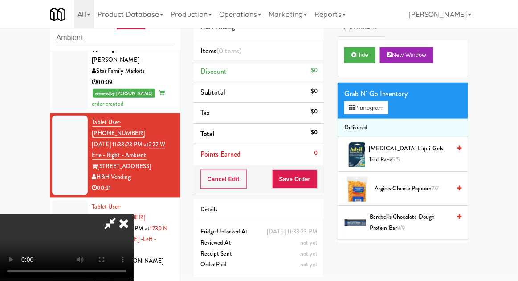
scroll to position [0, 0]
click at [384, 95] on div "Grab N' Go Inventory" at bounding box center [402, 93] width 117 height 13
click at [388, 106] on button "Planogram" at bounding box center [366, 107] width 44 height 13
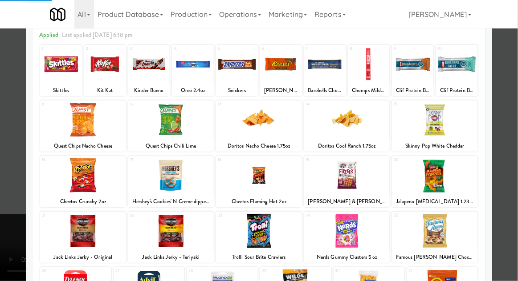
scroll to position [43, 0]
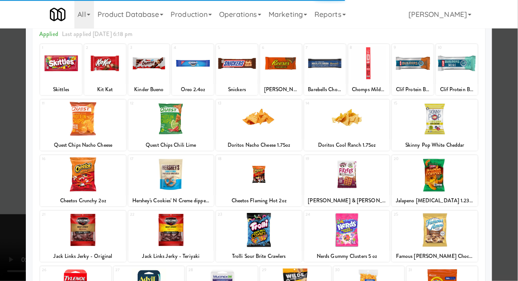
click at [158, 231] on div at bounding box center [171, 230] width 86 height 34
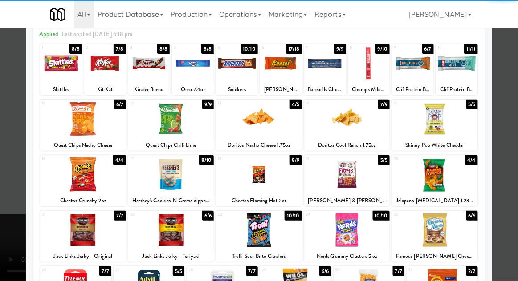
click at [158, 227] on div at bounding box center [171, 230] width 86 height 34
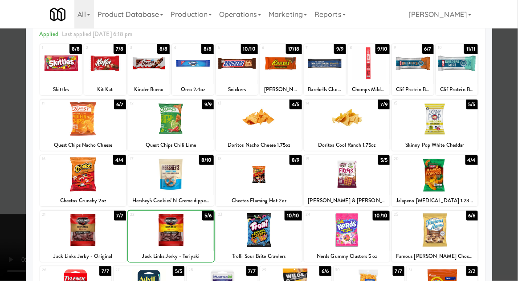
click at [507, 164] on div at bounding box center [259, 140] width 518 height 281
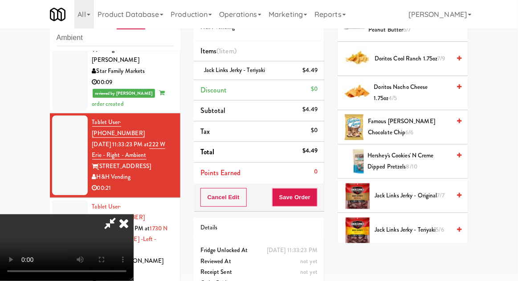
scroll to position [374, 0]
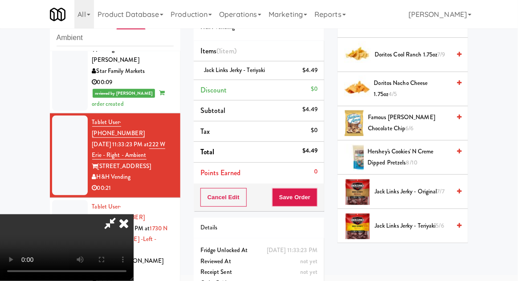
click at [426, 223] on span "Jack Links Jerky - Teriyaki 5/6" at bounding box center [412, 226] width 76 height 11
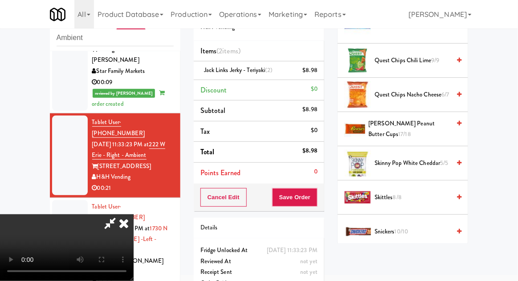
scroll to position [838, 0]
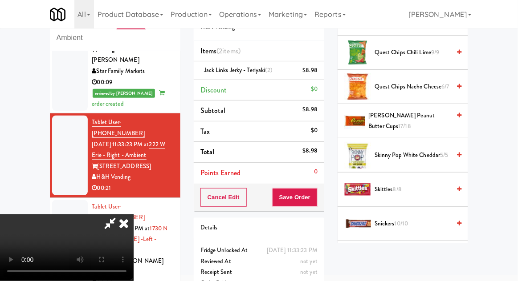
click at [433, 150] on span "Skinny Pop White Cheddar 5/5" at bounding box center [412, 155] width 76 height 11
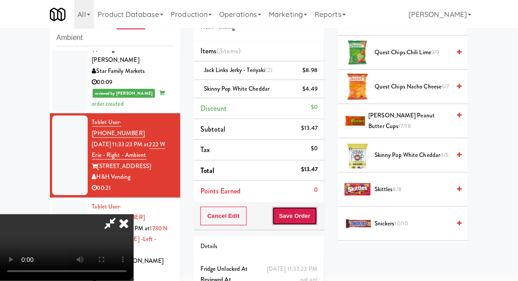
click at [316, 212] on button "Save Order" at bounding box center [294, 216] width 45 height 19
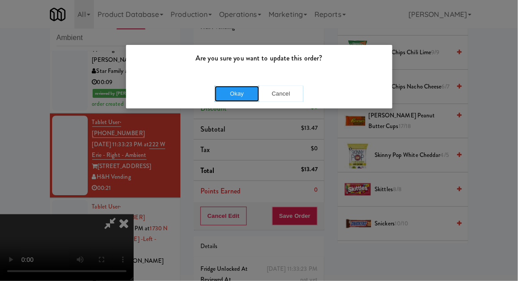
click at [224, 94] on button "Okay" at bounding box center [237, 94] width 45 height 16
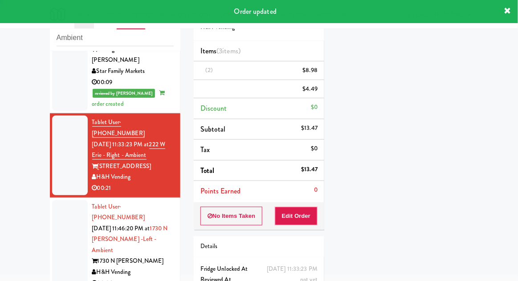
scroll to position [0, 0]
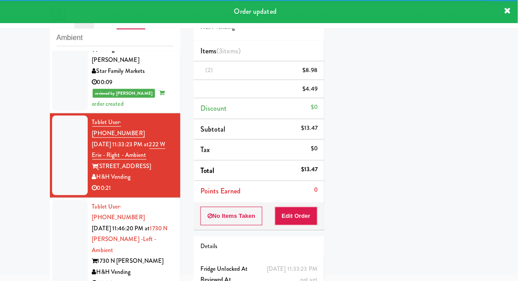
click at [54, 200] on div at bounding box center [70, 245] width 36 height 90
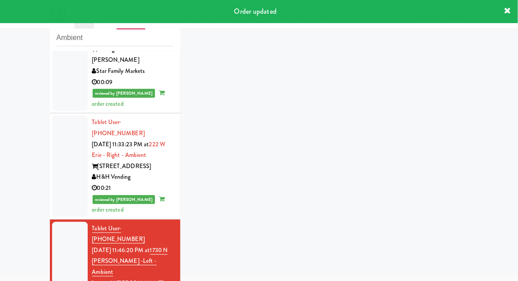
scroll to position [628, 0]
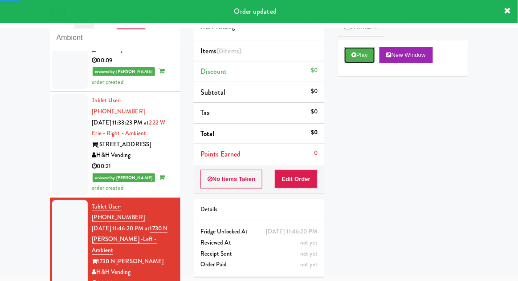
click at [369, 61] on button "Play" at bounding box center [359, 55] width 31 height 16
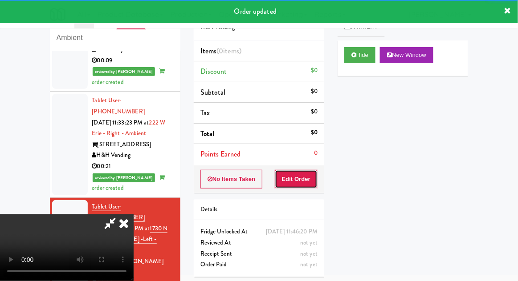
click at [305, 170] on button "Edit Order" at bounding box center [296, 179] width 43 height 19
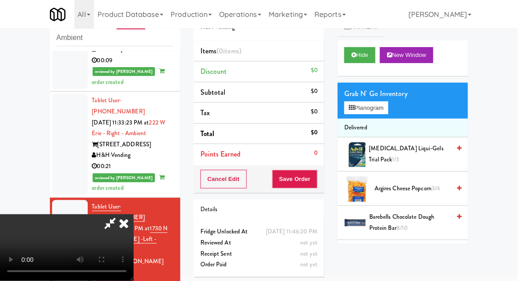
scroll to position [0, 0]
click at [380, 125] on li "Delivered" at bounding box center [402, 128] width 130 height 19
click at [381, 113] on button "Planogram" at bounding box center [366, 107] width 44 height 13
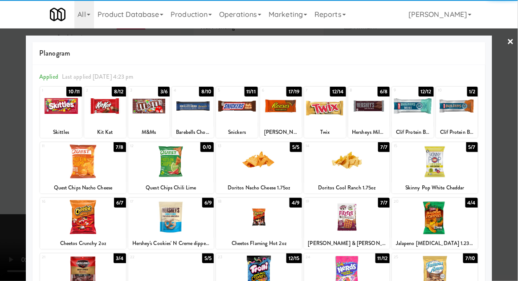
click at [78, 170] on div at bounding box center [83, 162] width 86 height 34
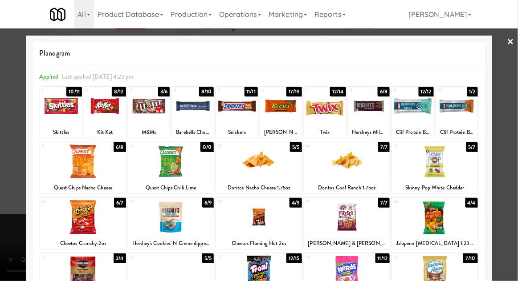
click at [509, 118] on div at bounding box center [259, 140] width 518 height 281
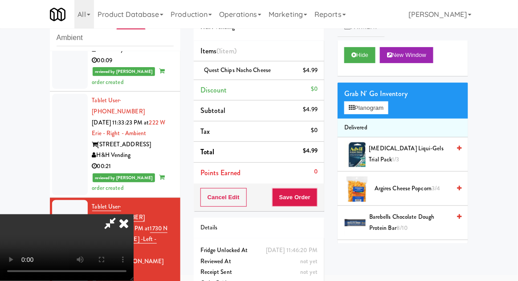
scroll to position [32, 0]
click at [316, 204] on button "Save Order" at bounding box center [294, 197] width 45 height 19
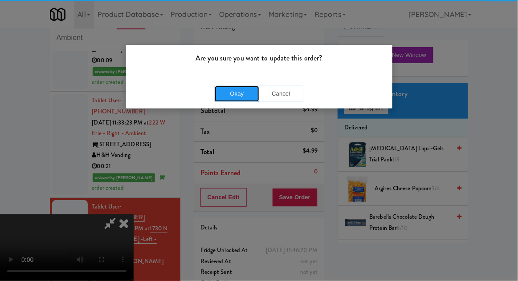
click at [227, 89] on button "Okay" at bounding box center [237, 94] width 45 height 16
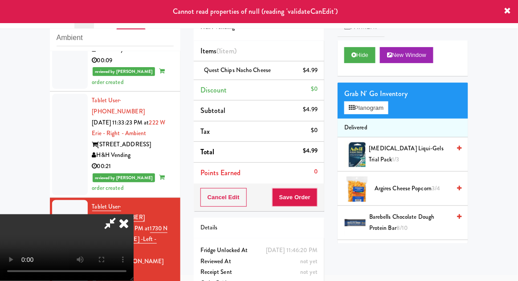
scroll to position [0, 0]
click at [134, 215] on icon at bounding box center [124, 224] width 20 height 18
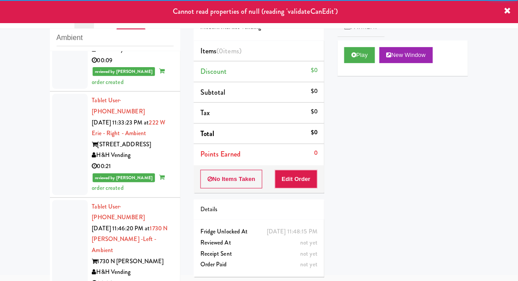
click at [63, 200] on div at bounding box center [70, 245] width 36 height 90
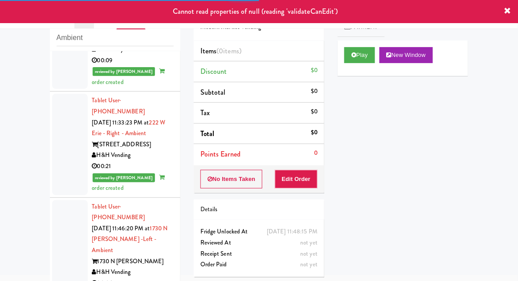
scroll to position [650, 0]
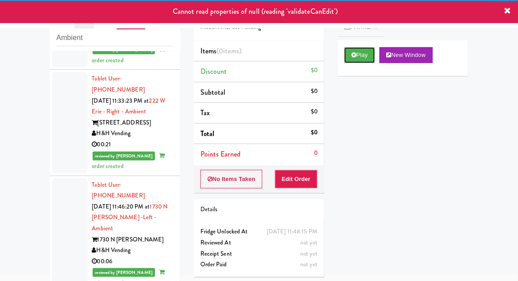
click at [367, 57] on button "Play" at bounding box center [359, 55] width 31 height 16
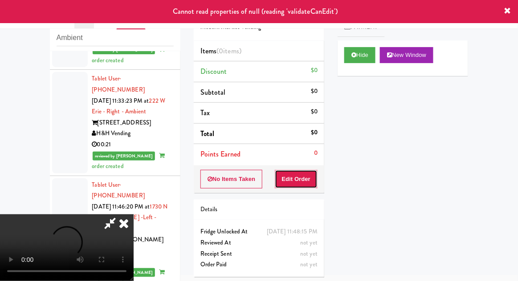
click at [298, 181] on button "Edit Order" at bounding box center [296, 179] width 43 height 19
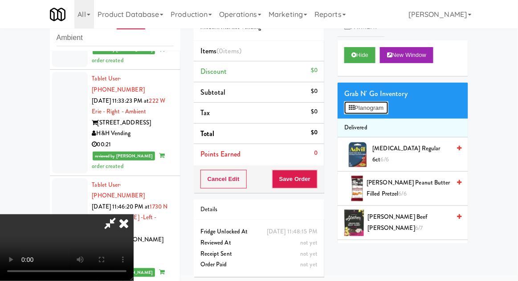
click at [387, 105] on button "Planogram" at bounding box center [366, 107] width 44 height 13
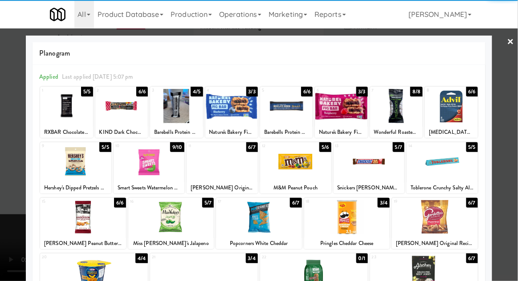
click at [70, 168] on div at bounding box center [75, 162] width 71 height 34
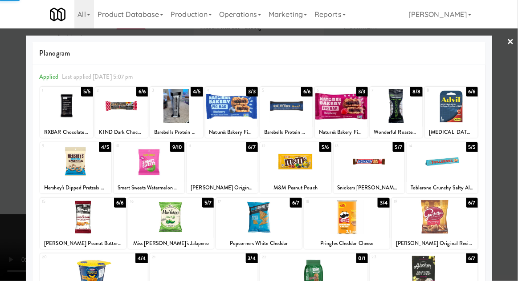
click at [509, 118] on div at bounding box center [259, 140] width 518 height 281
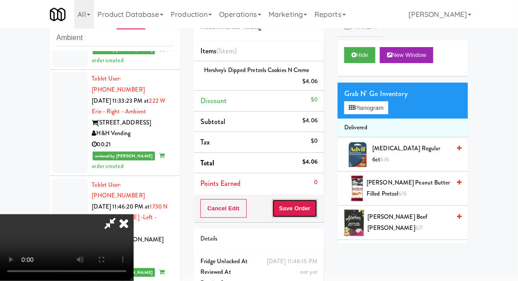
click at [316, 203] on button "Save Order" at bounding box center [294, 208] width 45 height 19
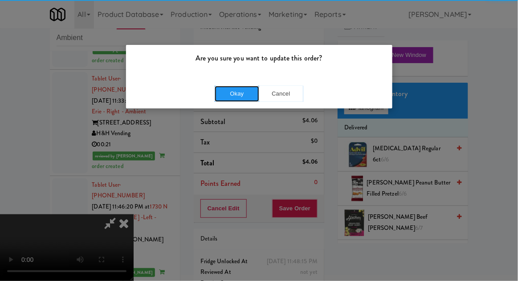
click at [230, 90] on button "Okay" at bounding box center [237, 94] width 45 height 16
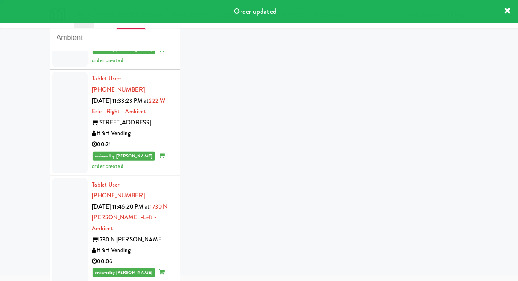
scroll to position [672, 0]
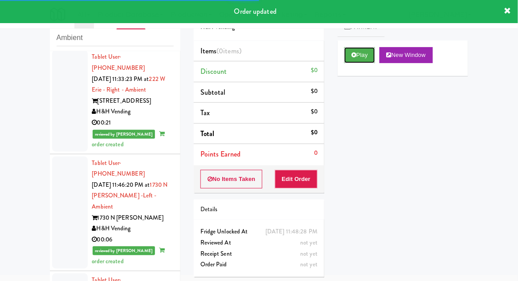
click at [359, 61] on button "Play" at bounding box center [359, 55] width 31 height 16
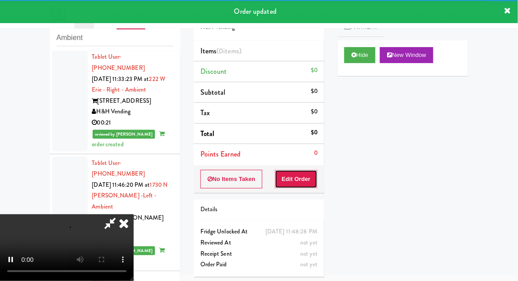
click at [307, 171] on button "Edit Order" at bounding box center [296, 179] width 43 height 19
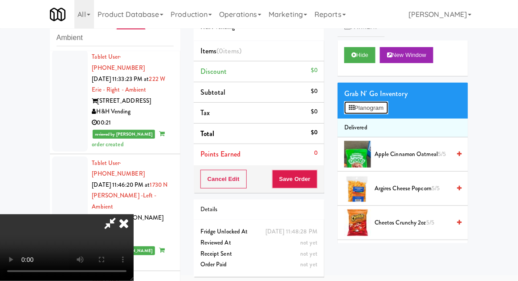
click at [385, 111] on button "Planogram" at bounding box center [366, 107] width 44 height 13
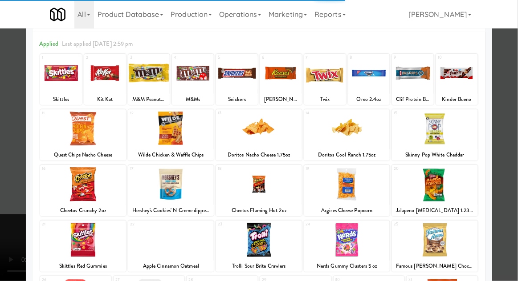
scroll to position [34, 0]
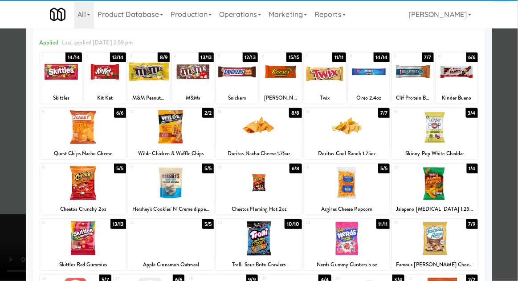
click at [454, 189] on div at bounding box center [435, 183] width 86 height 34
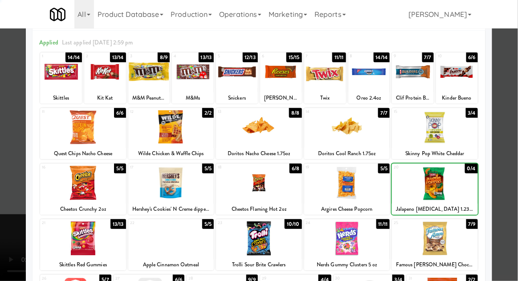
click at [502, 185] on div at bounding box center [259, 140] width 518 height 281
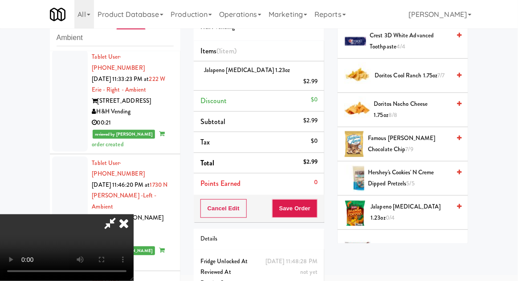
scroll to position [288, 0]
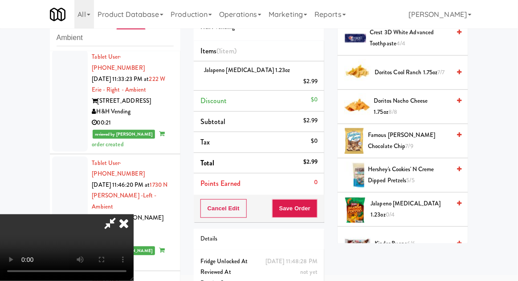
click at [414, 239] on span "6/6" at bounding box center [411, 243] width 8 height 8
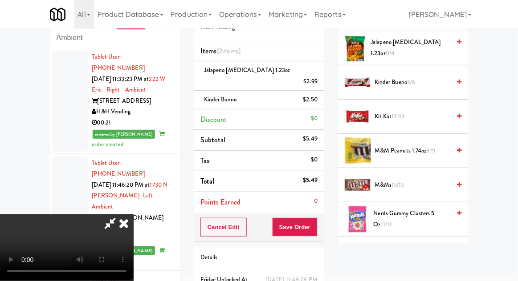
scroll to position [451, 0]
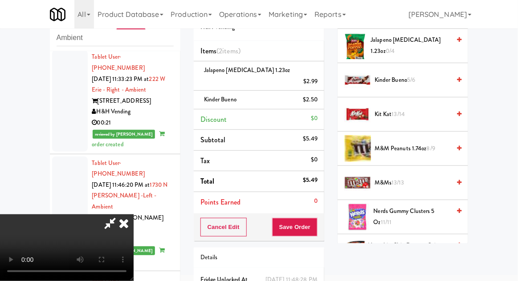
click at [419, 184] on span "M&Ms 13/13" at bounding box center [412, 183] width 76 height 11
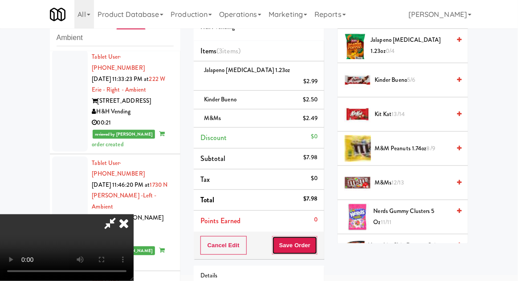
click at [317, 236] on button "Save Order" at bounding box center [294, 245] width 45 height 19
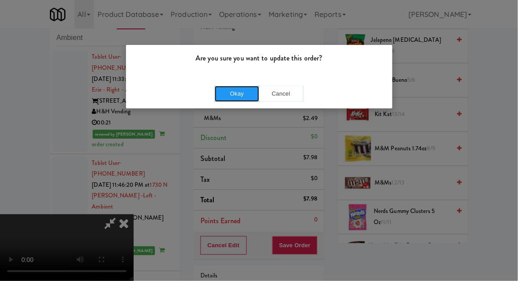
click at [222, 94] on button "Okay" at bounding box center [237, 94] width 45 height 16
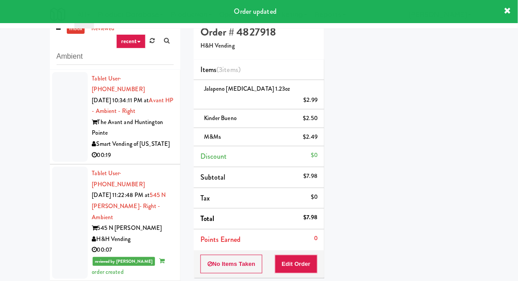
scroll to position [0, 0]
